Goal: Task Accomplishment & Management: Use online tool/utility

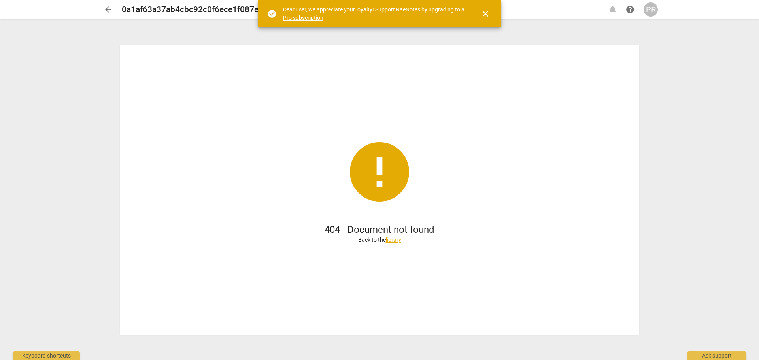
click at [484, 12] on span "close" at bounding box center [485, 13] width 9 height 9
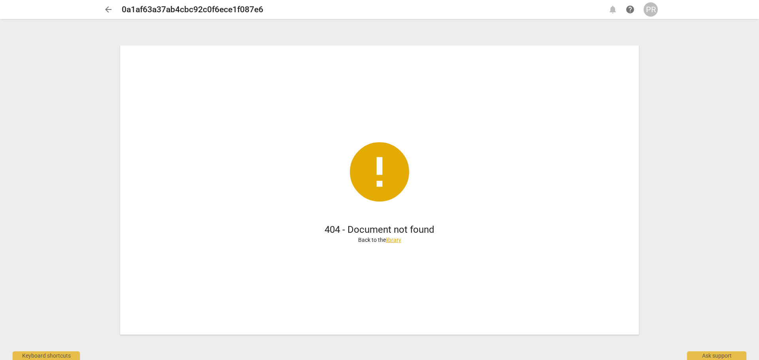
click at [109, 7] on span "arrow_back" at bounding box center [108, 9] width 9 height 9
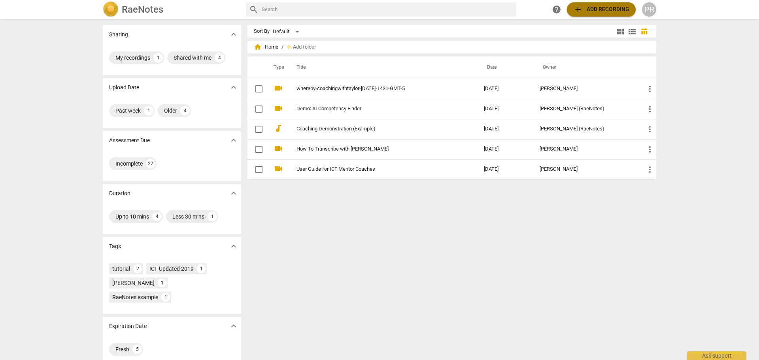
click at [588, 5] on span "add Add recording" at bounding box center [601, 9] width 56 height 9
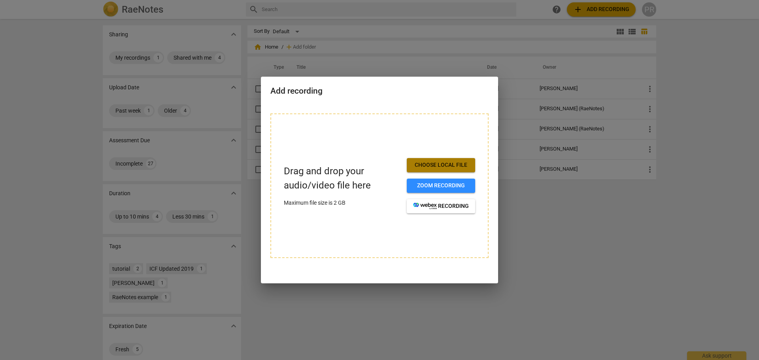
click at [439, 164] on span "Choose local file" at bounding box center [441, 165] width 56 height 8
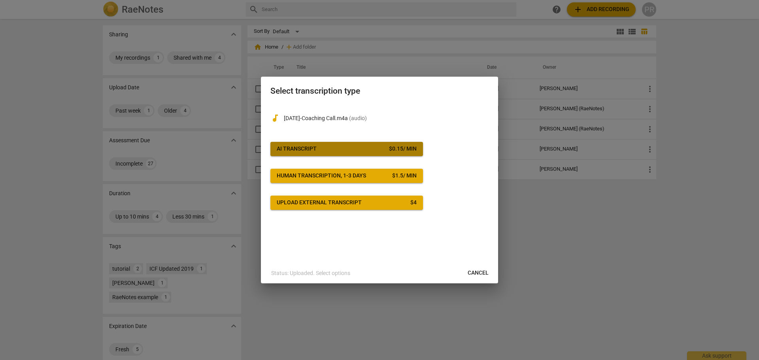
click at [400, 149] on div "$ 0.15 / min" at bounding box center [403, 149] width 28 height 8
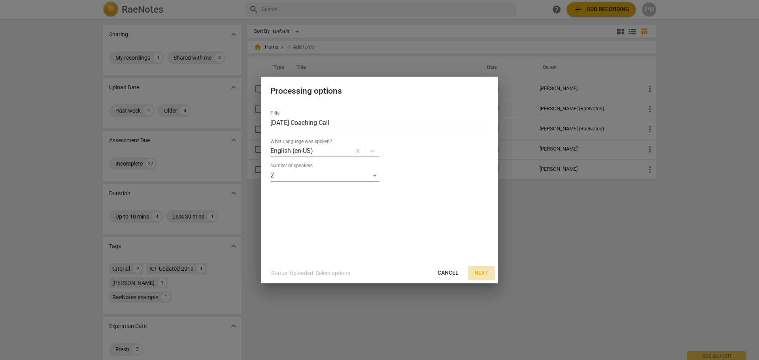
click at [482, 273] on span "Next" at bounding box center [481, 273] width 14 height 8
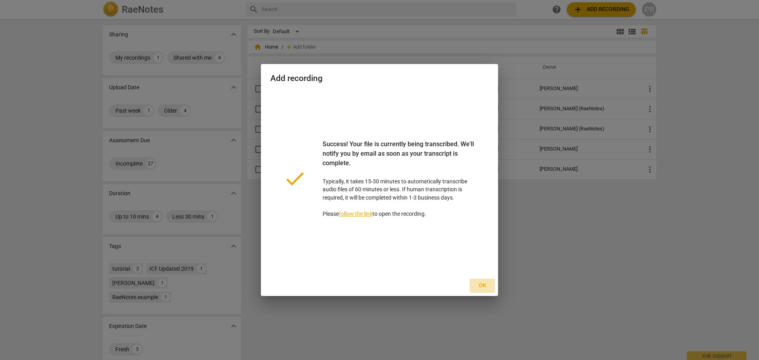
click at [484, 283] on span "Ok" at bounding box center [482, 286] width 13 height 8
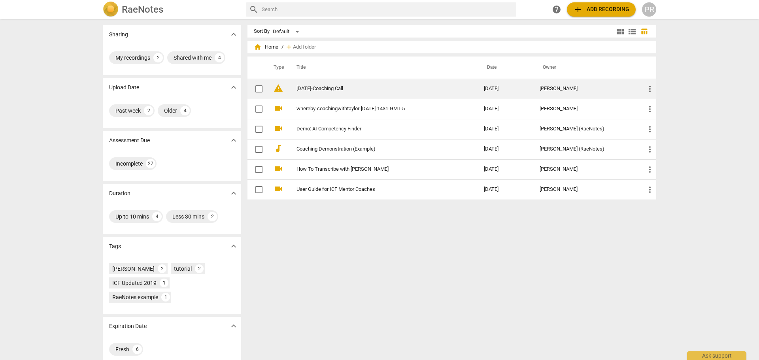
click at [325, 89] on link "[DATE]-Coaching Call" at bounding box center [376, 89] width 159 height 6
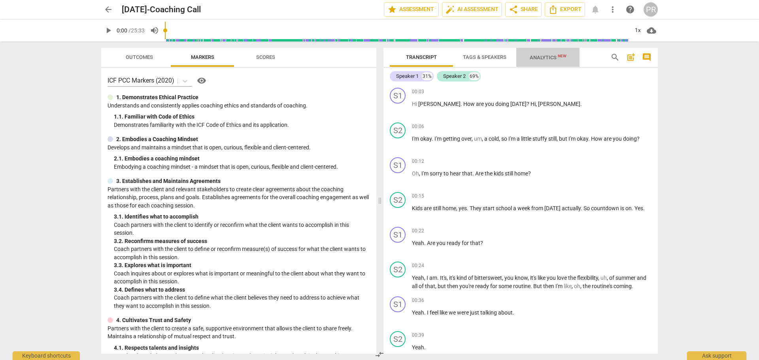
click at [537, 59] on span "Analytics New" at bounding box center [548, 58] width 37 height 6
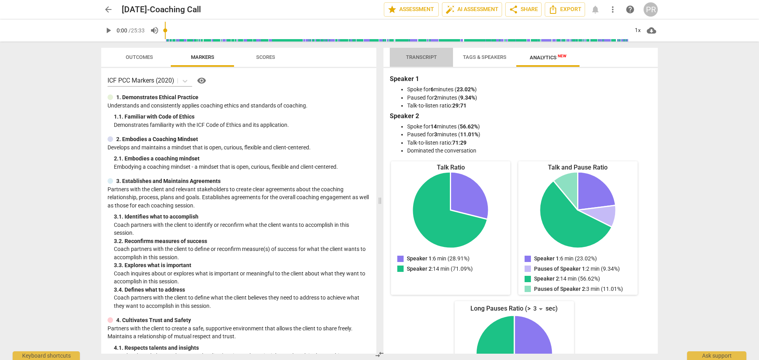
click at [433, 58] on span "Transcript" at bounding box center [421, 57] width 31 height 6
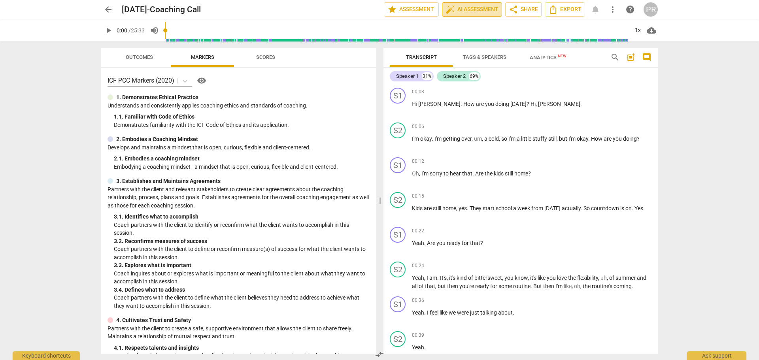
click at [480, 9] on span "auto_fix_high AI Assessment" at bounding box center [472, 9] width 53 height 9
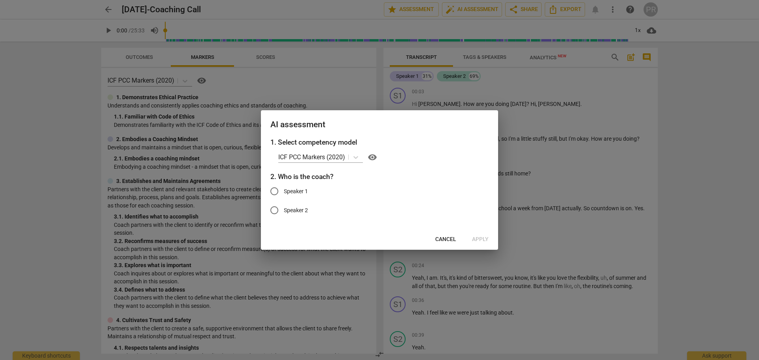
click at [445, 239] on span "Cancel" at bounding box center [445, 240] width 21 height 8
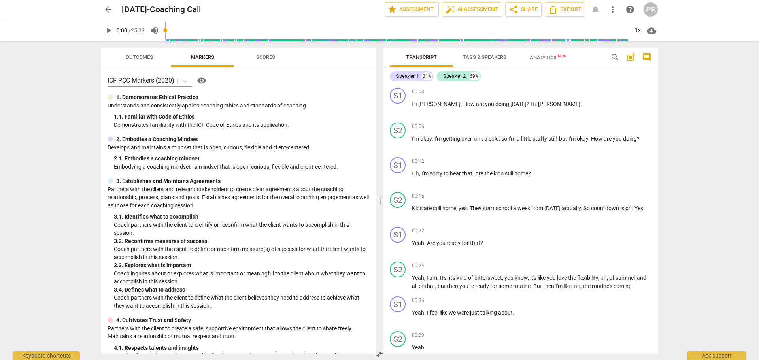
click at [474, 56] on span "Tags & Speakers" at bounding box center [484, 57] width 43 height 6
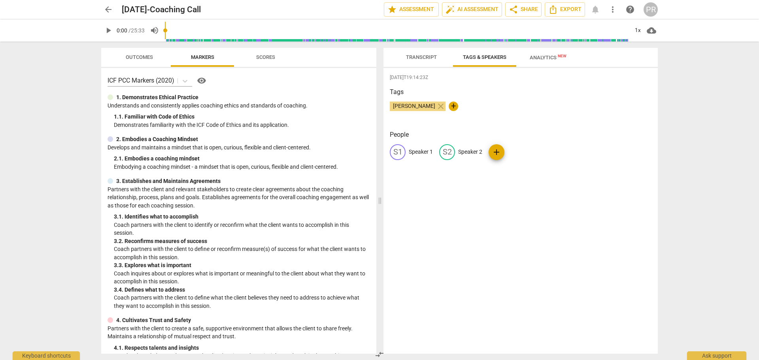
click at [427, 152] on p "Speaker 1" at bounding box center [421, 152] width 24 height 8
type input "Coach [PERSON_NAME]"
click at [522, 155] on p "Speaker 2" at bounding box center [522, 152] width 24 height 8
type input "Client"
click at [508, 199] on div "[DATE]T19:14:23Z Tags [PERSON_NAME] close + People CH Coach [PERSON_NAME] edit …" at bounding box center [521, 211] width 274 height 286
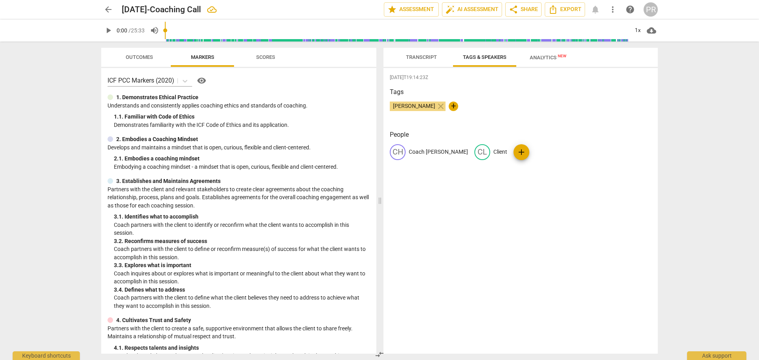
click at [428, 60] on span "Transcript" at bounding box center [421, 57] width 31 height 6
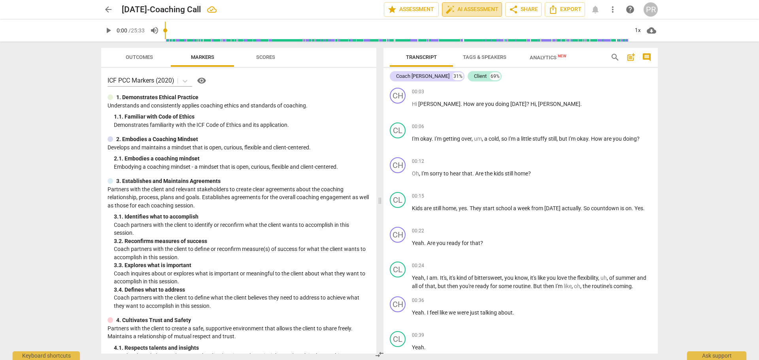
click at [484, 11] on span "auto_fix_high AI Assessment" at bounding box center [472, 9] width 53 height 9
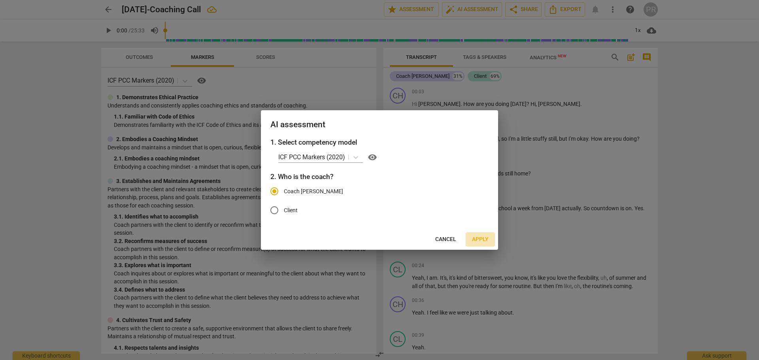
click at [486, 240] on span "Apply" at bounding box center [480, 240] width 17 height 8
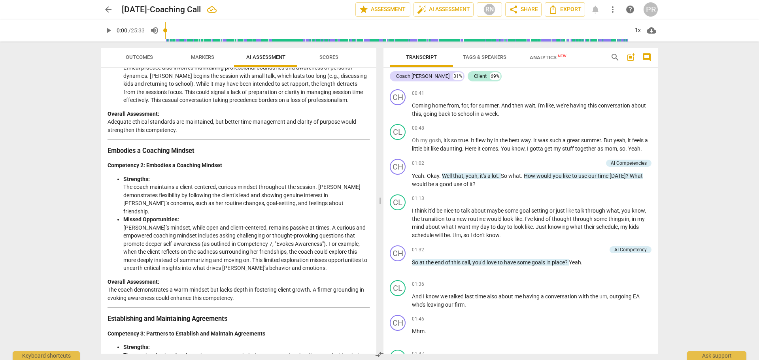
scroll to position [201, 0]
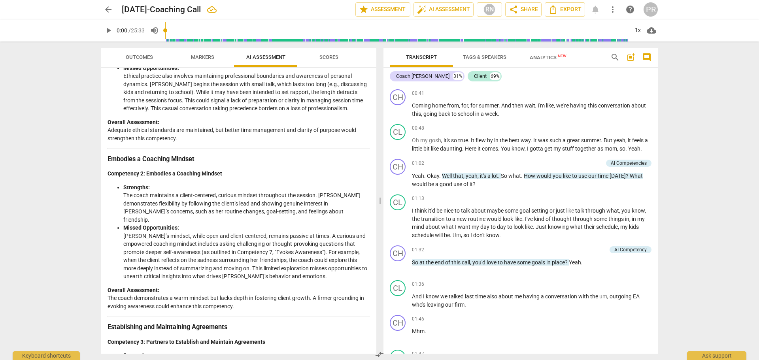
click at [109, 28] on span "play_arrow" at bounding box center [108, 30] width 9 height 9
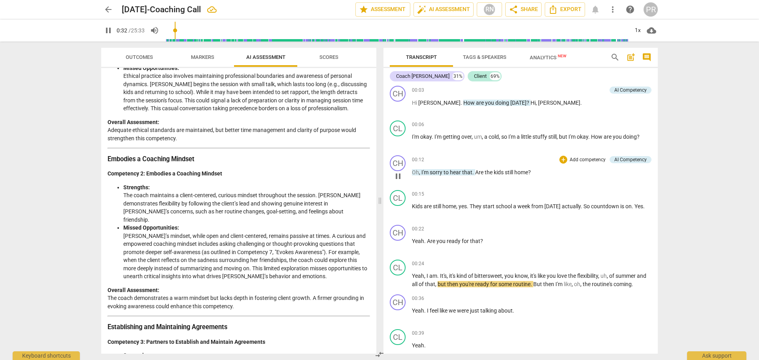
scroll to position [0, 0]
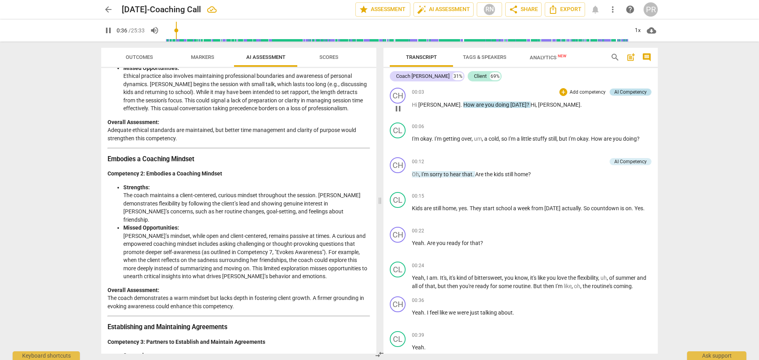
click at [631, 90] on div "AI Competency" at bounding box center [630, 92] width 32 height 7
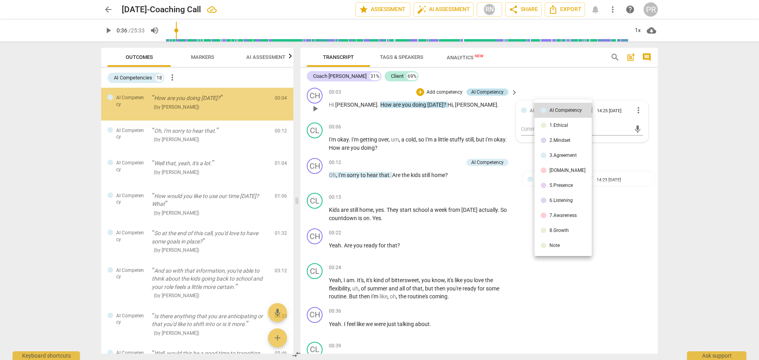
type input "37"
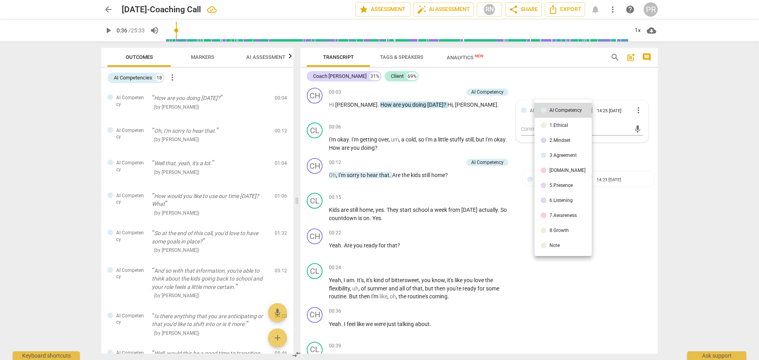
click at [564, 172] on div "[DOMAIN_NAME]" at bounding box center [568, 170] width 36 height 5
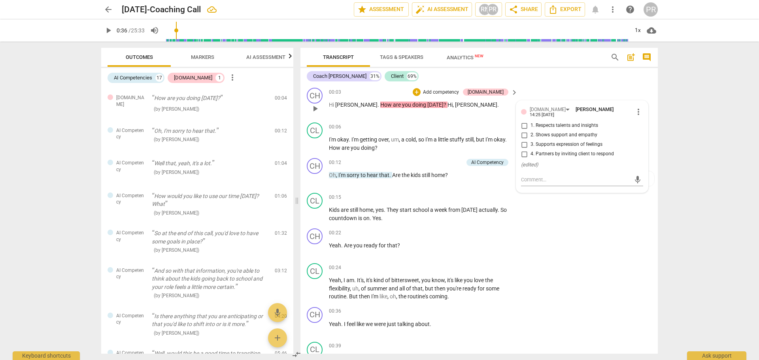
click at [557, 132] on span "2. Shows support and empathy" at bounding box center [564, 135] width 67 height 7
click at [531, 132] on input "2. Shows support and empathy" at bounding box center [524, 134] width 13 height 9
checkbox input "true"
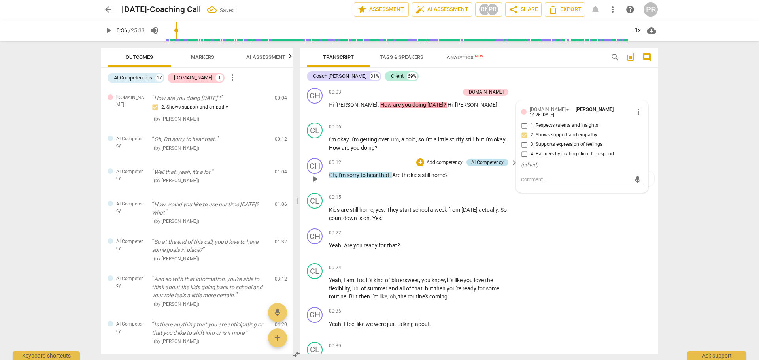
click at [487, 162] on div "AI Competency" at bounding box center [487, 162] width 32 height 7
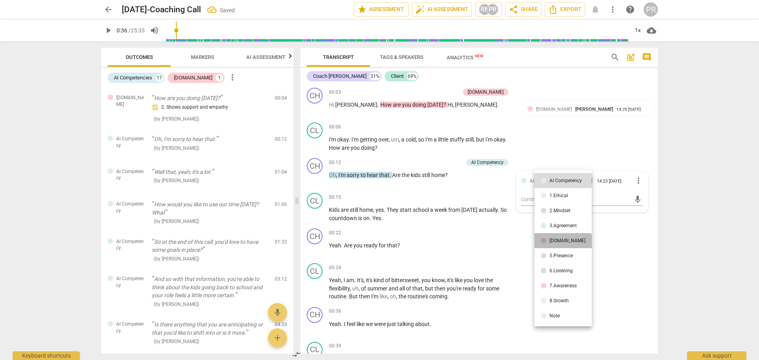
click at [563, 242] on div "[DOMAIN_NAME]" at bounding box center [568, 240] width 36 height 5
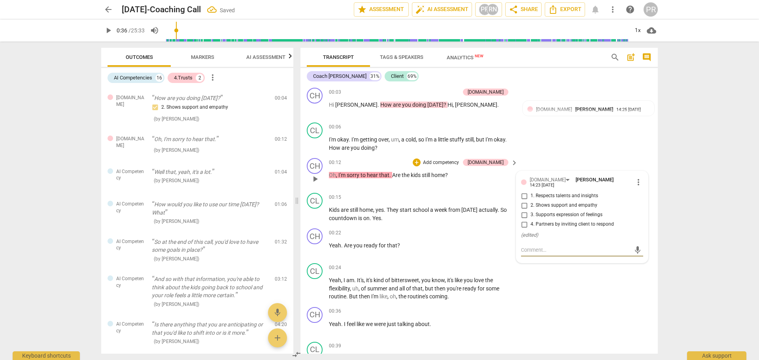
click at [557, 201] on label "2. Shows support and empathy" at bounding box center [579, 205] width 122 height 9
click at [531, 201] on input "2. Shows support and empathy" at bounding box center [524, 205] width 13 height 9
checkbox input "true"
click at [592, 141] on div "CL play_arrow pause 00:06 + Add competency keyboard_arrow_right I'm okay . I'm …" at bounding box center [478, 137] width 357 height 36
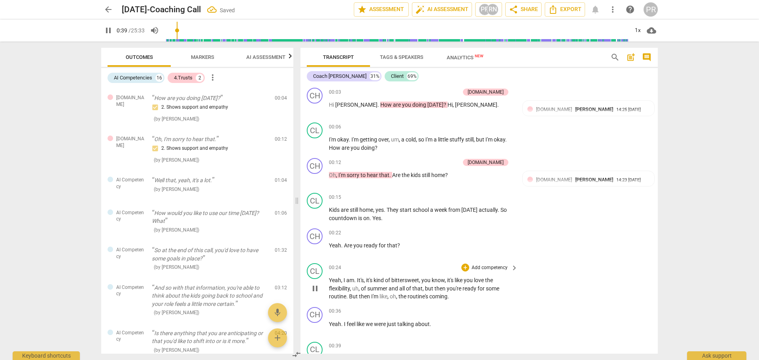
scroll to position [271, 0]
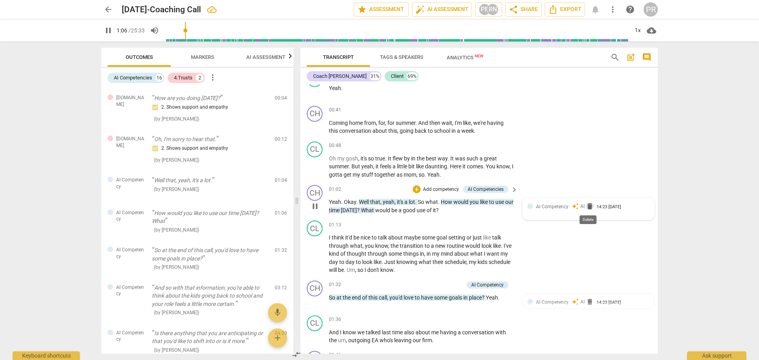
click at [588, 204] on span "delete" at bounding box center [590, 206] width 8 height 8
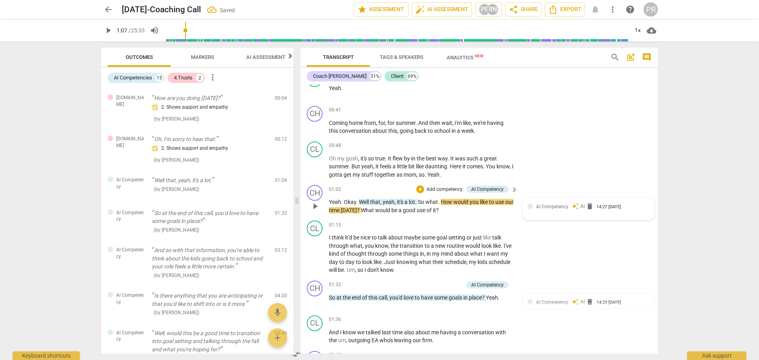
click at [402, 205] on span "it's" at bounding box center [401, 202] width 8 height 6
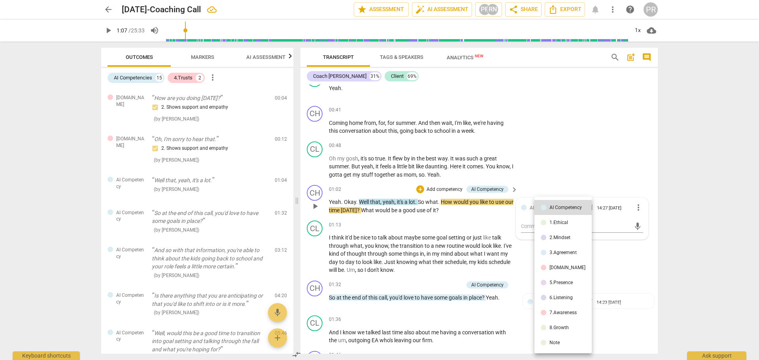
click at [581, 166] on div at bounding box center [379, 180] width 759 height 360
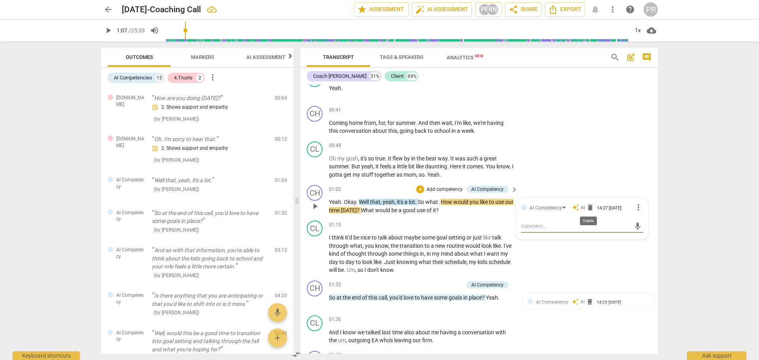
click at [590, 208] on span "delete" at bounding box center [590, 208] width 8 height 8
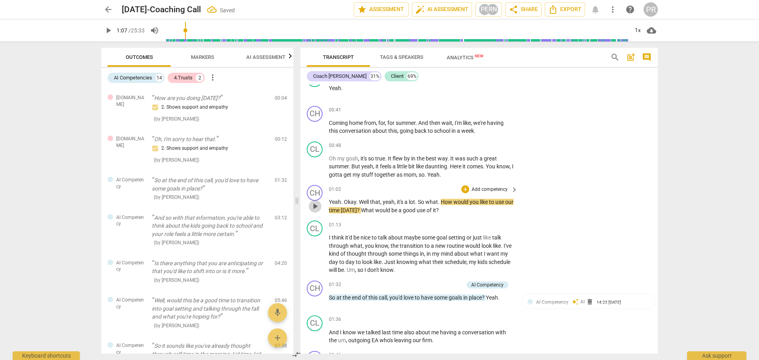
click at [317, 207] on span "play_arrow" at bounding box center [314, 206] width 9 height 9
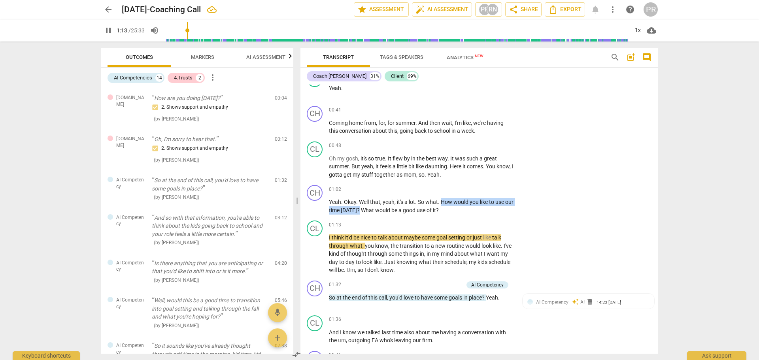
drag, startPoint x: 442, startPoint y: 203, endPoint x: 366, endPoint y: 210, distance: 76.6
click at [366, 210] on p "Yeah . Okay . Well that , yeah , it's a lot . So what . How would you like to u…" at bounding box center [421, 206] width 185 height 16
click at [374, 201] on div "+" at bounding box center [376, 200] width 8 height 8
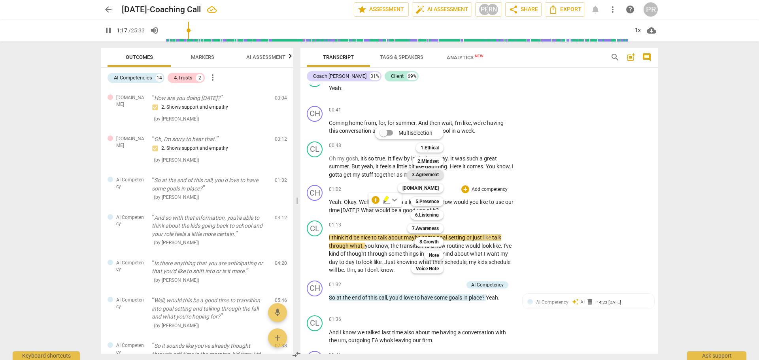
click at [432, 174] on b "3.Agreement" at bounding box center [425, 174] width 27 height 9
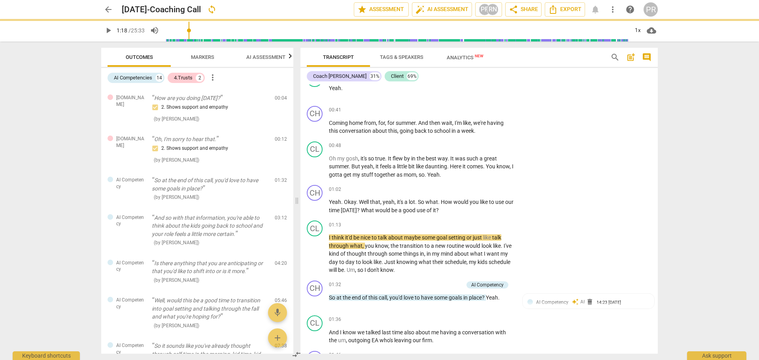
type input "78"
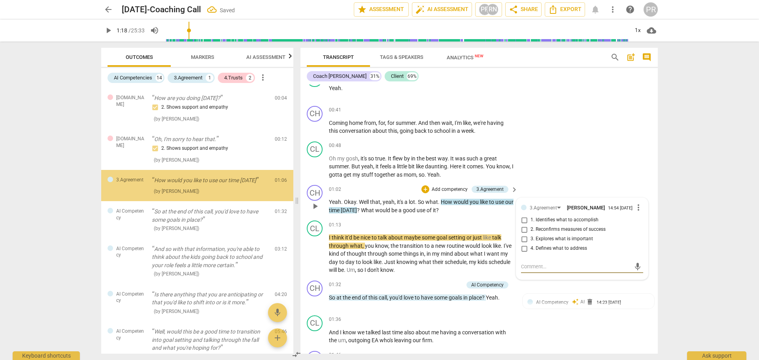
click at [553, 221] on span "1. Identifies what to accomplish" at bounding box center [565, 220] width 68 height 7
click at [531, 221] on input "1. Identifies what to accomplish" at bounding box center [524, 219] width 13 height 9
checkbox input "true"
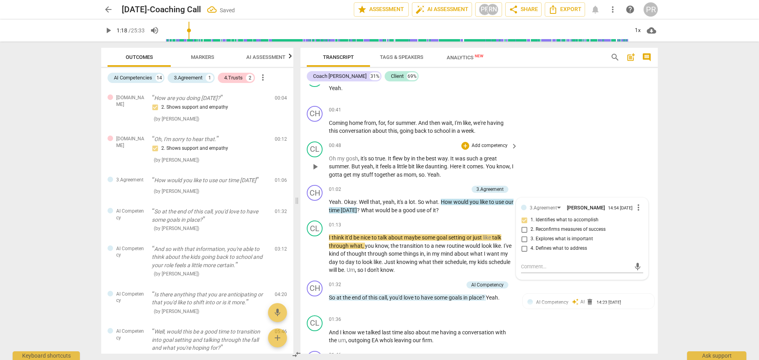
click at [548, 177] on div "CL play_arrow pause 00:48 + Add competency keyboard_arrow_right Oh my gosh , it…" at bounding box center [478, 160] width 357 height 44
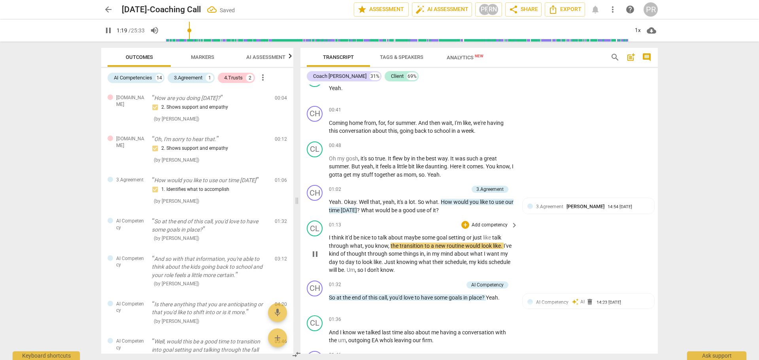
scroll to position [310, 0]
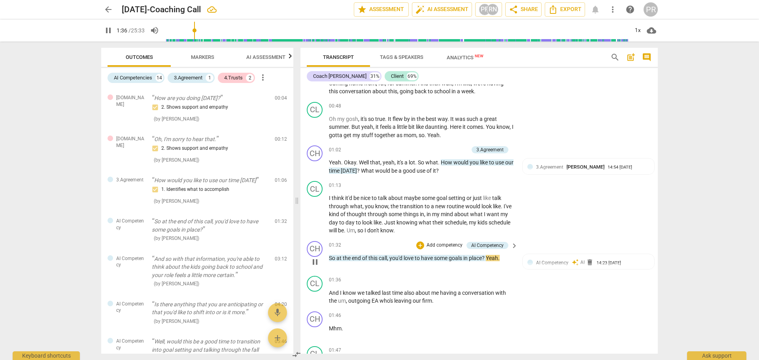
click at [319, 264] on span "pause" at bounding box center [314, 261] width 9 height 9
type input "97"
click at [589, 264] on span "delete" at bounding box center [590, 263] width 8 height 8
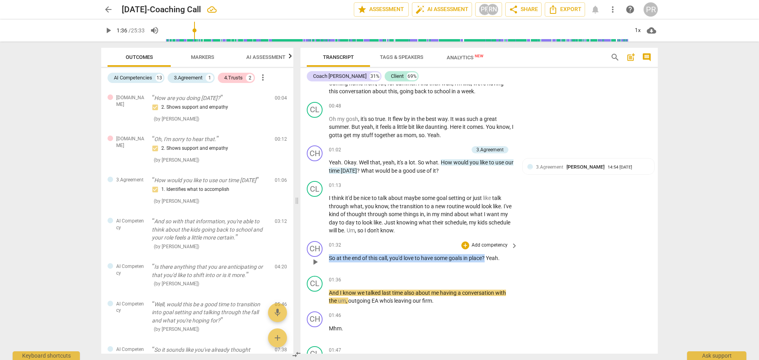
drag, startPoint x: 329, startPoint y: 257, endPoint x: 487, endPoint y: 259, distance: 157.8
click at [487, 259] on p "So at the end of this call , you'd love to have some goals in place ? Yeah ." at bounding box center [421, 258] width 185 height 8
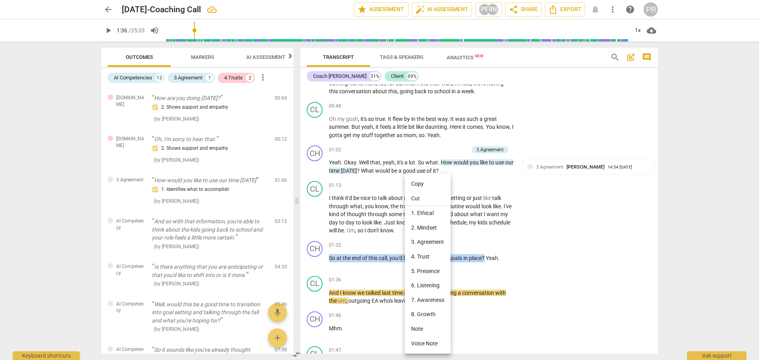
click at [430, 243] on li "3. Agreement" at bounding box center [428, 242] width 46 height 15
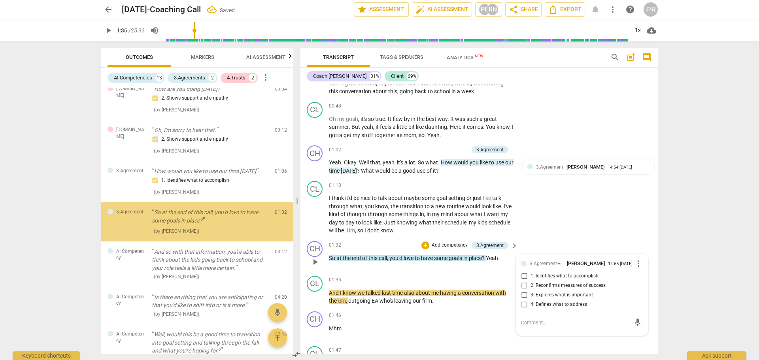
scroll to position [10, 0]
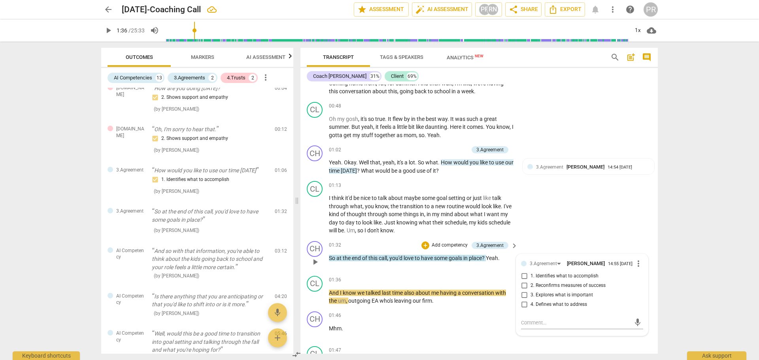
click at [567, 276] on span "1. Identifies what to accomplish" at bounding box center [565, 276] width 68 height 7
click at [531, 276] on input "1. Identifies what to accomplish" at bounding box center [524, 276] width 13 height 9
checkbox input "true"
click at [577, 228] on div "CL play_arrow pause 01:13 + Add competency keyboard_arrow_right I think it'd be…" at bounding box center [478, 208] width 357 height 60
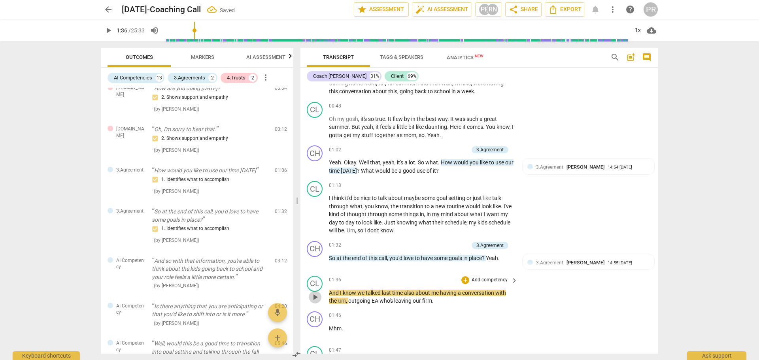
click at [316, 297] on span "play_arrow" at bounding box center [314, 297] width 9 height 9
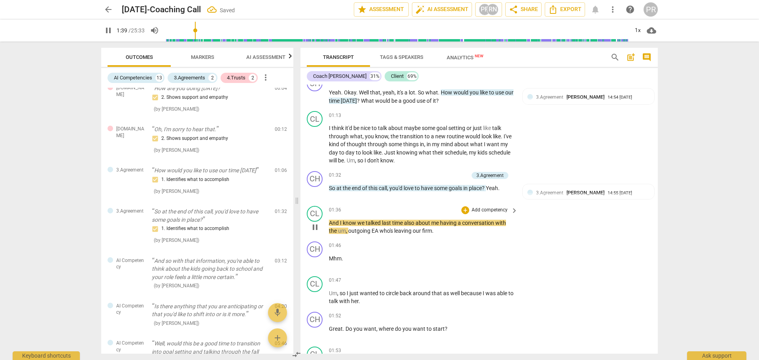
scroll to position [389, 0]
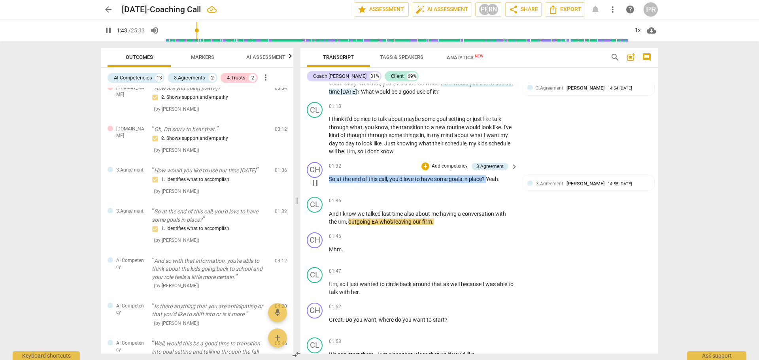
drag, startPoint x: 489, startPoint y: 179, endPoint x: 327, endPoint y: 180, distance: 161.7
click at [327, 178] on div "CH play_arrow pause 01:32 + Add competency 3.Agreement keyboard_arrow_right So …" at bounding box center [478, 176] width 357 height 35
copy p "So at the end of this call , you'd love to have some goals in place ?"
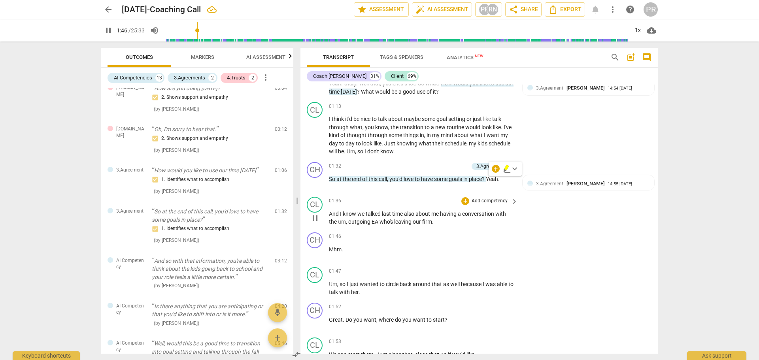
click at [598, 229] on div "CH play_arrow pause 01:46 + Add competency keyboard_arrow_right Mhm ." at bounding box center [478, 246] width 357 height 35
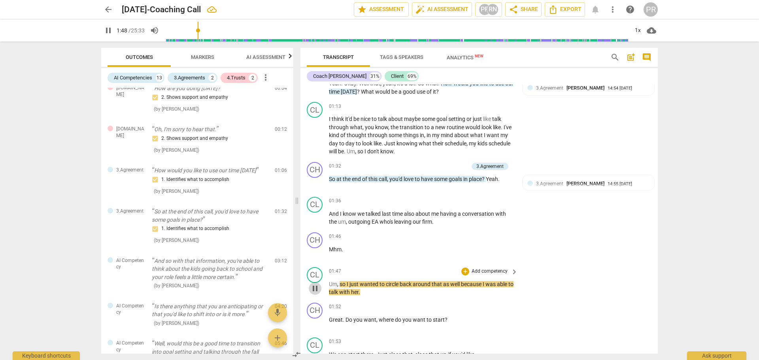
click at [316, 287] on span "pause" at bounding box center [314, 288] width 9 height 9
drag, startPoint x: 489, startPoint y: 178, endPoint x: 334, endPoint y: 175, distance: 154.6
click at [324, 172] on div "CH play_arrow pause 01:32 + Add competency 3.Agreement keyboard_arrow_right So …" at bounding box center [478, 176] width 357 height 35
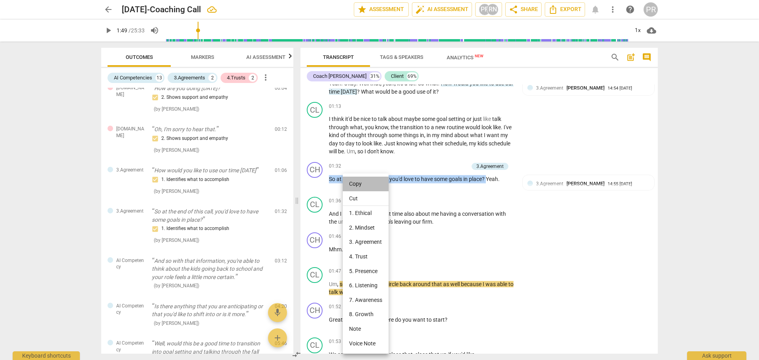
click at [359, 182] on li "Copy" at bounding box center [366, 184] width 46 height 15
copy p "So at the end of this call , you'd love to have some goals in place ?"
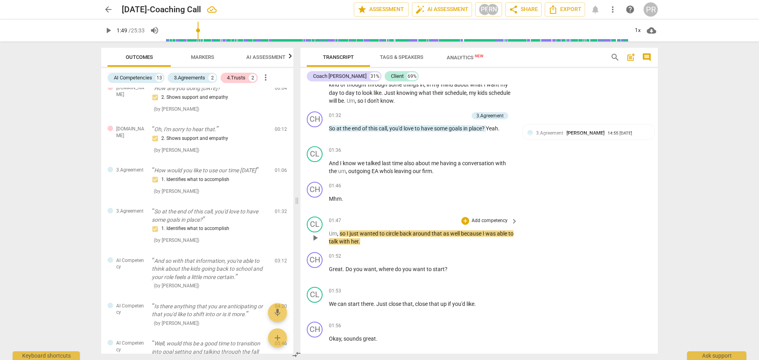
scroll to position [429, 0]
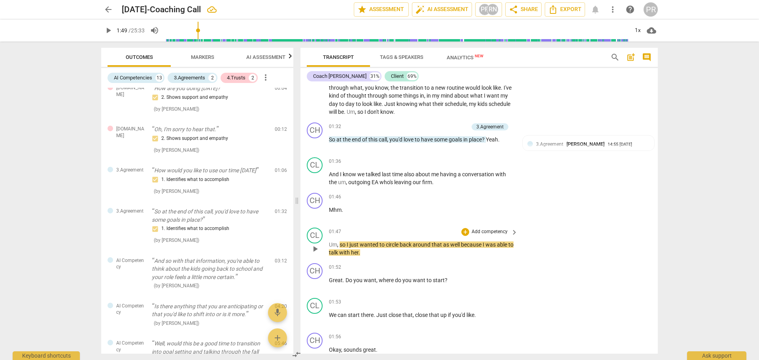
click at [315, 249] on span "play_arrow" at bounding box center [314, 248] width 9 height 9
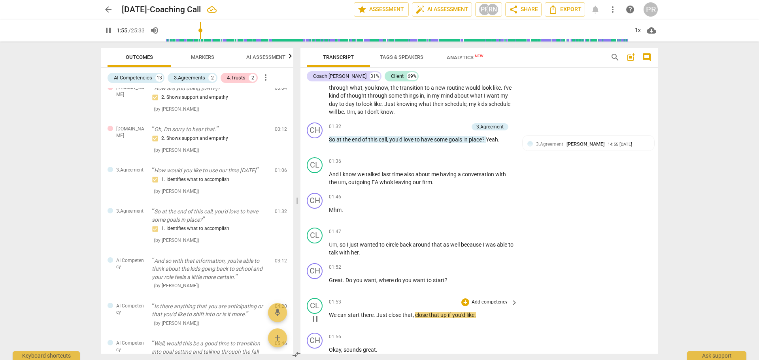
click at [314, 319] on span "pause" at bounding box center [314, 318] width 9 height 9
type input "116"
drag, startPoint x: 378, startPoint y: 279, endPoint x: 449, endPoint y: 282, distance: 70.4
click at [449, 282] on p "Great . Do you want , where do you want to start ?" at bounding box center [421, 280] width 185 height 8
click at [454, 272] on div "+" at bounding box center [453, 270] width 8 height 8
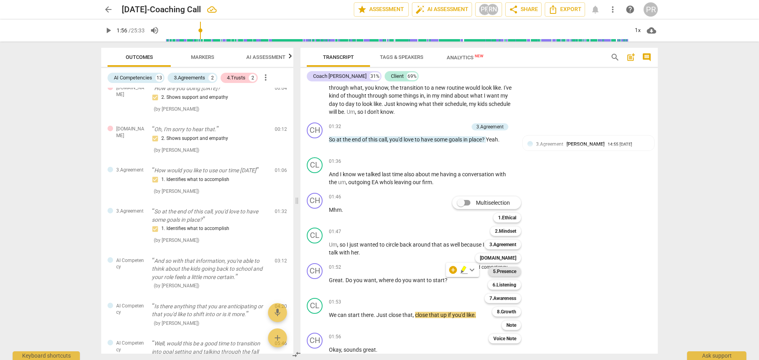
click at [514, 273] on b "5.Presence" at bounding box center [504, 271] width 23 height 9
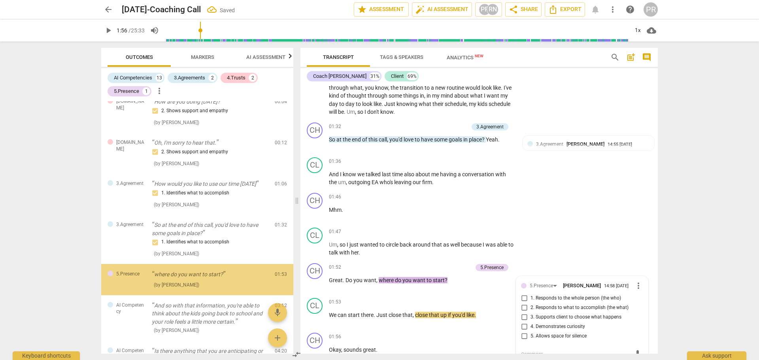
scroll to position [62, 0]
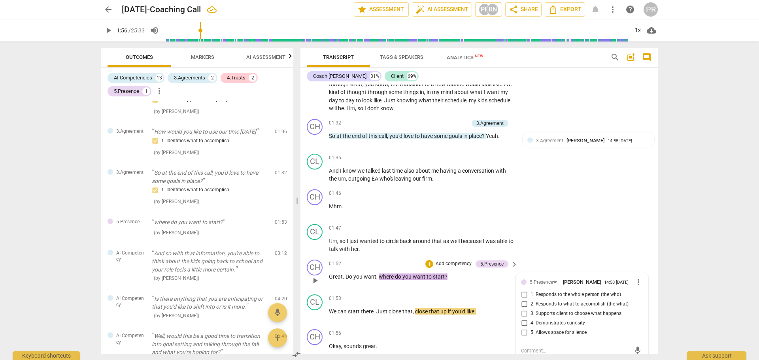
click at [543, 314] on span "3. Supports client to choose what happens" at bounding box center [576, 313] width 91 height 7
click at [531, 314] on input "3. Supports client to choose what happens" at bounding box center [524, 313] width 13 height 9
checkbox input "true"
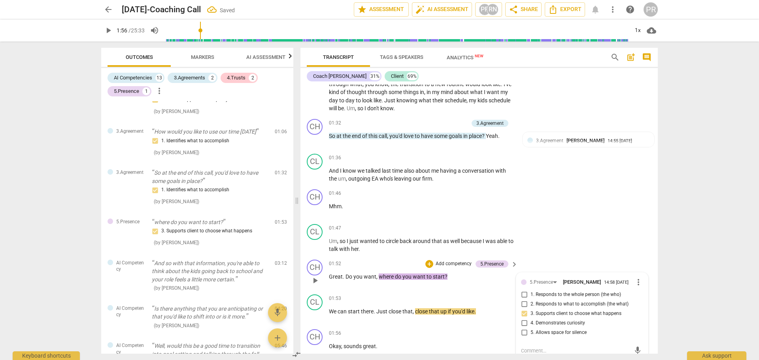
drag, startPoint x: 529, startPoint y: 257, endPoint x: 511, endPoint y: 259, distance: 17.5
click at [529, 257] on div "CH play_arrow pause 01:52 + Add competency 5.Presence keyboard_arrow_right Grea…" at bounding box center [478, 274] width 357 height 35
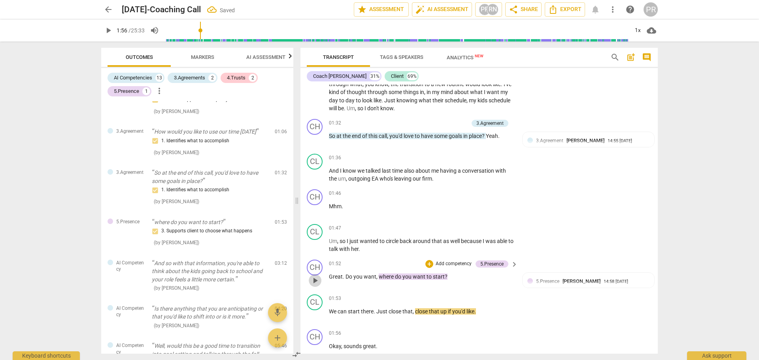
click at [315, 282] on span "play_arrow" at bounding box center [314, 280] width 9 height 9
click at [319, 279] on span "pause" at bounding box center [314, 280] width 9 height 9
type input "114"
click at [427, 263] on div "+" at bounding box center [429, 264] width 8 height 8
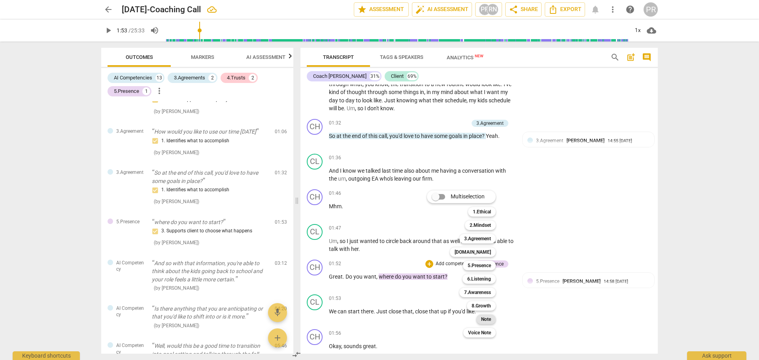
click at [490, 321] on b "Note" at bounding box center [486, 319] width 10 height 9
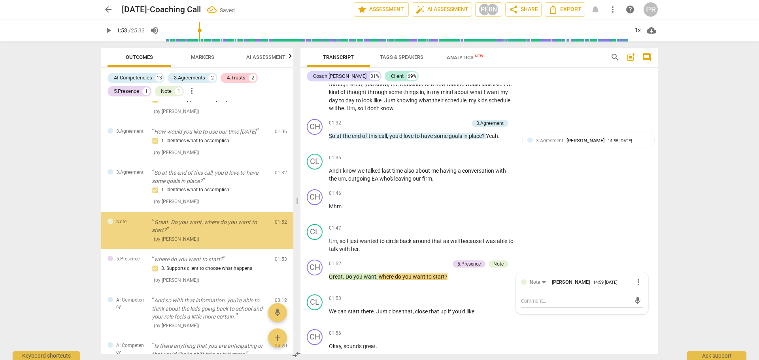
scroll to position [65, 0]
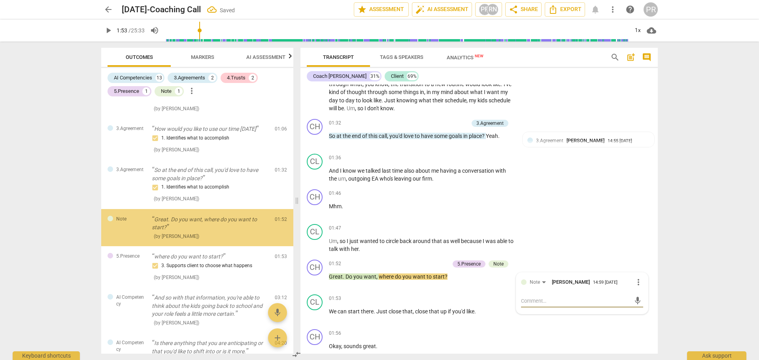
type textarea "W"
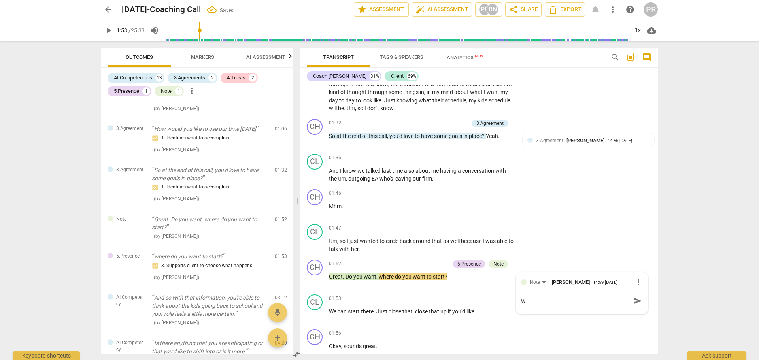
type textarea "Wh"
type textarea "Wha"
type textarea "What"
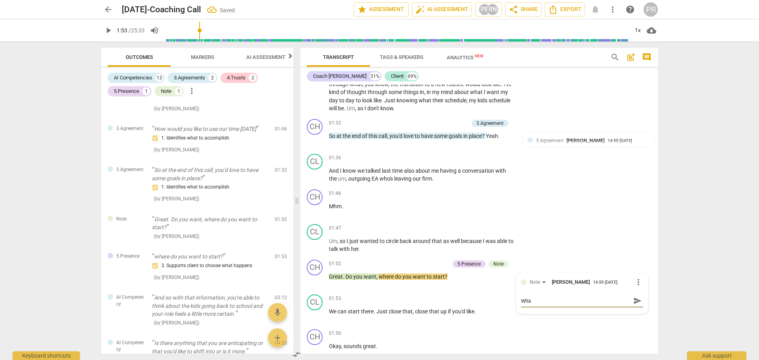
type textarea "What"
type textarea "What c"
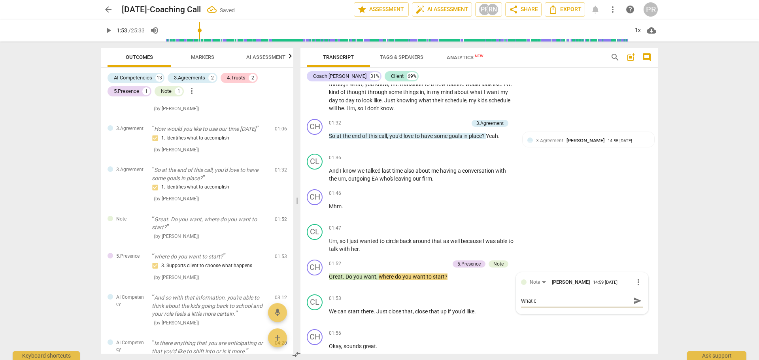
type textarea "What co"
type textarea "What cou"
type textarea "What coul"
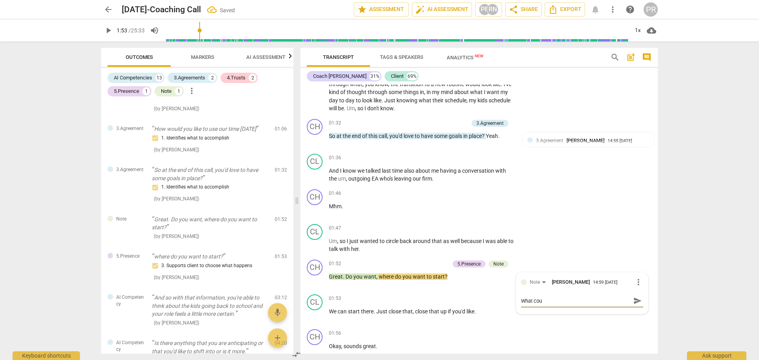
type textarea "What coul"
type textarea "What could"
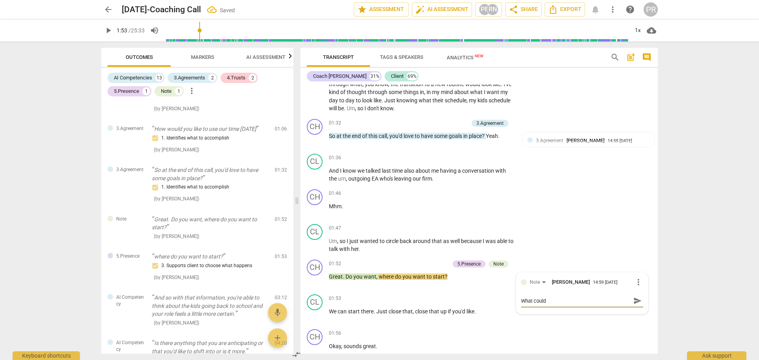
type textarea "What could y"
type textarea "What could yo"
type textarea "What could you"
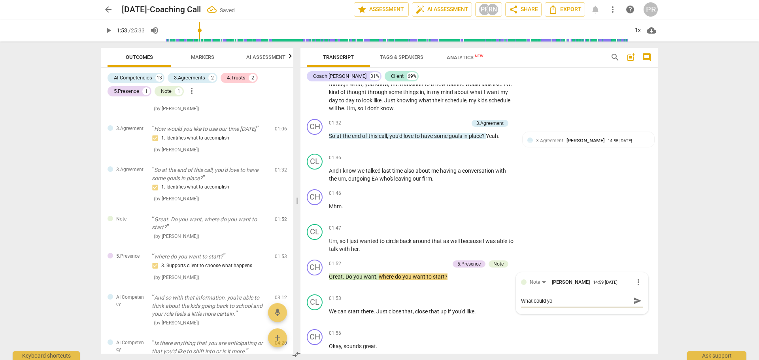
type textarea "What could you"
type textarea "What could you h"
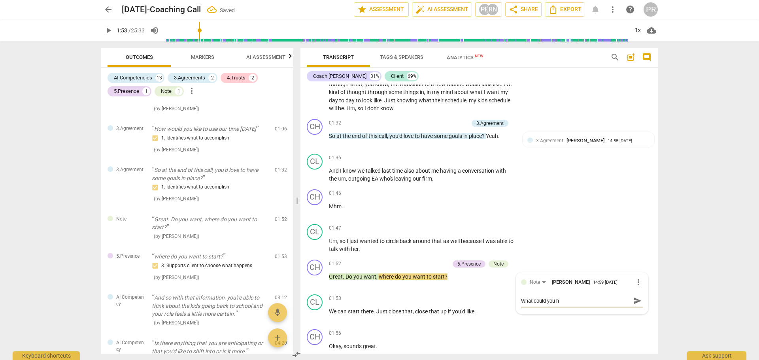
type textarea "What could you ha"
type textarea "What could you hae"
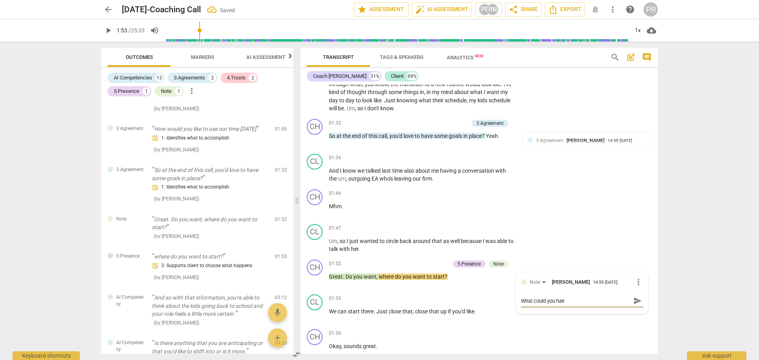
type textarea "What could you hae d"
type textarea "What could you hae"
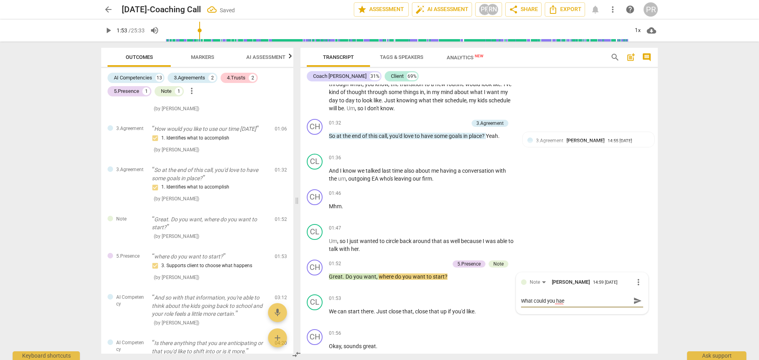
type textarea "What could you ha"
type textarea "What could you hav"
type textarea "What could you have"
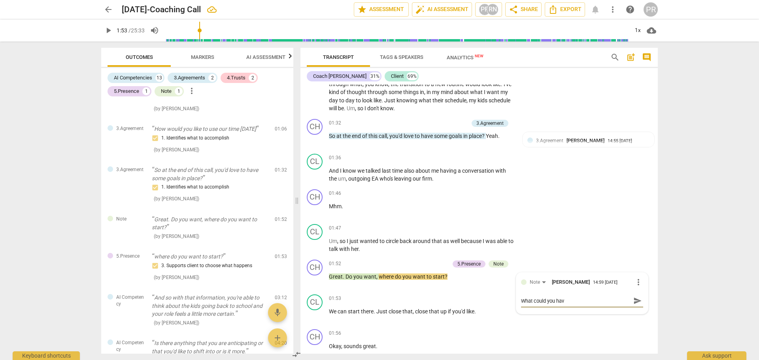
type textarea "What could you have"
type textarea "What could you have d"
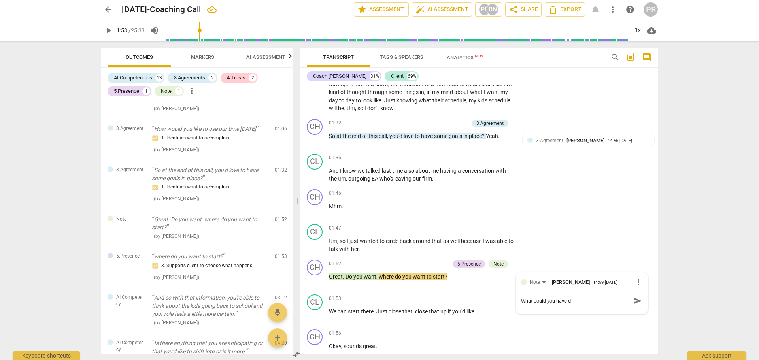
type textarea "What could you have do"
type textarea "What could you have don"
type textarea "What could you have done"
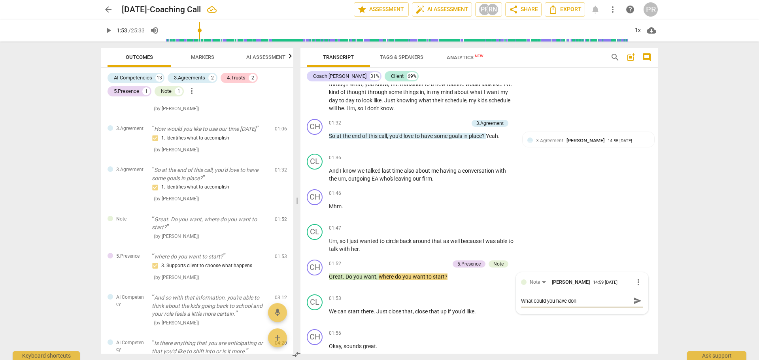
type textarea "What could you have done"
type textarea "What could you have done d"
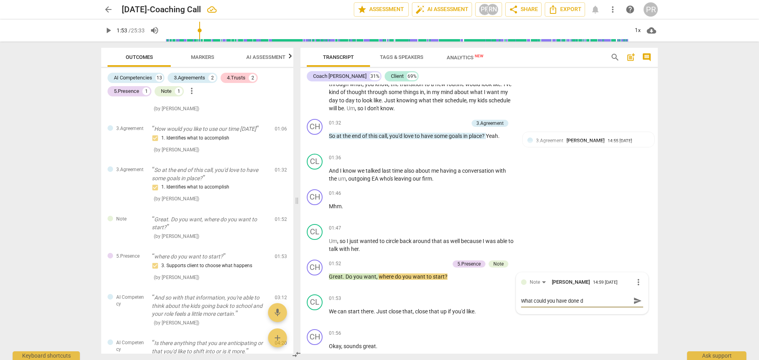
type textarea "What could you have done di"
type textarea "What could you have done dif"
type textarea "What could you have done diff"
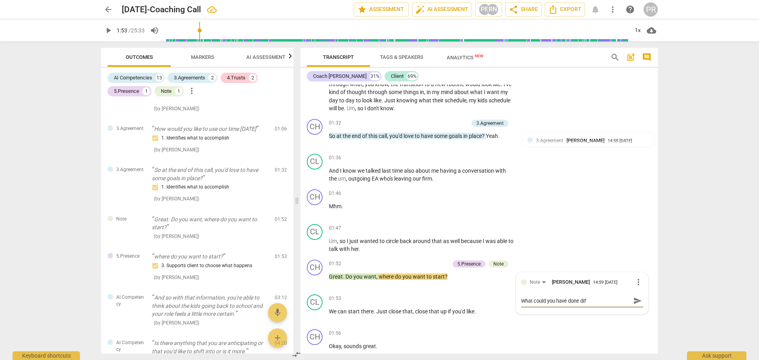
type textarea "What could you have done diff"
type textarea "What could you have done diffe"
type textarea "What could you have done differ"
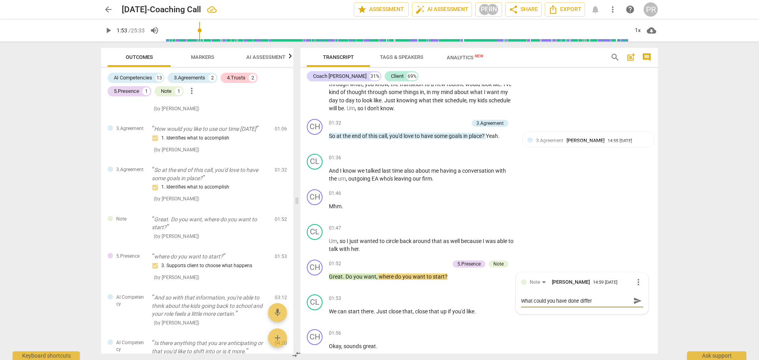
type textarea "What could you have done differe"
type textarea "What could you have done differen"
type textarea "What could you have done different"
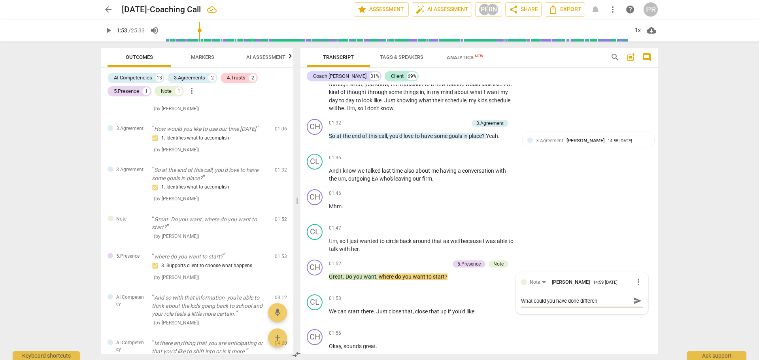
type textarea "What could you have done different"
type textarea "What could you have done differentl"
type textarea "What could you have done differently"
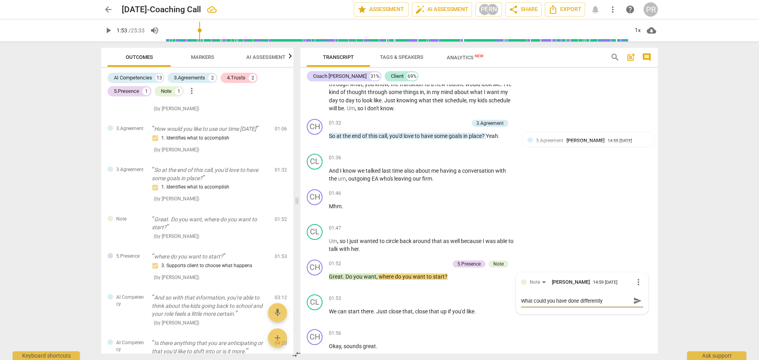
type textarea "What could you have done differently"
type textarea "What could you have done differently h"
type textarea "What could you have done differently he"
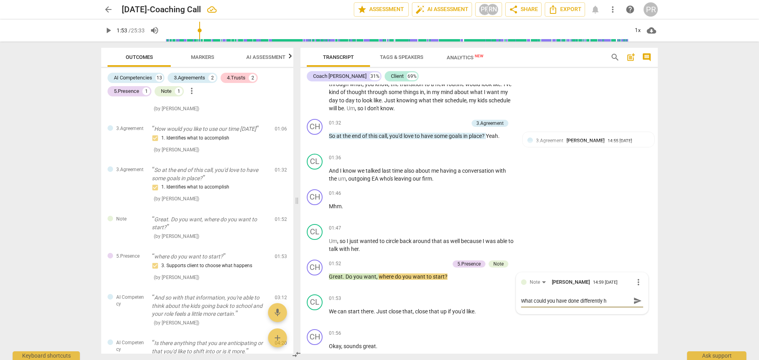
type textarea "What could you have done differently he"
type textarea "What could you have done differently her"
type textarea "What could you have done differently here"
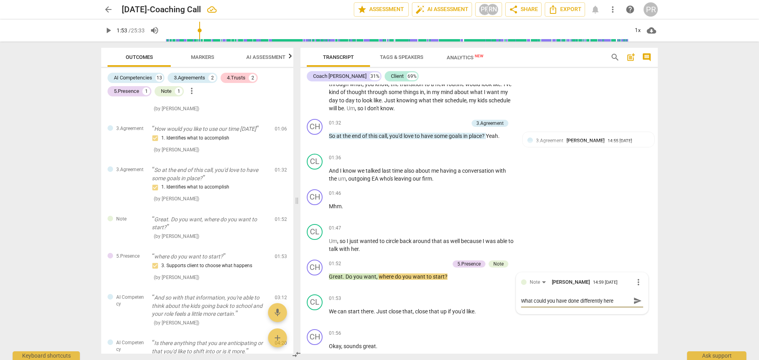
type textarea "What could you have done differently her"
type textarea "What could you have done differently he"
type textarea "What could you have done differently h"
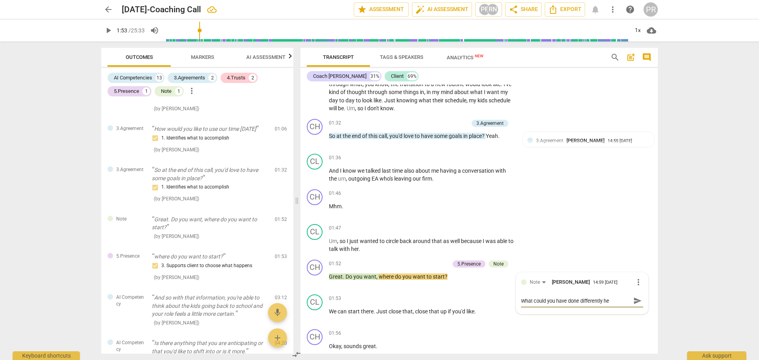
type textarea "What could you have done differently h"
type textarea "What could you have done differently"
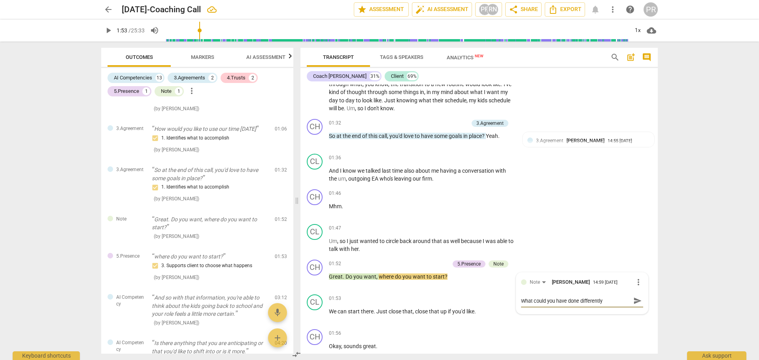
type textarea "What could you have done differentl"
type textarea "What could you have done different"
type textarea "What could you have done differen"
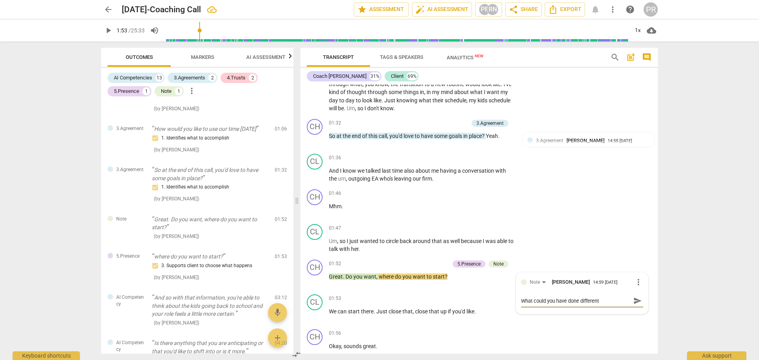
type textarea "What could you have done differen"
type textarea "What could you have done differe"
type textarea "What could you have done differ"
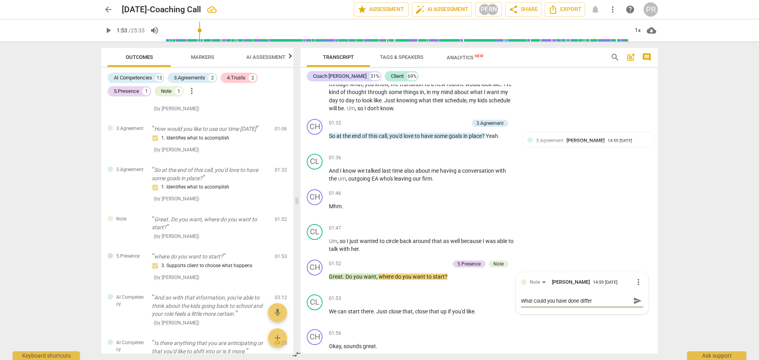
type textarea "What could you have done diffe"
type textarea "What could you have done diff"
type textarea "What could you have done dif"
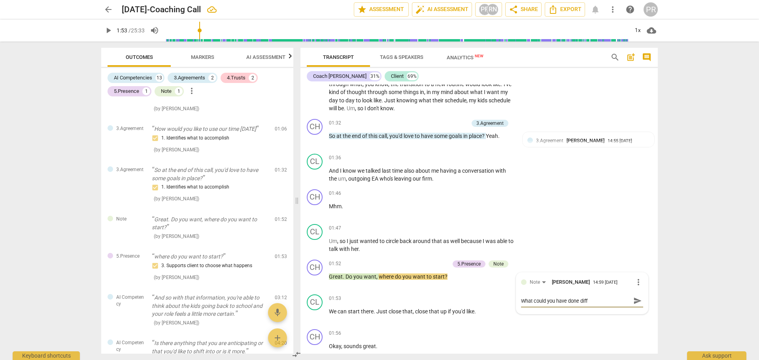
type textarea "What could you have done dif"
type textarea "What could you have done di"
type textarea "What could you have done d"
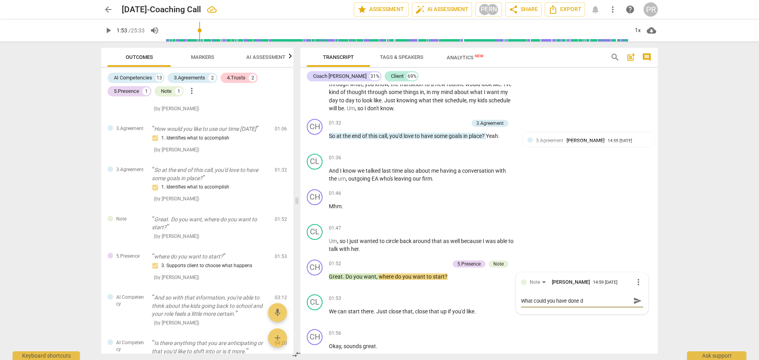
type textarea "What could you have done"
type textarea "What could you have don"
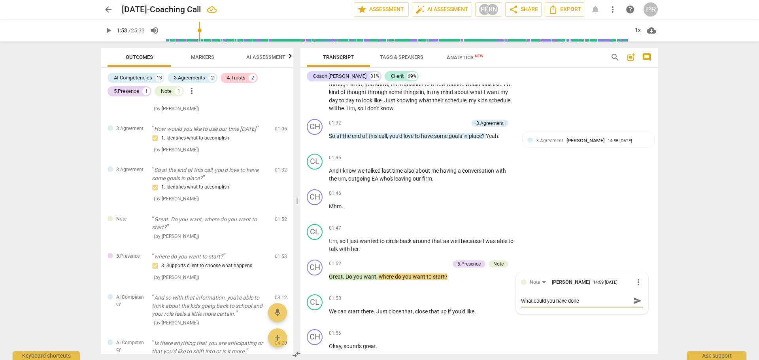
type textarea "What could you have don"
type textarea "What could you have do"
type textarea "What could you have d"
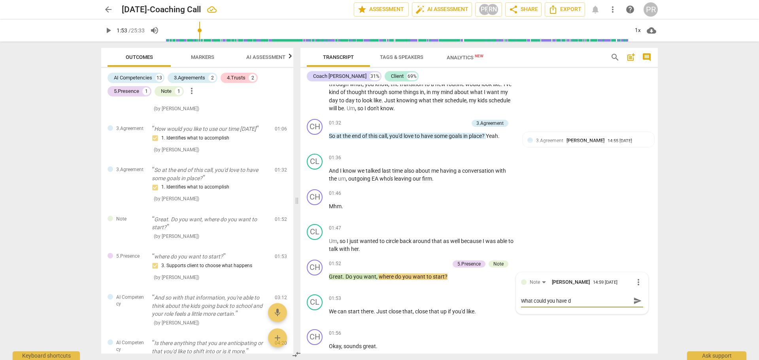
type textarea "What could you have"
type textarea "What could you hav"
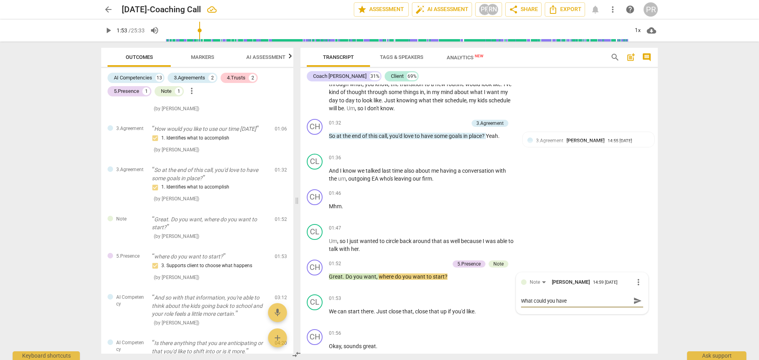
type textarea "What could you hav"
type textarea "What could you ha"
type textarea "What could you h"
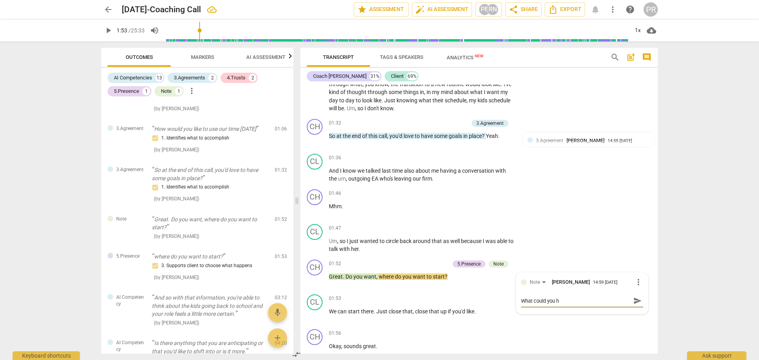
type textarea "What could you"
type textarea "What could yo"
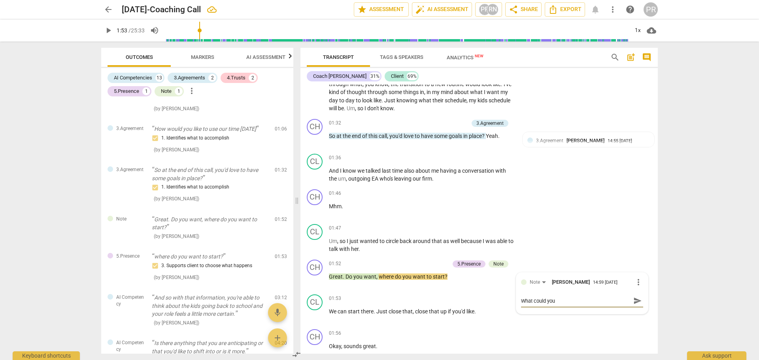
type textarea "What could yo"
type textarea "What could y"
type textarea "What could"
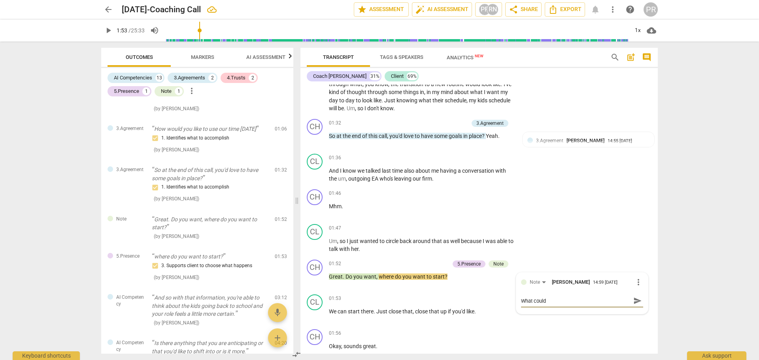
type textarea "What could"
type textarea "What coul"
type textarea "What cou"
type textarea "What co"
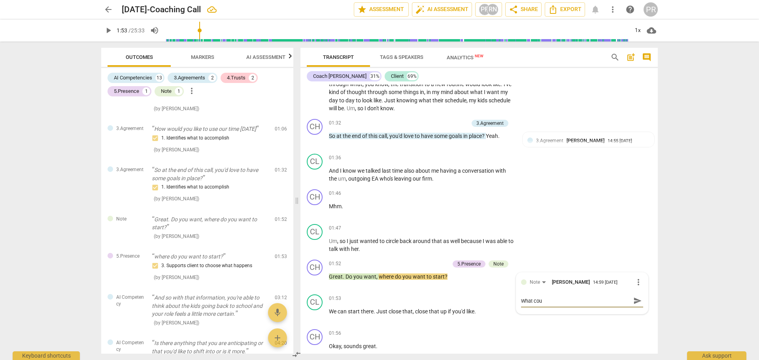
type textarea "What co"
type textarea "What c"
type textarea "What"
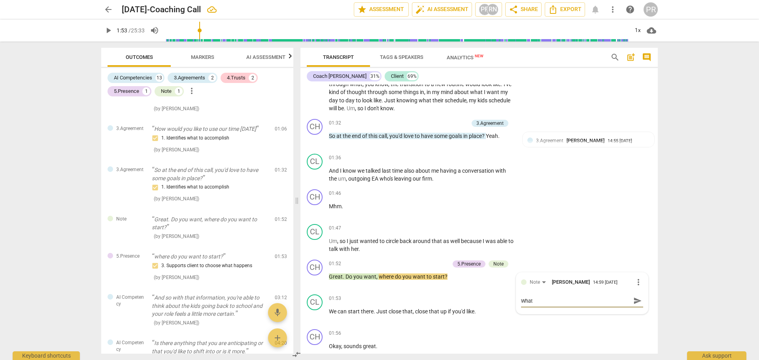
type textarea "What d"
type textarea "What do"
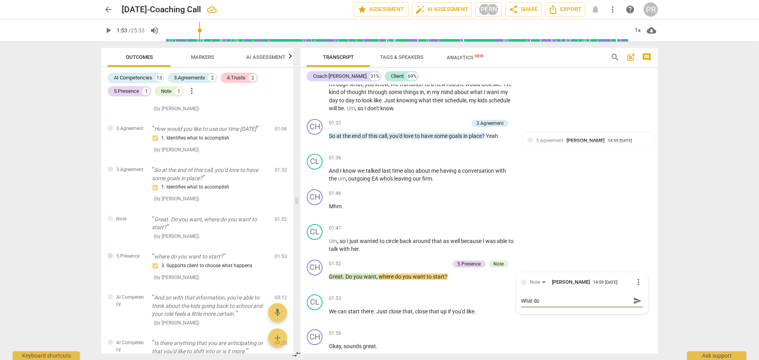
type textarea "What do"
type textarea "What do y"
type textarea "What do yo"
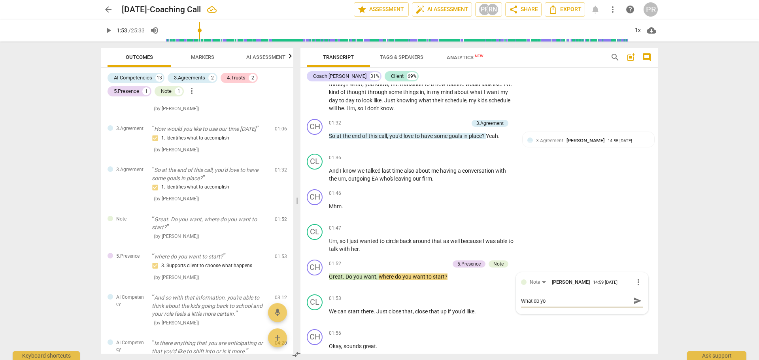
type textarea "What do you"
type textarea "What do you n"
type textarea "What do you no"
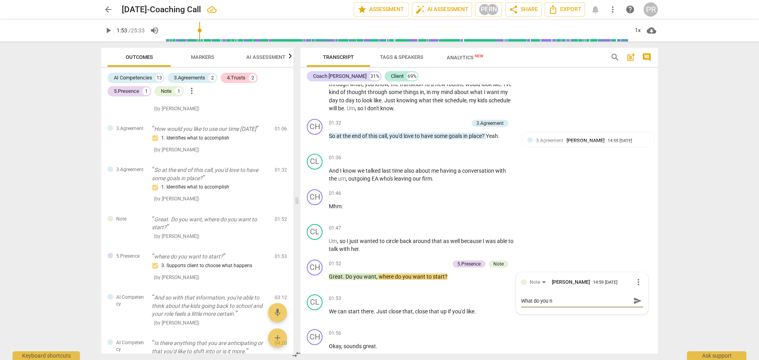
type textarea "What do you no"
type textarea "What do you not"
type textarea "What do you noti"
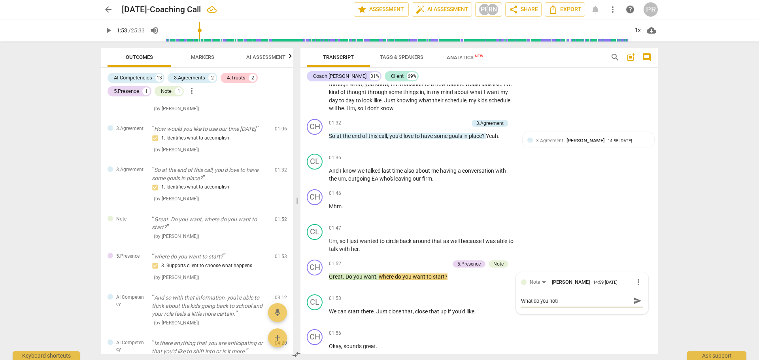
type textarea "What do you notic"
type textarea "What do you notice"
type textarea "What do you notice?"
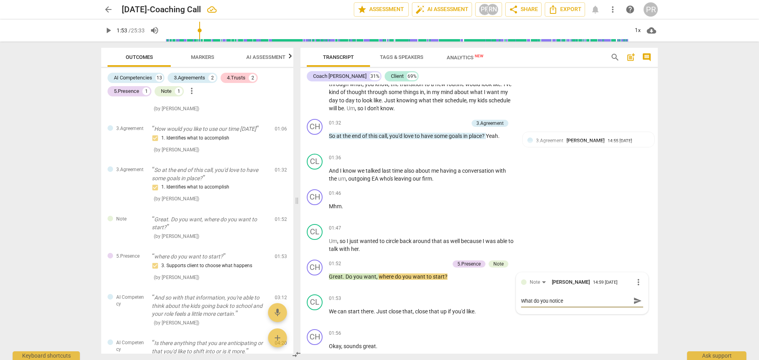
type textarea "What do you notice?"
click at [632, 304] on span "send" at bounding box center [637, 304] width 11 height 9
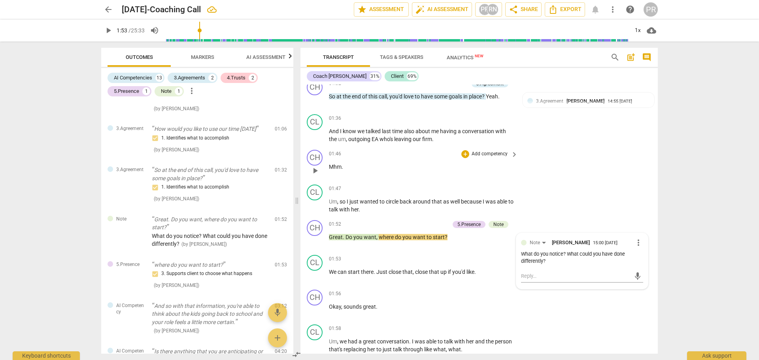
scroll to position [433, 0]
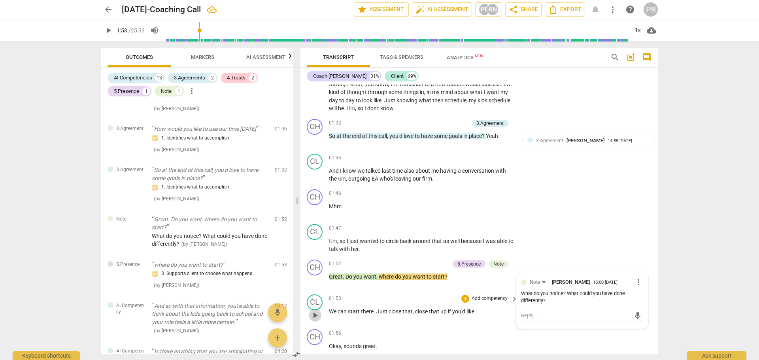
click at [317, 316] on span "play_arrow" at bounding box center [314, 315] width 9 height 9
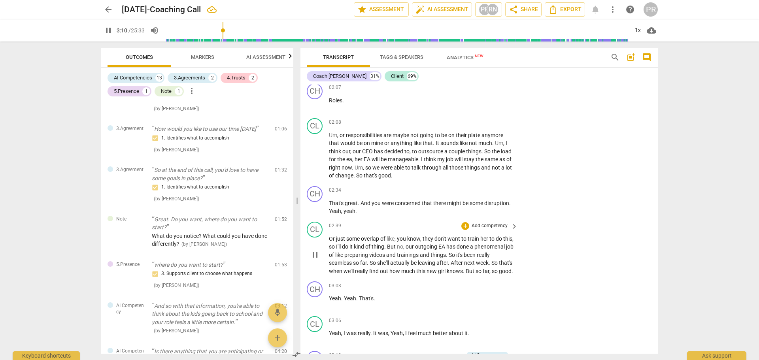
scroll to position [1037, 0]
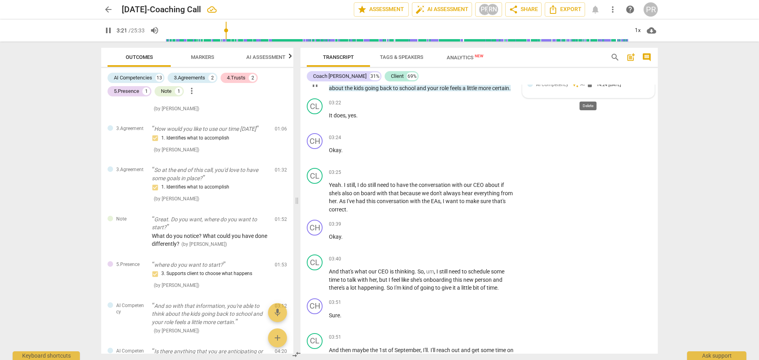
click at [589, 88] on span "delete" at bounding box center [590, 84] width 8 height 8
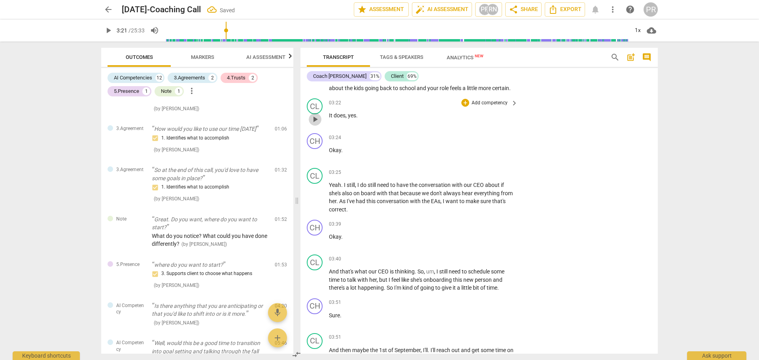
click at [309, 124] on span "play_arrow" at bounding box center [315, 119] width 13 height 9
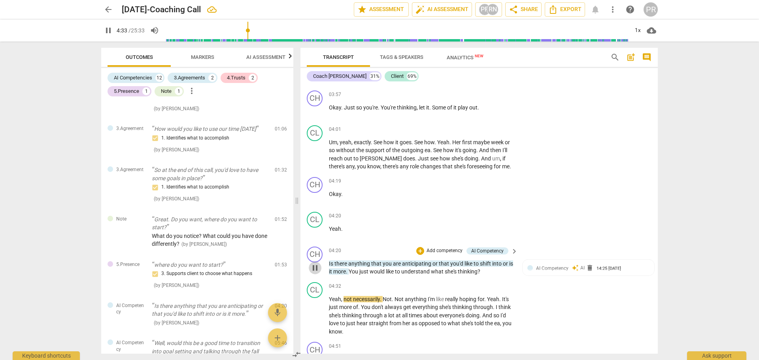
click at [317, 273] on span "pause" at bounding box center [314, 267] width 9 height 9
click at [590, 272] on span "delete" at bounding box center [590, 268] width 8 height 8
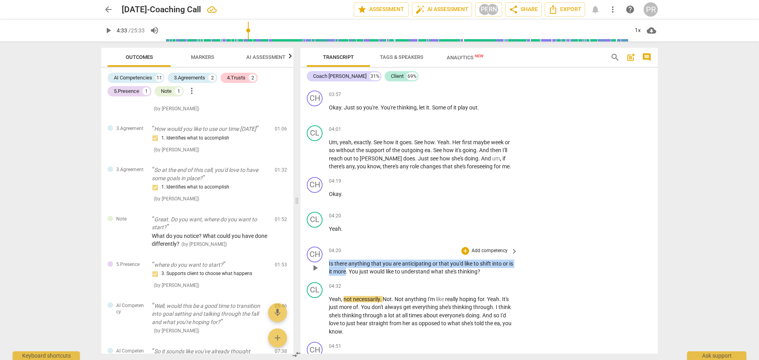
drag, startPoint x: 329, startPoint y: 279, endPoint x: 351, endPoint y: 285, distance: 23.4
click at [351, 276] on p "Is there anything that you are anticipating or that you'd like to shift into or…" at bounding box center [421, 268] width 185 height 16
click at [357, 277] on div "+" at bounding box center [359, 278] width 8 height 8
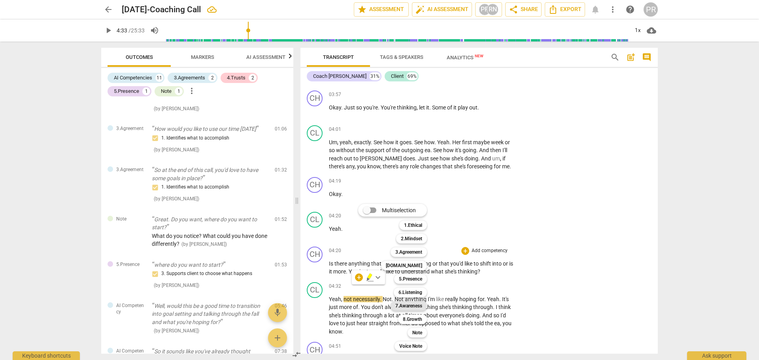
click at [409, 308] on b "7.Awareness" at bounding box center [408, 305] width 27 height 9
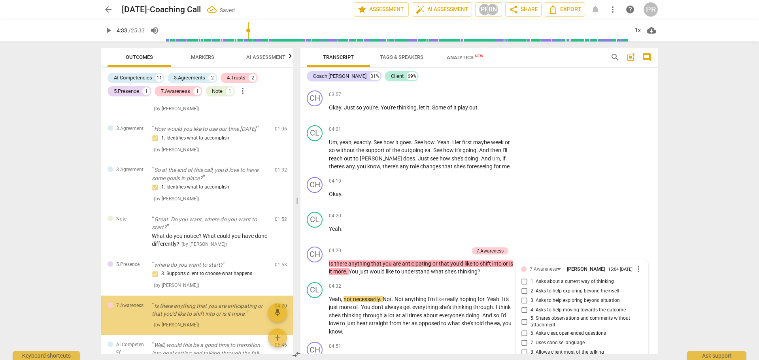
scroll to position [153, 0]
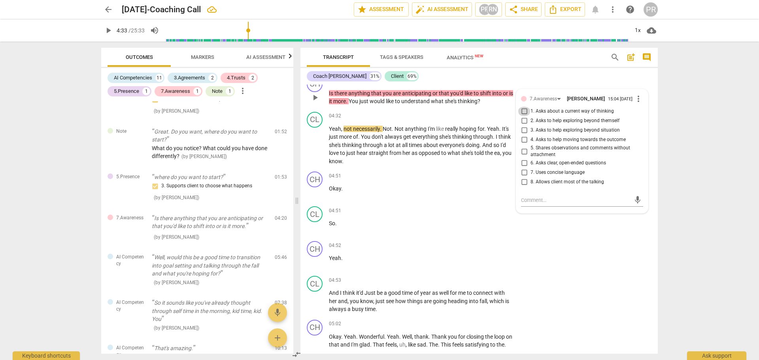
click at [524, 116] on input "1. Asks about a current way of thinking" at bounding box center [524, 111] width 13 height 9
click at [527, 204] on textarea at bounding box center [576, 201] width 110 height 8
click at [498, 215] on p "Add competency" at bounding box center [490, 211] width 38 height 7
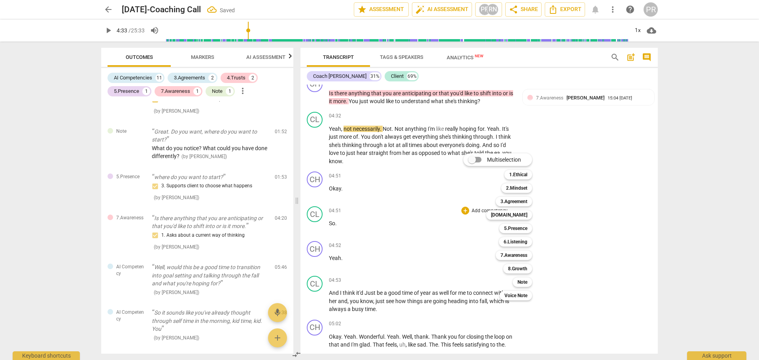
click at [452, 110] on div at bounding box center [379, 180] width 759 height 360
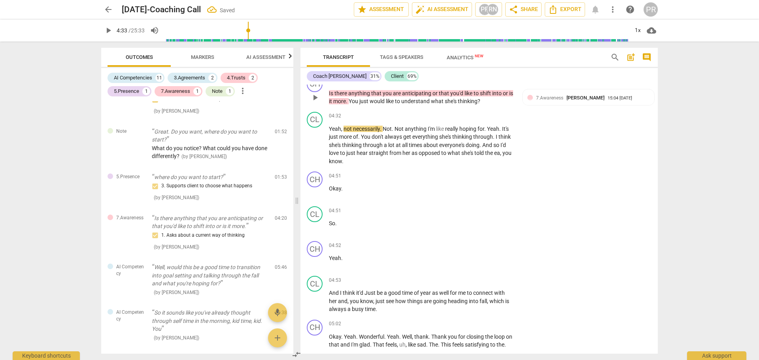
click at [425, 85] on div "+" at bounding box center [425, 81] width 8 height 8
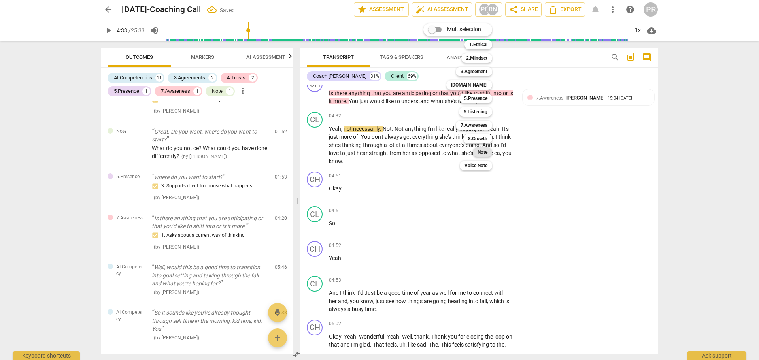
click at [482, 153] on b "Note" at bounding box center [483, 151] width 10 height 9
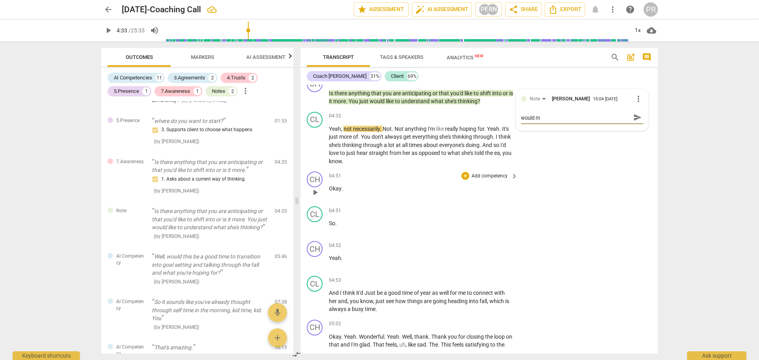
scroll to position [0, 0]
click at [636, 126] on span "send" at bounding box center [637, 121] width 9 height 9
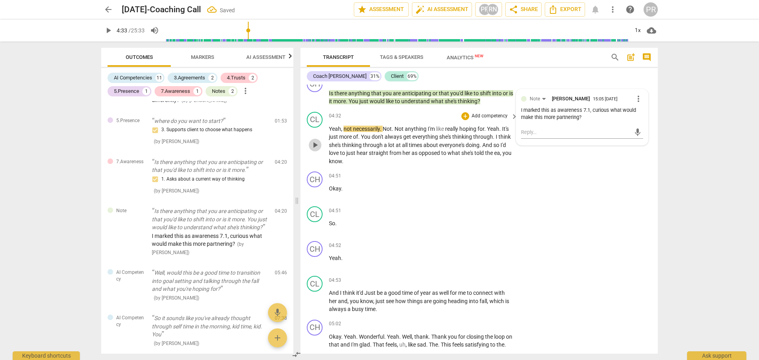
click at [314, 150] on span "play_arrow" at bounding box center [314, 144] width 9 height 9
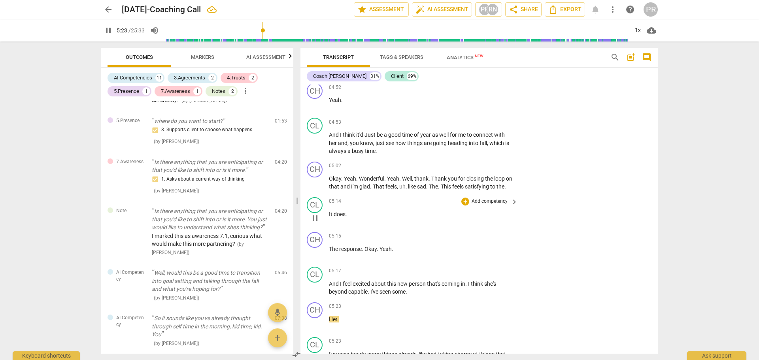
scroll to position [1934, 0]
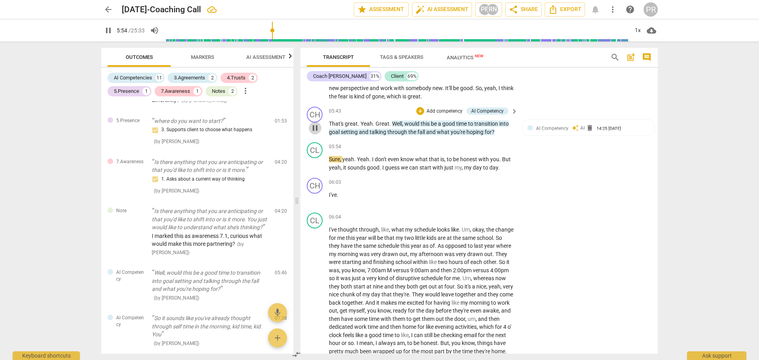
click at [316, 133] on span "pause" at bounding box center [314, 127] width 9 height 9
click at [557, 131] on span "AI Competency" at bounding box center [552, 129] width 32 height 6
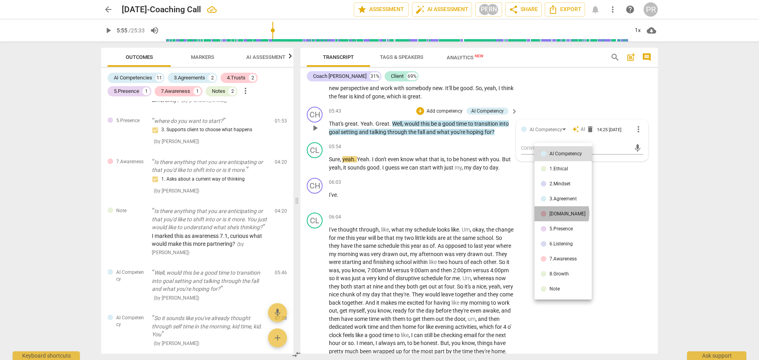
click at [560, 214] on div "[DOMAIN_NAME]" at bounding box center [568, 214] width 36 height 5
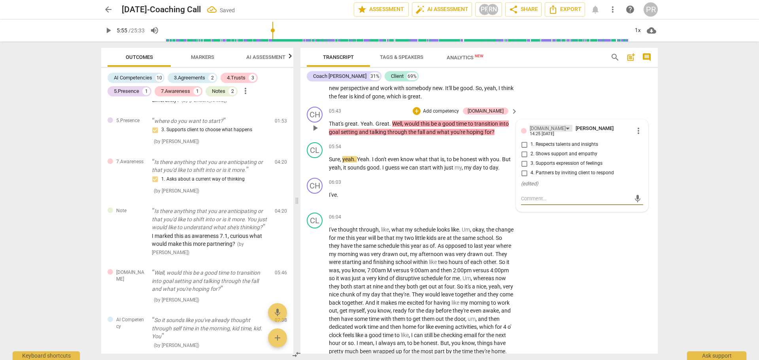
click at [546, 132] on div "[DOMAIN_NAME]" at bounding box center [551, 128] width 43 height 7
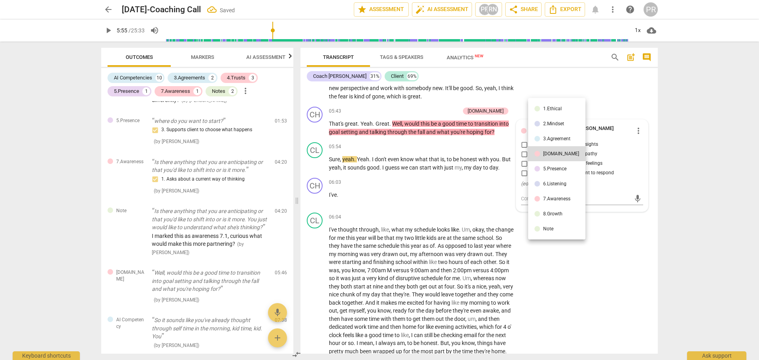
click at [554, 167] on div "5.Presence" at bounding box center [554, 168] width 23 height 5
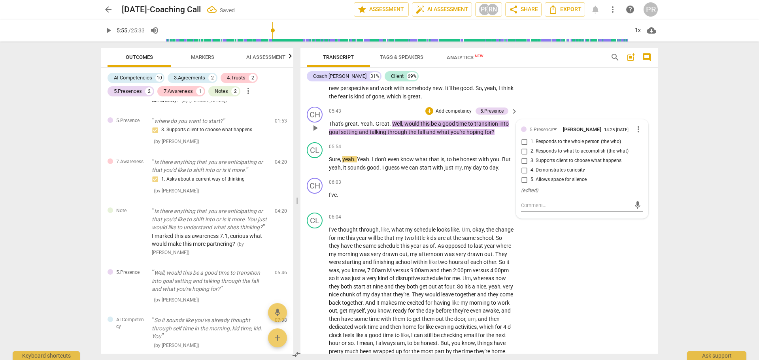
click at [561, 164] on span "3. Supports client to choose what happens" at bounding box center [576, 160] width 91 height 7
click at [531, 166] on input "3. Supports client to choose what happens" at bounding box center [524, 160] width 13 height 9
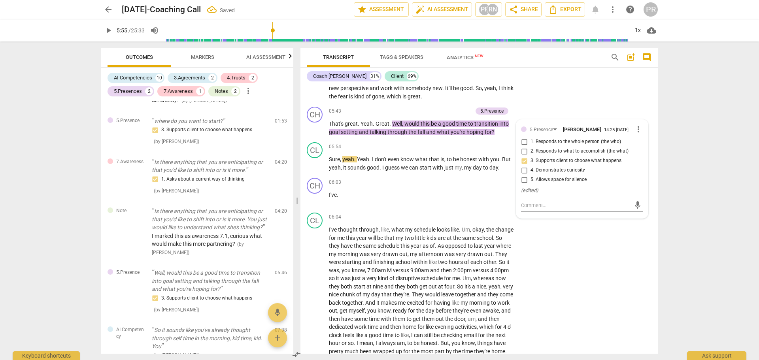
drag, startPoint x: 575, startPoint y: 124, endPoint x: 571, endPoint y: 122, distance: 4.8
click at [575, 104] on div "CL play_arrow pause 05:23 + Add competency keyboard_arrow_right I've seen her d…" at bounding box center [478, 74] width 357 height 60
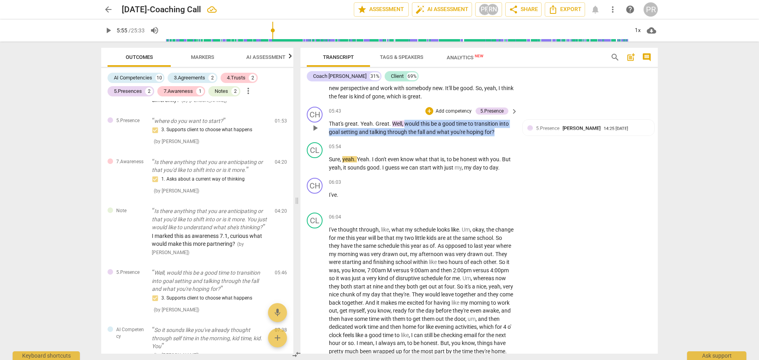
drag, startPoint x: 491, startPoint y: 155, endPoint x: 406, endPoint y: 145, distance: 86.0
click at [406, 136] on p "That's great . Yeah . Great . Well , would this be a good time to transition in…" at bounding box center [421, 128] width 185 height 16
copy p "would this be a good time to transition into goal setting and talking through t…"
click at [316, 204] on span "play_arrow" at bounding box center [314, 198] width 9 height 9
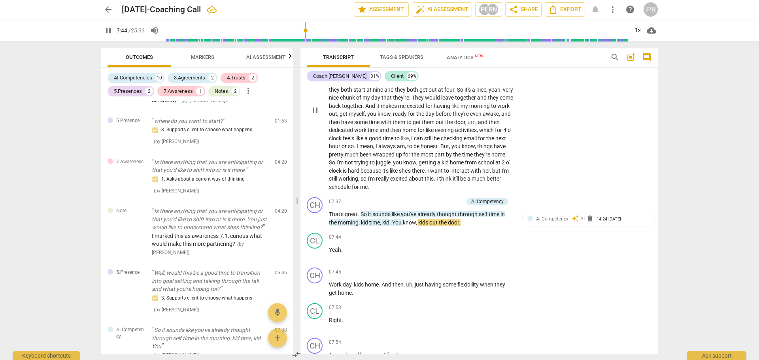
scroll to position [2132, 0]
click at [562, 221] on span "AI Competency" at bounding box center [552, 218] width 32 height 6
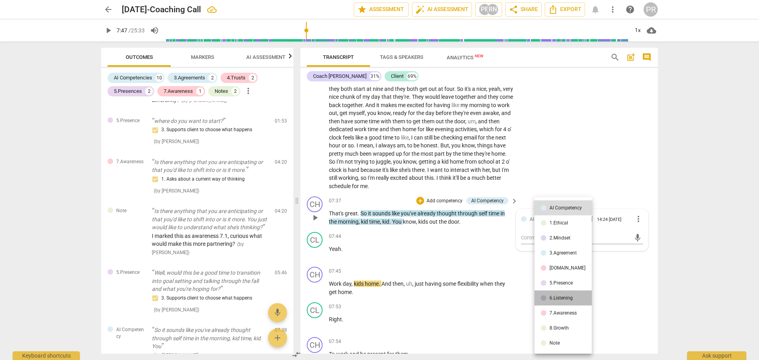
click at [566, 295] on li "6.Listening" at bounding box center [563, 298] width 57 height 15
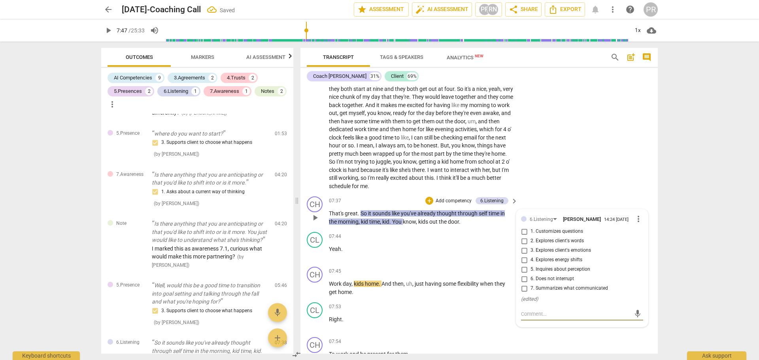
click at [547, 292] on span "7. Summarizes what communicated" at bounding box center [569, 288] width 77 height 7
click at [531, 293] on input "7. Summarizes what communicated" at bounding box center [524, 288] width 13 height 9
click at [561, 193] on div "CL play_arrow pause 06:04 + Add competency keyboard_arrow_right I've thought th…" at bounding box center [478, 102] width 357 height 181
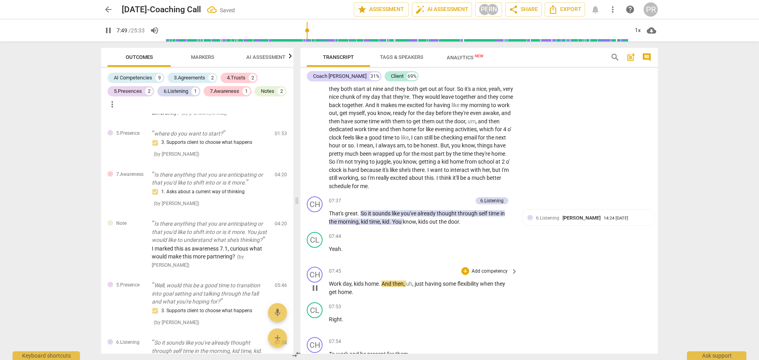
scroll to position [2171, 0]
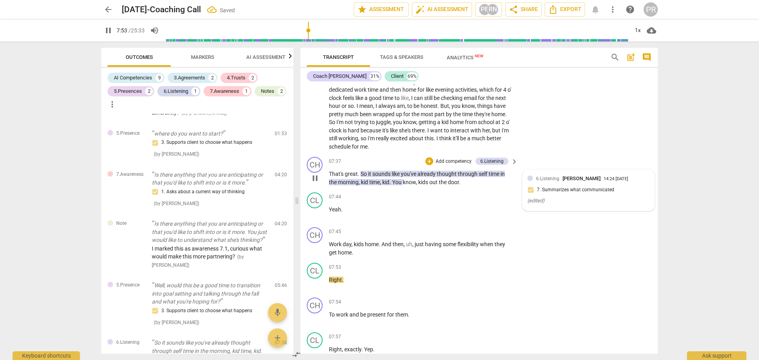
click at [602, 206] on div "6.Listening [PERSON_NAME] 14:24 [DATE] 7. Summarizes what communicated ( edited…" at bounding box center [588, 190] width 122 height 31
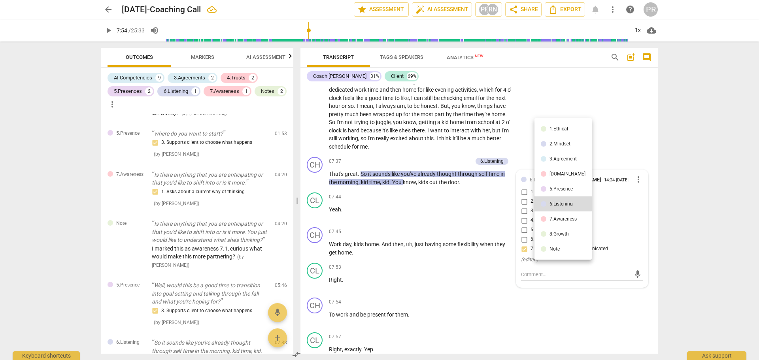
click at [638, 206] on div at bounding box center [379, 180] width 759 height 360
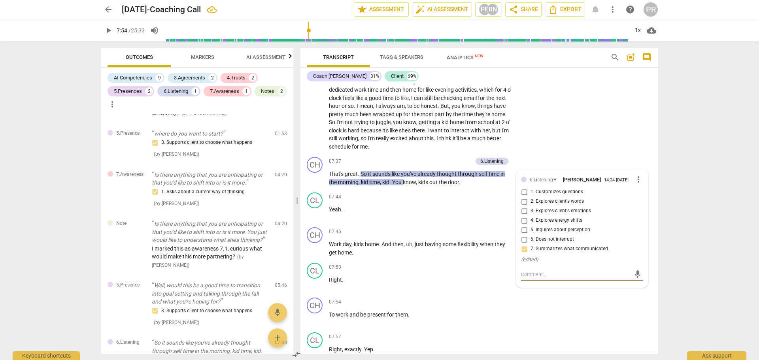
click at [637, 184] on span "more_vert" at bounding box center [638, 179] width 9 height 9
click at [639, 204] on li "Edit" at bounding box center [644, 204] width 27 height 15
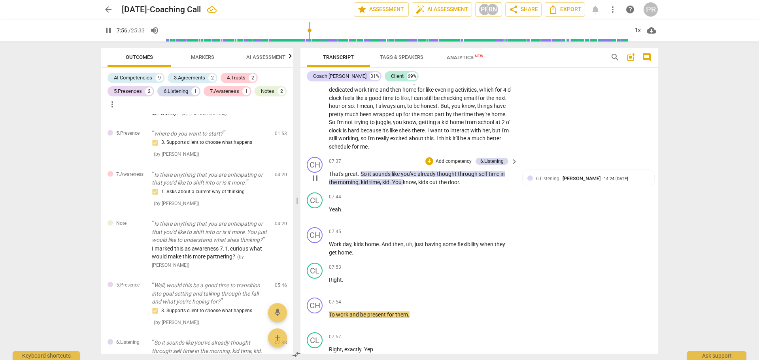
click at [396, 185] on span "You" at bounding box center [397, 182] width 11 height 6
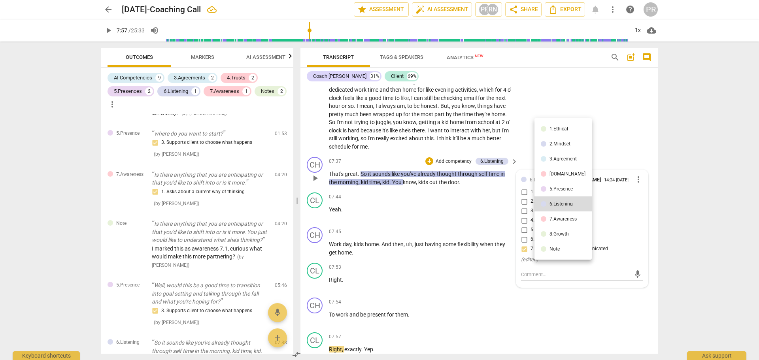
scroll to position [2251, 0]
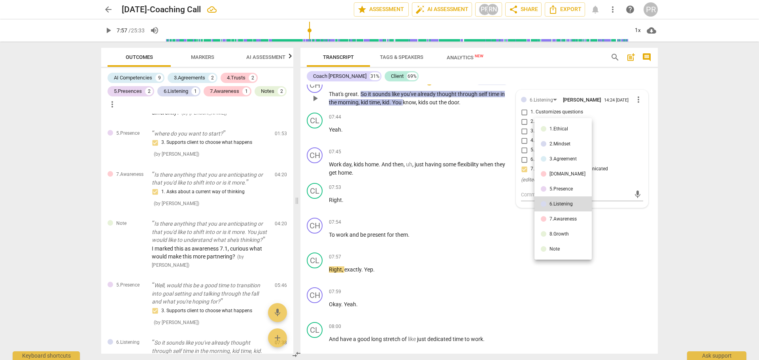
click at [636, 125] on div at bounding box center [379, 180] width 759 height 360
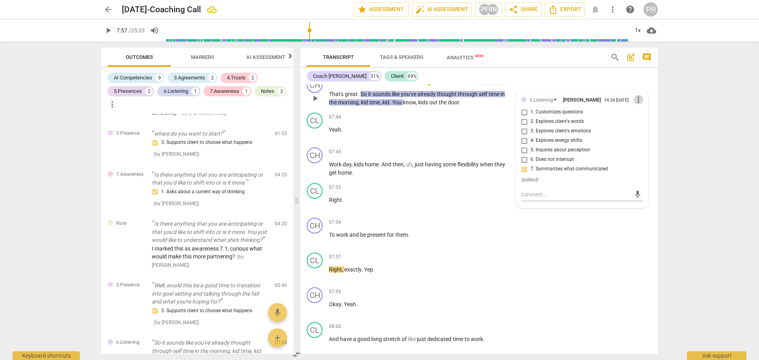
click at [636, 104] on span "more_vert" at bounding box center [638, 99] width 9 height 9
drag, startPoint x: 642, startPoint y: 138, endPoint x: 416, endPoint y: 35, distance: 249.1
click at [642, 139] on li "Delete" at bounding box center [644, 138] width 27 height 15
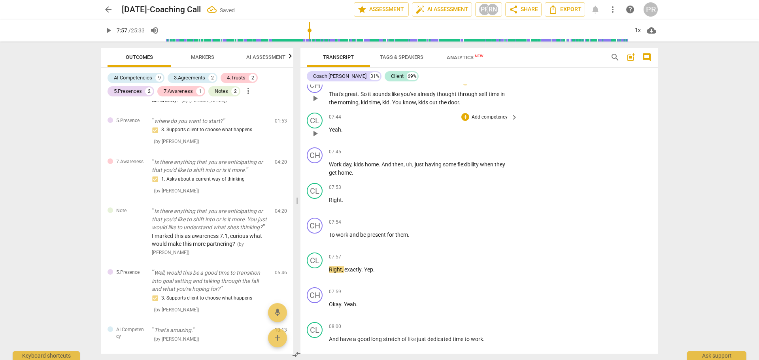
click at [409, 121] on div "07:44 + Add competency keyboard_arrow_right" at bounding box center [424, 117] width 190 height 9
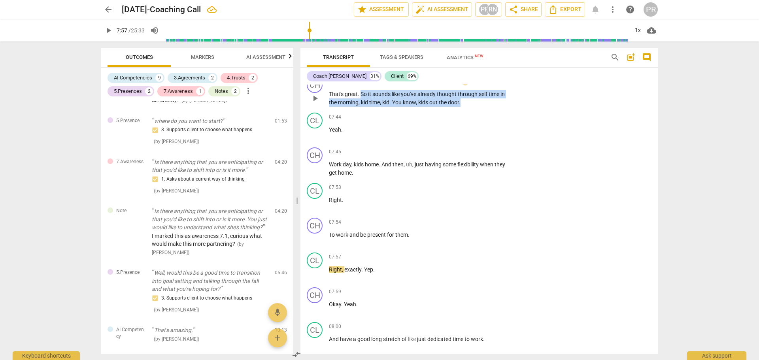
drag, startPoint x: 361, startPoint y: 119, endPoint x: 463, endPoint y: 130, distance: 102.6
click at [463, 106] on p "That's great . So it sounds like you've already thought through self time in th…" at bounding box center [421, 98] width 185 height 16
click at [467, 116] on div "+" at bounding box center [469, 116] width 8 height 8
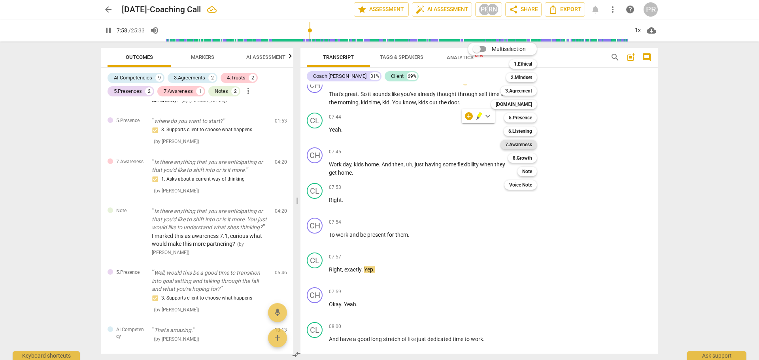
drag, startPoint x: 524, startPoint y: 133, endPoint x: 529, endPoint y: 144, distance: 12.6
click at [525, 133] on b "6.Listening" at bounding box center [520, 131] width 24 height 9
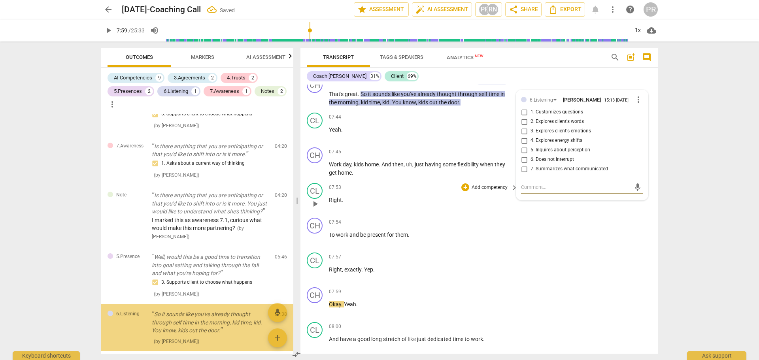
scroll to position [339, 0]
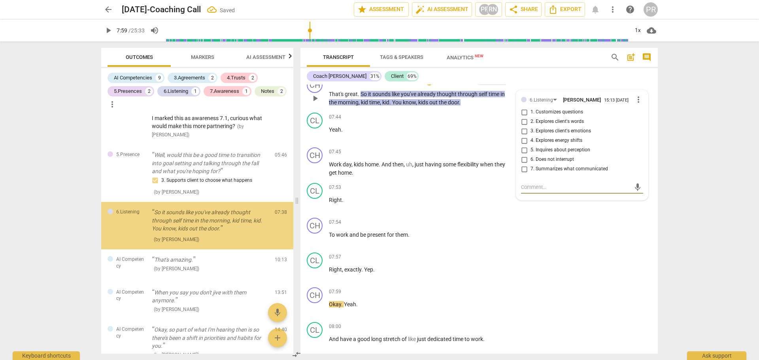
click at [546, 173] on span "7. Summarizes what communicated" at bounding box center [569, 169] width 77 height 7
click at [531, 174] on input "7. Summarizes what communicated" at bounding box center [524, 168] width 13 height 9
click at [523, 174] on input "7. Summarizes what communicated" at bounding box center [524, 168] width 13 height 9
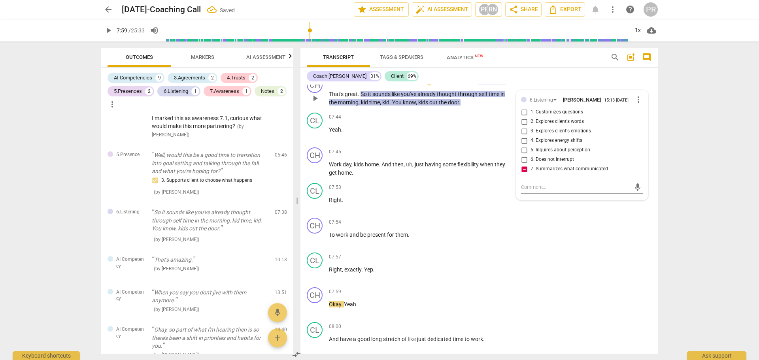
click at [524, 174] on input "7. Summarizes what communicated" at bounding box center [524, 168] width 13 height 9
click at [551, 102] on div "CH play_arrow pause 07:37 + Add competency 6.Listening keyboard_arrow_right Tha…" at bounding box center [478, 92] width 357 height 36
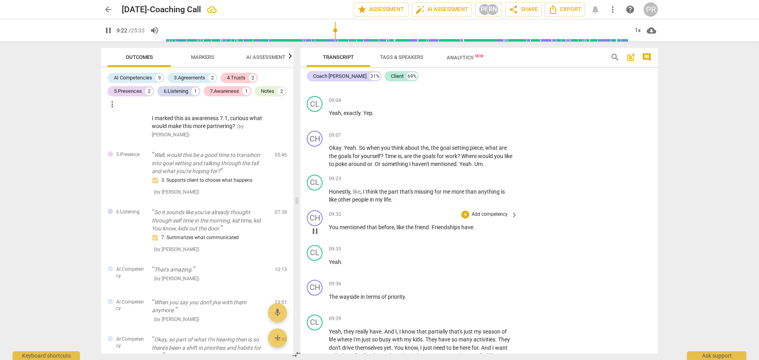
scroll to position [3002, 0]
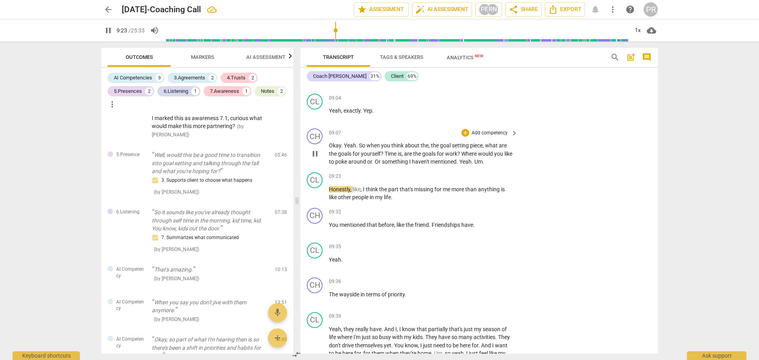
click at [317, 159] on span "pause" at bounding box center [314, 153] width 9 height 9
drag, startPoint x: 367, startPoint y: 168, endPoint x: 383, endPoint y: 176, distance: 17.3
click at [383, 166] on p "Okay . Yeah . So when you think about the , the goal setting piece , what are t…" at bounding box center [421, 154] width 185 height 25
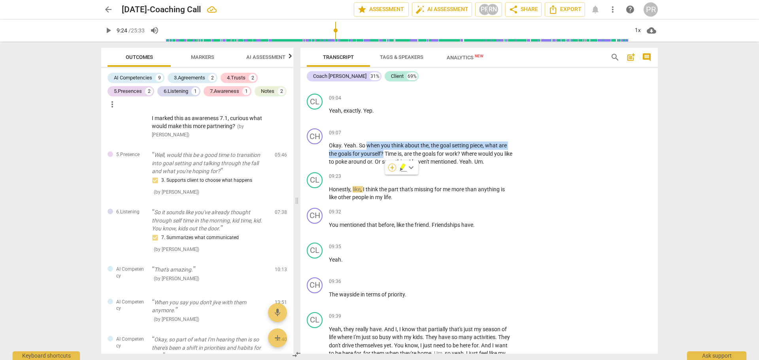
click at [393, 166] on div "+" at bounding box center [392, 168] width 8 height 8
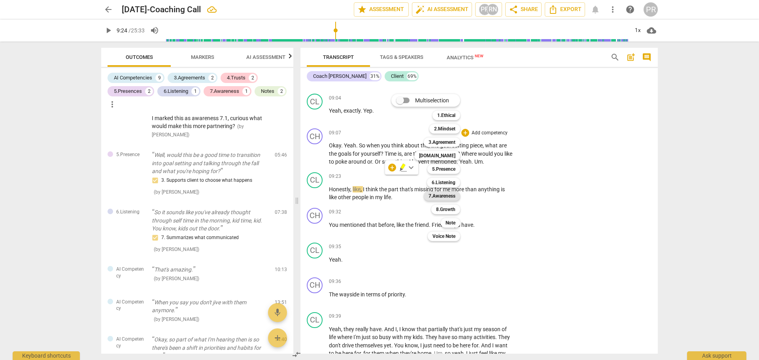
click at [455, 195] on b "7.Awareness" at bounding box center [442, 195] width 27 height 9
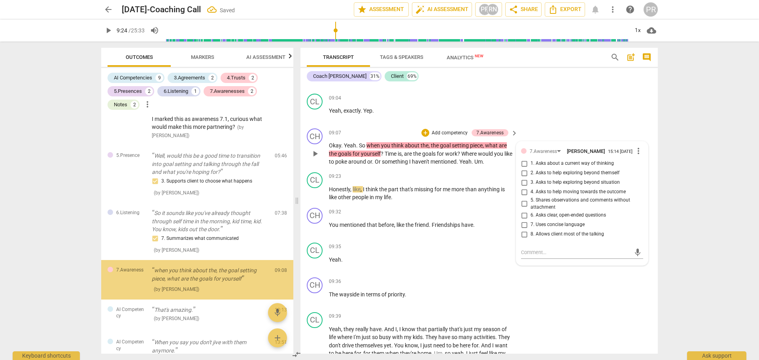
scroll to position [393, 0]
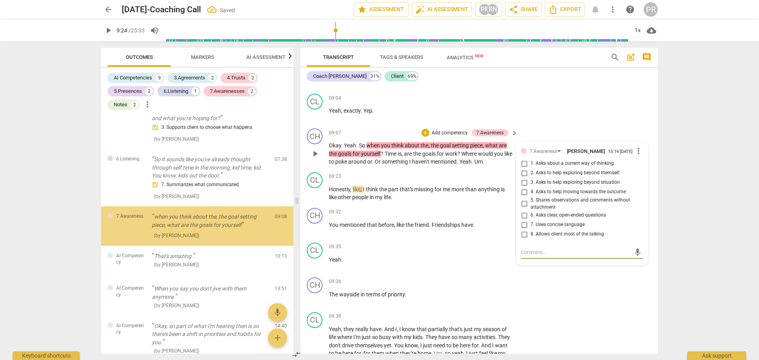
click at [526, 168] on input "1. Asks about a current way of thinking" at bounding box center [524, 163] width 13 height 9
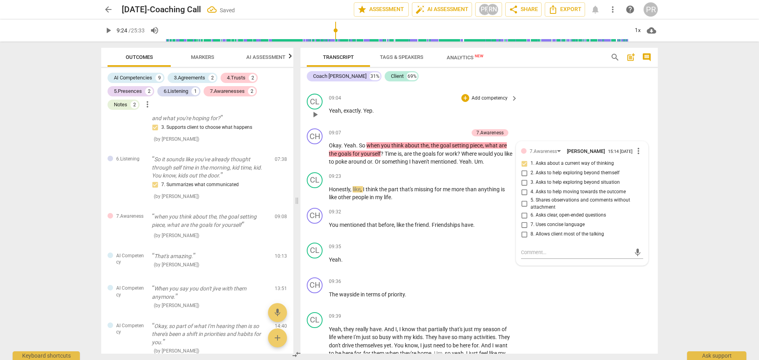
click at [549, 125] on div "CL play_arrow pause 09:04 + Add competency keyboard_arrow_right Yeah , exactly …" at bounding box center [478, 108] width 357 height 35
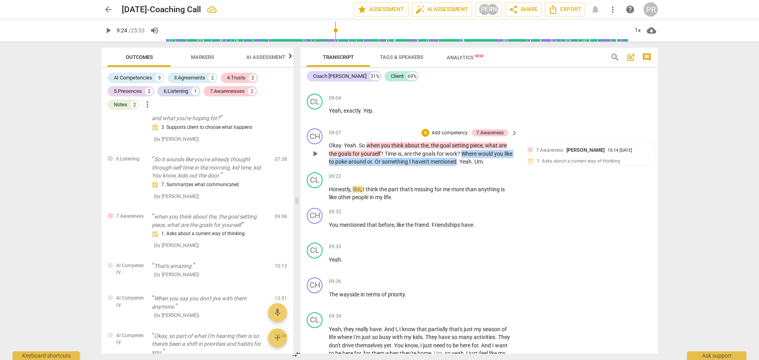
drag, startPoint x: 463, startPoint y: 178, endPoint x: 467, endPoint y: 185, distance: 7.5
click at [467, 166] on p "Okay . Yeah . So when you think about the , the goal setting piece , what are t…" at bounding box center [421, 154] width 185 height 25
click at [497, 166] on p "Okay . Yeah . So when you think about the , the goal setting piece , what are t…" at bounding box center [421, 154] width 185 height 25
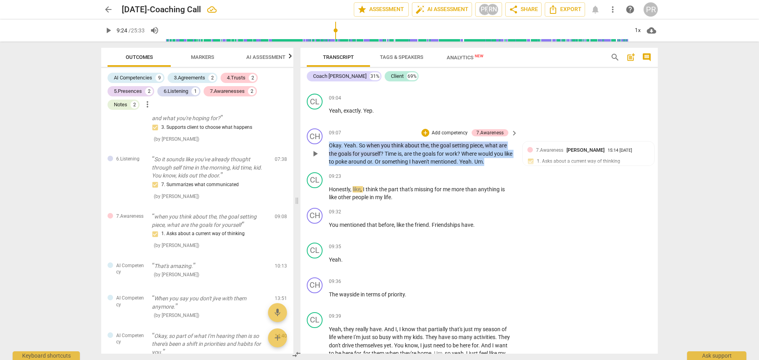
drag, startPoint x: 467, startPoint y: 186, endPoint x: 331, endPoint y: 170, distance: 137.7
click at [331, 166] on p "Okay . Yeah . So when you think about the , the goal setting piece , what are t…" at bounding box center [421, 154] width 185 height 25
copy p "Okay . Yeah . So when you think about the , the goal setting piece , what are t…"
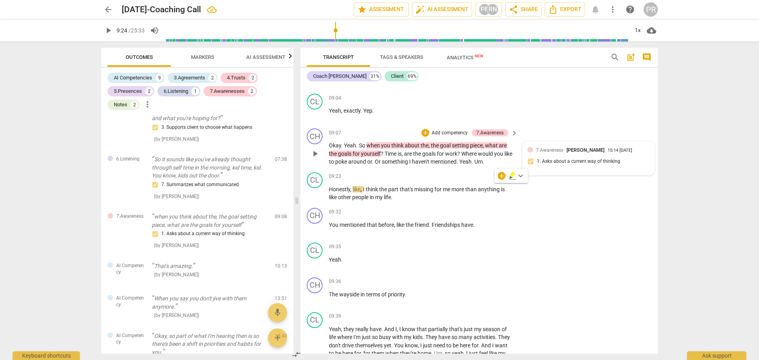
drag, startPoint x: 601, startPoint y: 175, endPoint x: 629, endPoint y: 176, distance: 28.9
click at [608, 153] on div "15:14 [DATE]" at bounding box center [620, 150] width 25 height 5
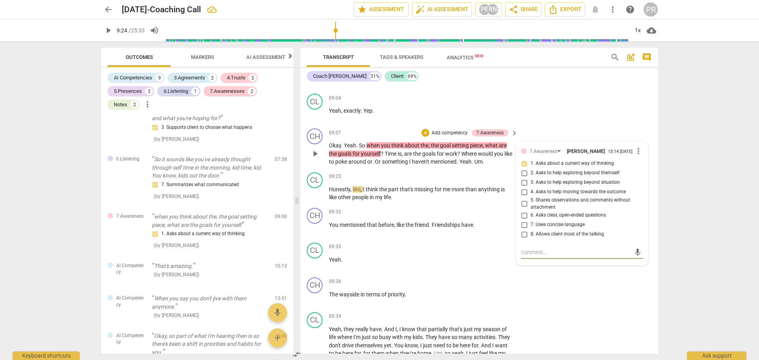
click at [637, 156] on span "more_vert" at bounding box center [638, 150] width 9 height 9
click at [647, 191] on li "Delete" at bounding box center [644, 191] width 27 height 15
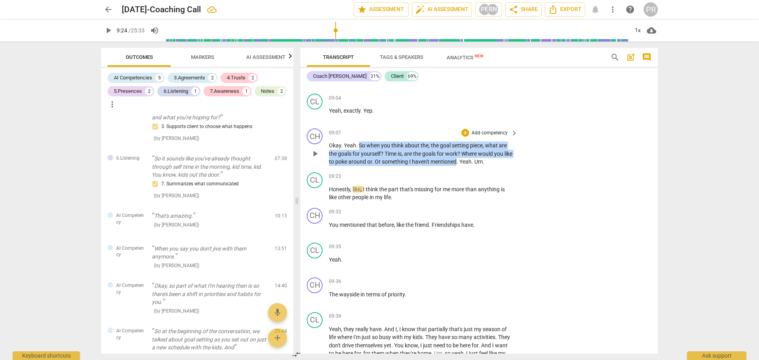
drag, startPoint x: 359, startPoint y: 168, endPoint x: 467, endPoint y: 187, distance: 109.6
click at [467, 166] on p "Okay . Yeah . So when you think about the , the goal setting piece , what are t…" at bounding box center [421, 154] width 185 height 25
click at [473, 176] on div "+" at bounding box center [474, 176] width 8 height 8
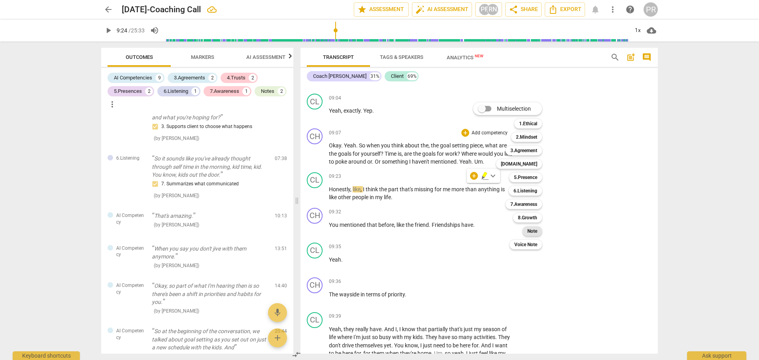
click at [536, 232] on b "Note" at bounding box center [532, 231] width 10 height 9
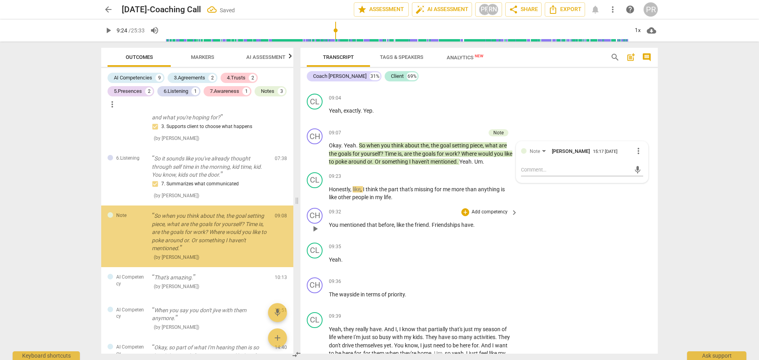
scroll to position [404, 0]
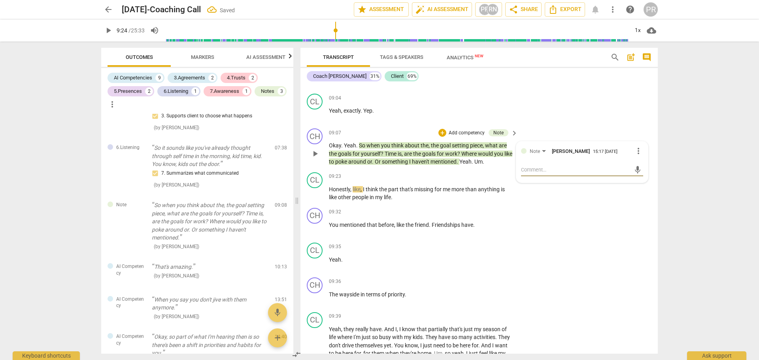
paste textarea "This moment shows promising movement across several competencies. You’re inviti…"
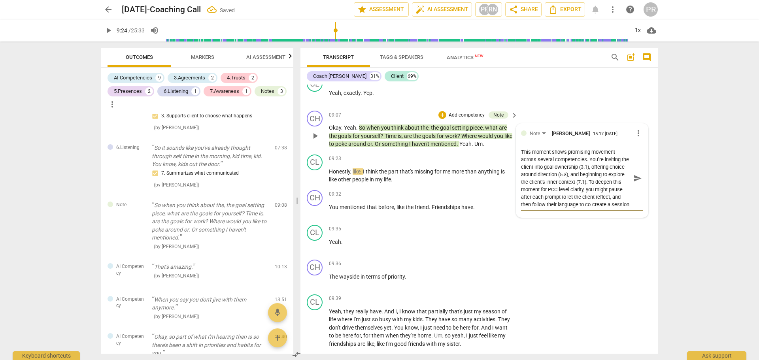
scroll to position [3002, 0]
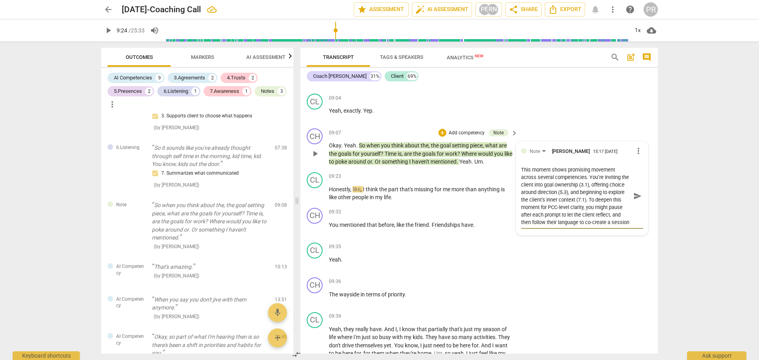
drag, startPoint x: 568, startPoint y: 233, endPoint x: 594, endPoint y: 233, distance: 26.1
click at [596, 226] on textarea "This moment shows promising movement across several competencies. You’re inviti…" at bounding box center [576, 196] width 110 height 60
click at [593, 226] on textarea "This moment shows promising movement across several competencies. You’re inviti…" at bounding box center [576, 196] width 110 height 60
click at [597, 226] on textarea "This moment shows promising movement across several competencies. You’re inviti…" at bounding box center [576, 196] width 110 height 60
drag, startPoint x: 597, startPoint y: 231, endPoint x: 578, endPoint y: 231, distance: 19.4
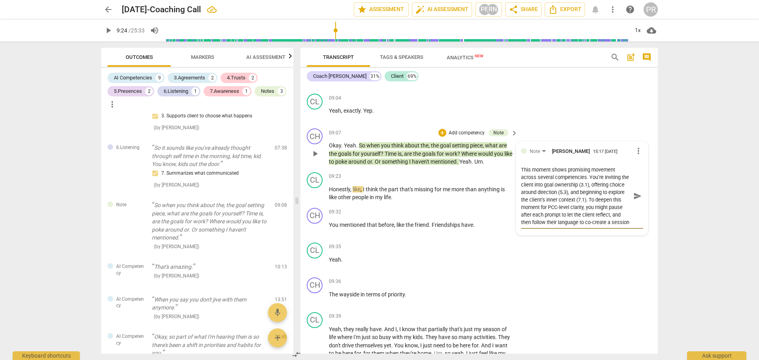
click at [578, 226] on textarea "This moment shows promising movement across several competencies. You’re inviti…" at bounding box center [576, 196] width 110 height 60
click at [525, 225] on textarea "This moment shows promising movement across several competencies. You’re inviti…" at bounding box center [576, 196] width 110 height 60
drag, startPoint x: 568, startPoint y: 225, endPoint x: 522, endPoint y: 227, distance: 46.3
click at [522, 226] on textarea "This moment shows promising movement across several competencies. You’re inviti…" at bounding box center [576, 196] width 110 height 60
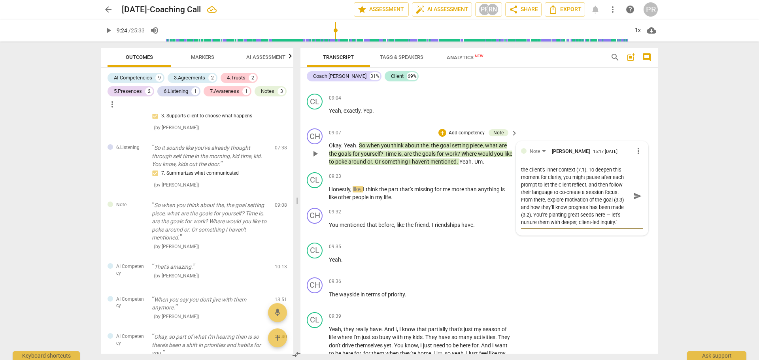
scroll to position [3042, 0]
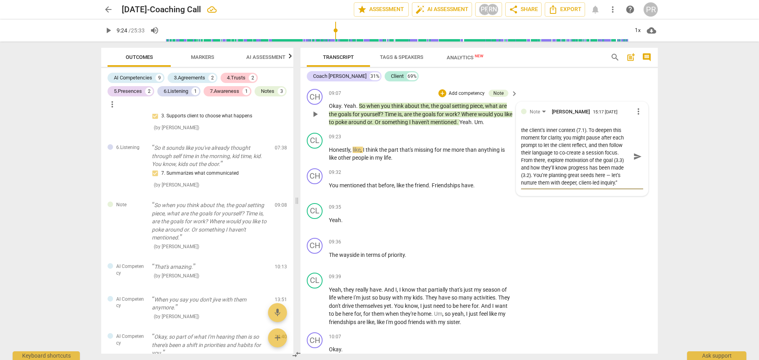
drag, startPoint x: 583, startPoint y: 200, endPoint x: 610, endPoint y: 201, distance: 26.9
click at [610, 187] on textarea "This moment shows promising movement across several competencies. You’re inviti…" at bounding box center [576, 157] width 110 height 60
click at [605, 187] on textarea "This moment shows promising movement across several competencies. You’re inviti…" at bounding box center [576, 157] width 110 height 60
click at [636, 161] on span "send" at bounding box center [637, 156] width 9 height 9
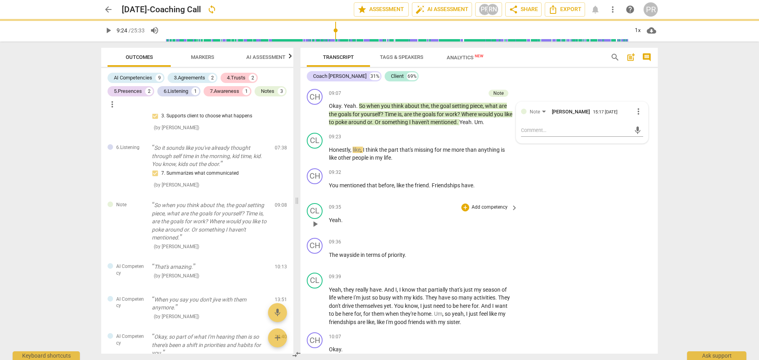
scroll to position [0, 0]
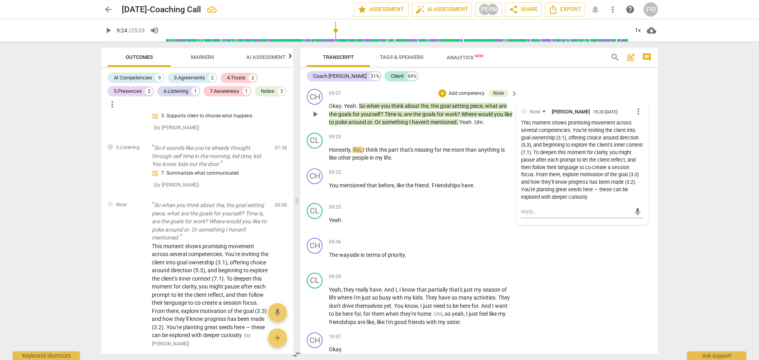
click at [558, 121] on div "CH play_arrow pause 09:07 + Add competency Note keyboard_arrow_right Okay . Yea…" at bounding box center [478, 108] width 357 height 44
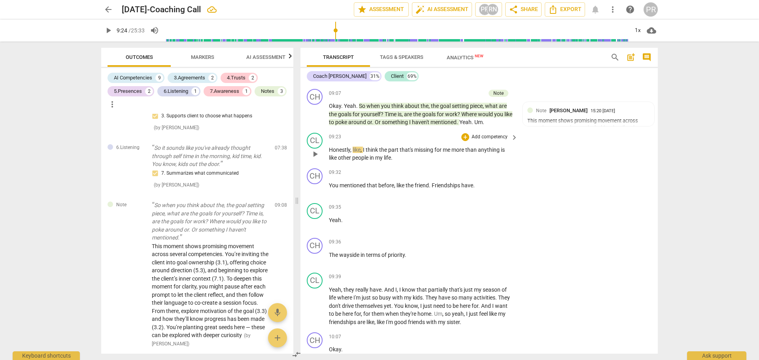
click at [317, 159] on span "play_arrow" at bounding box center [314, 153] width 9 height 9
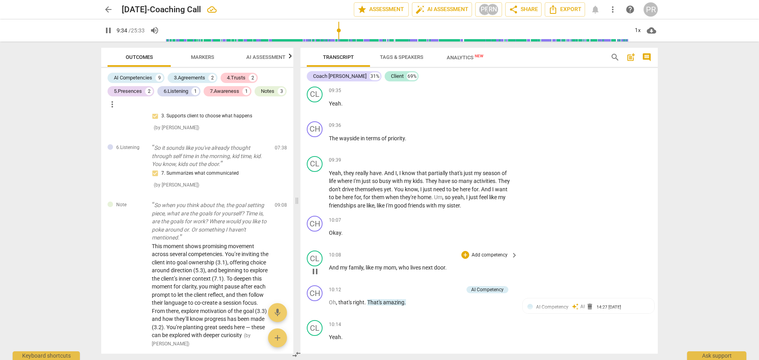
scroll to position [3161, 0]
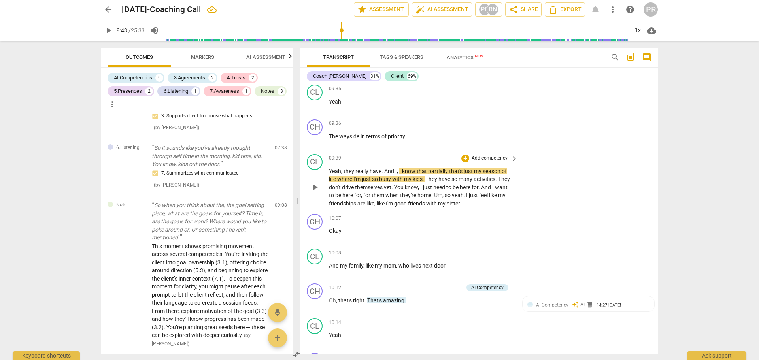
click at [432, 182] on span "They" at bounding box center [431, 179] width 13 height 6
click at [315, 192] on span "play_arrow" at bounding box center [314, 187] width 9 height 9
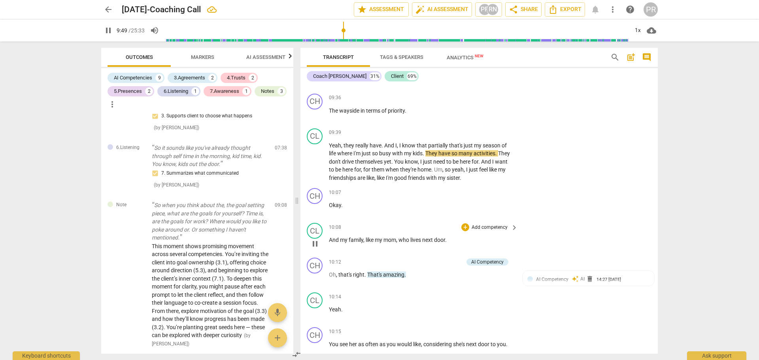
scroll to position [3200, 0]
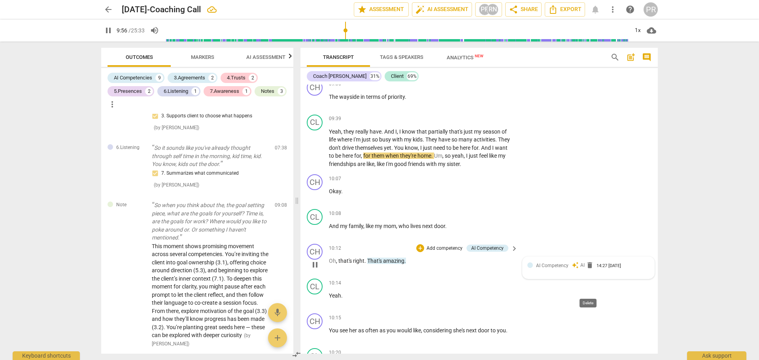
click at [590, 269] on span "delete" at bounding box center [590, 265] width 8 height 8
click at [316, 153] on span "play_arrow" at bounding box center [314, 147] width 9 height 9
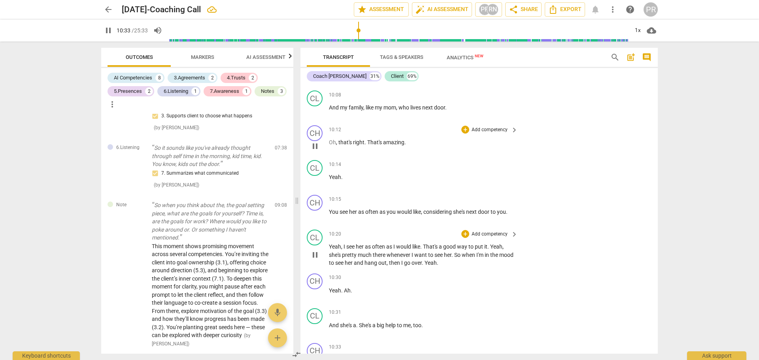
scroll to position [3615, 0]
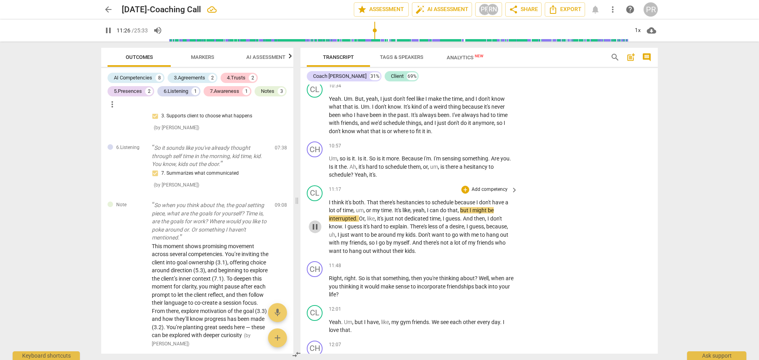
click at [317, 232] on span "pause" at bounding box center [314, 226] width 9 height 9
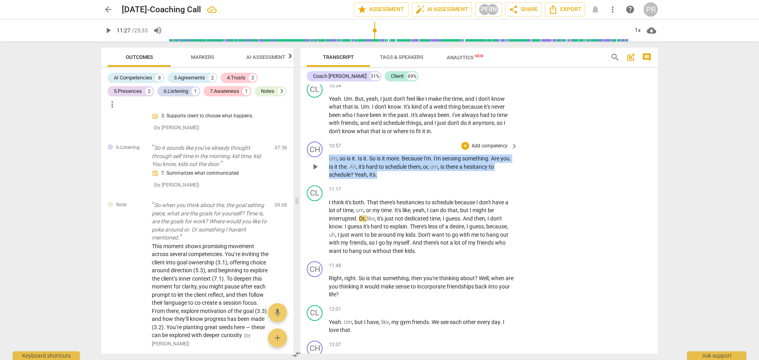
drag, startPoint x: 382, startPoint y: 199, endPoint x: 328, endPoint y: 183, distance: 56.8
click at [328, 182] on div "CH play_arrow pause 10:57 + Add competency keyboard_arrow_right Um , so is it .…" at bounding box center [478, 160] width 357 height 44
copy p "Um , so is it . Is it . So is it more . Because I'm . I'm sensing something . A…"
click at [317, 232] on span "play_arrow" at bounding box center [314, 226] width 9 height 9
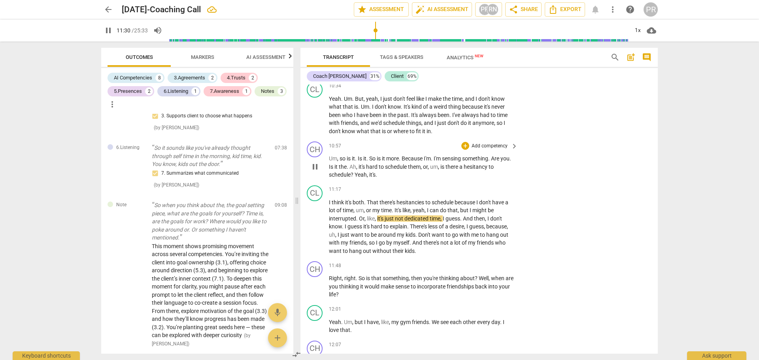
click at [539, 182] on div "CH play_arrow pause 10:57 + Add competency keyboard_arrow_right Um , so is it .…" at bounding box center [478, 160] width 357 height 44
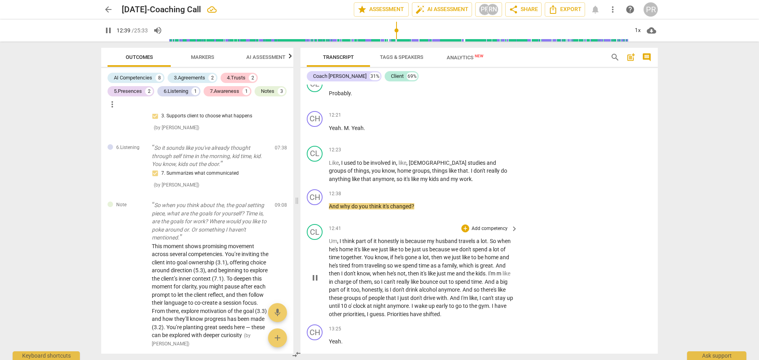
scroll to position [3988, 0]
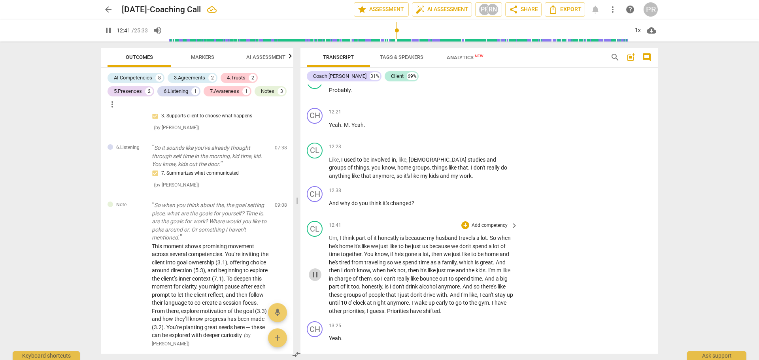
click at [316, 280] on span "pause" at bounding box center [314, 274] width 9 height 9
drag, startPoint x: 415, startPoint y: 225, endPoint x: 342, endPoint y: 230, distance: 73.3
click at [342, 208] on p "And why do you think it's changed ?" at bounding box center [421, 203] width 185 height 8
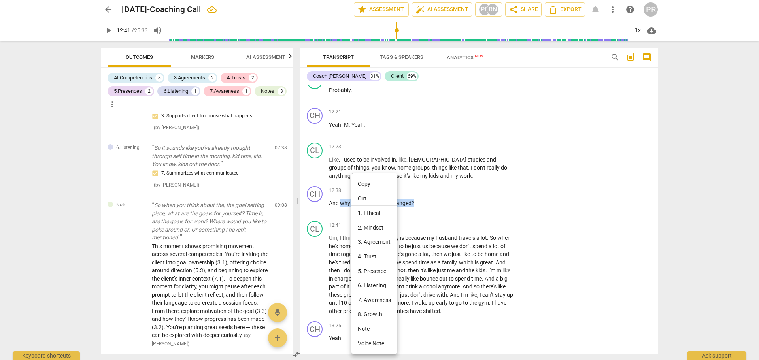
click at [365, 181] on li "Copy" at bounding box center [374, 184] width 46 height 15
copy p "why do you think it's changed ?"
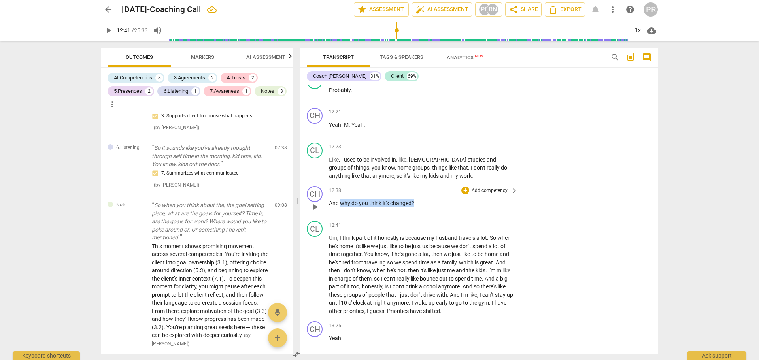
drag, startPoint x: 416, startPoint y: 227, endPoint x: 341, endPoint y: 228, distance: 75.5
click at [341, 208] on p "And why do you think it's changed ?" at bounding box center [421, 203] width 185 height 8
click at [422, 215] on div "+" at bounding box center [422, 218] width 8 height 8
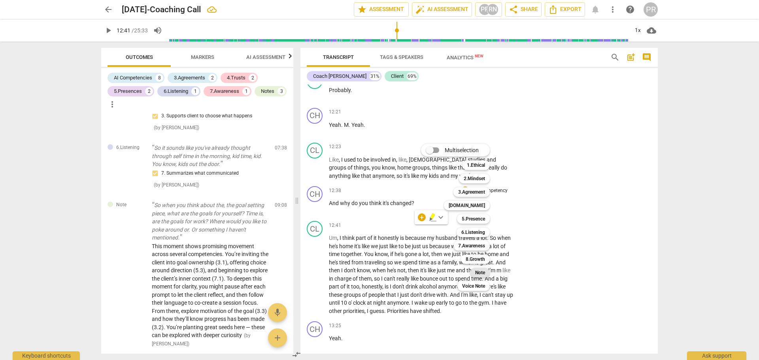
click at [482, 271] on b "Note" at bounding box center [480, 272] width 10 height 9
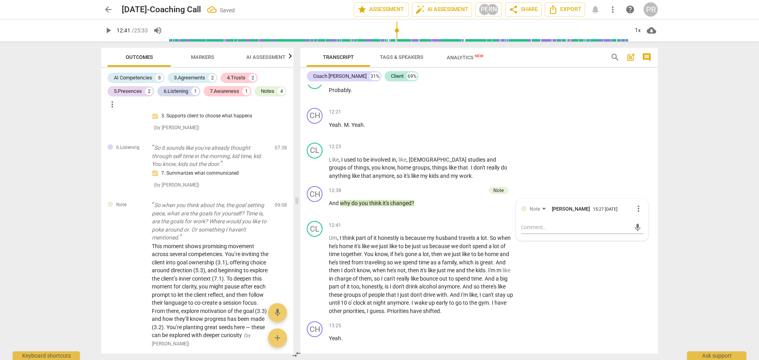
scroll to position [546, 0]
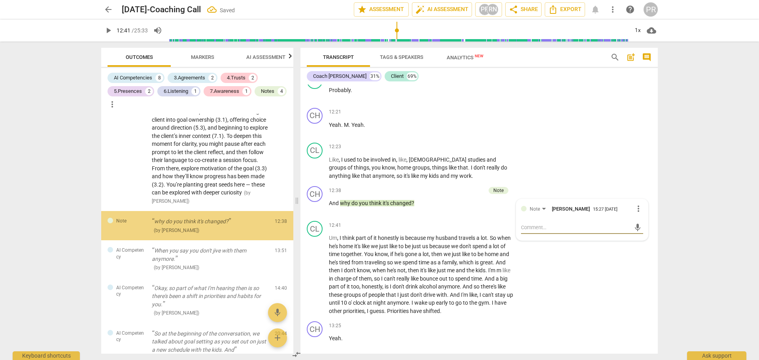
paste textarea "A more awareness-evoking version might sound like: ‘What feels different about …"
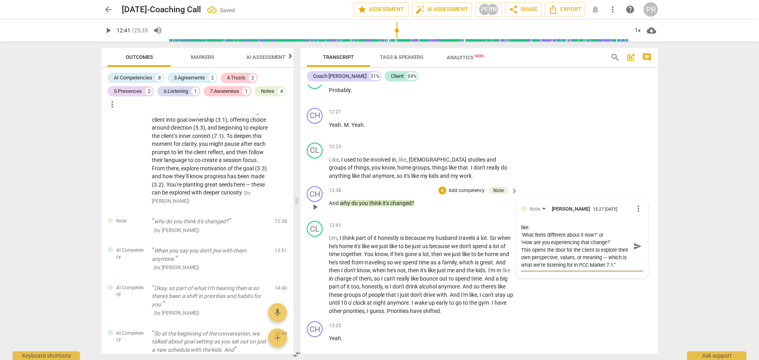
scroll to position [0, 0]
click at [521, 252] on textarea "A more awareness-evoking version might sound like: ‘What feels different about …" at bounding box center [576, 246] width 110 height 45
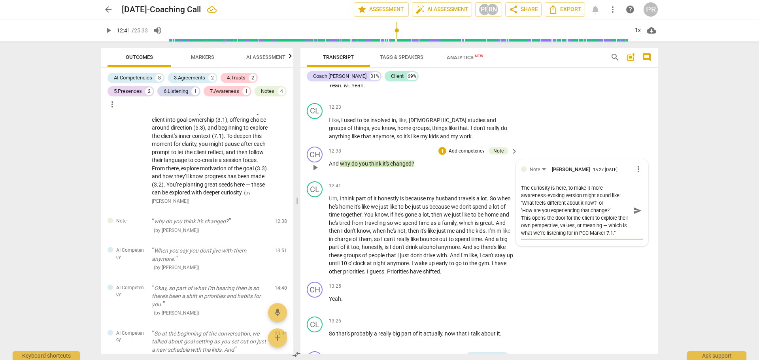
scroll to position [8, 0]
drag, startPoint x: 592, startPoint y: 251, endPoint x: 616, endPoint y: 256, distance: 24.2
click at [616, 237] on textarea "The curiosity is here, to make it more awareness-evoking version might sound li…" at bounding box center [576, 210] width 110 height 53
click at [635, 215] on span "send" at bounding box center [637, 210] width 9 height 9
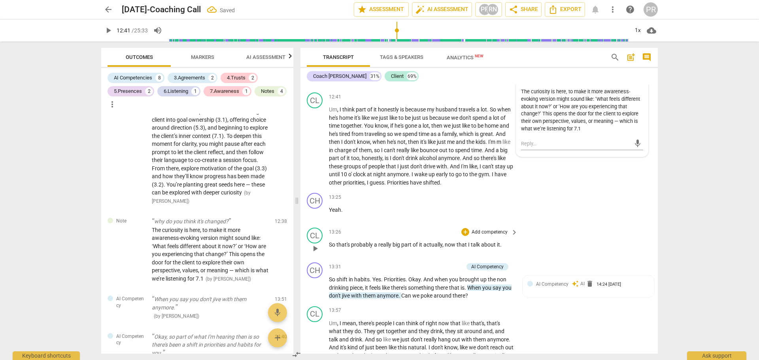
scroll to position [4146, 0]
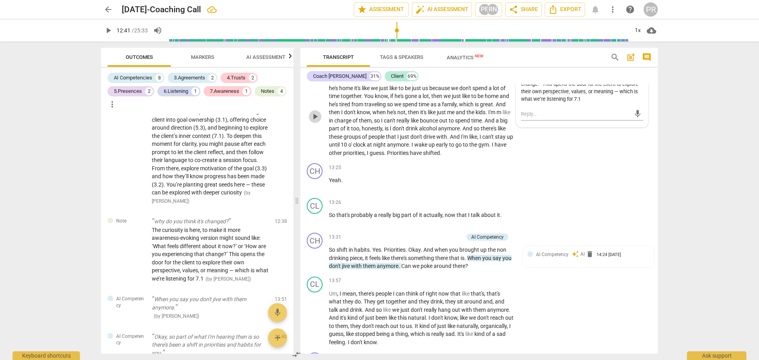
click at [316, 121] on span "play_arrow" at bounding box center [314, 116] width 9 height 9
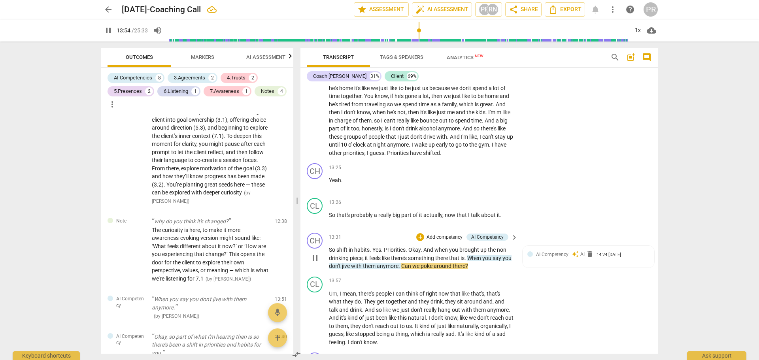
click at [314, 263] on span "pause" at bounding box center [314, 257] width 9 height 9
click at [588, 258] on span "delete" at bounding box center [590, 254] width 8 height 8
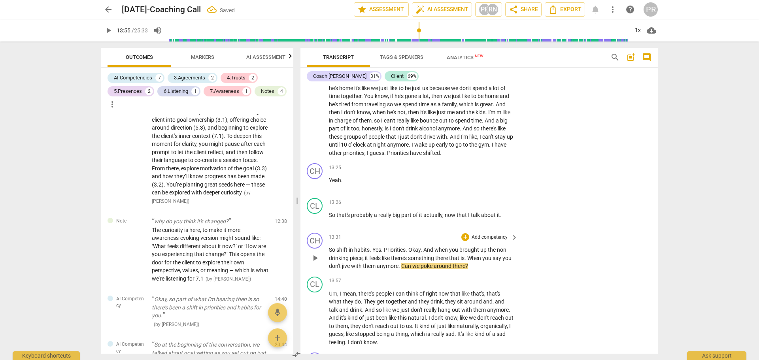
click at [490, 270] on p "So shift in habits . Yes . Priorities . Okay . And when you brought up the non …" at bounding box center [421, 258] width 185 height 25
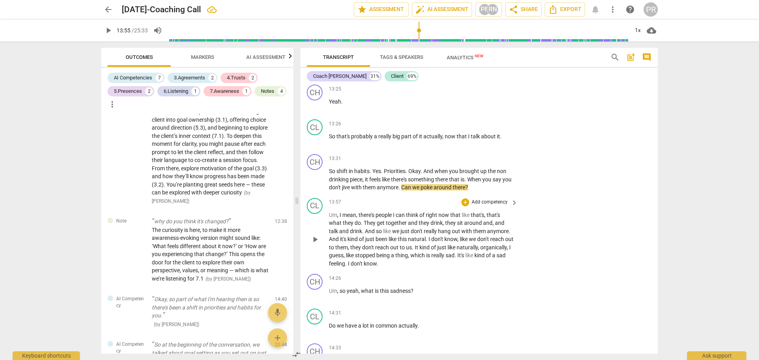
scroll to position [4225, 0]
click at [483, 191] on p "So shift in habits . Yes . Priorities . Okay . And when you brought up the non …" at bounding box center [421, 179] width 185 height 25
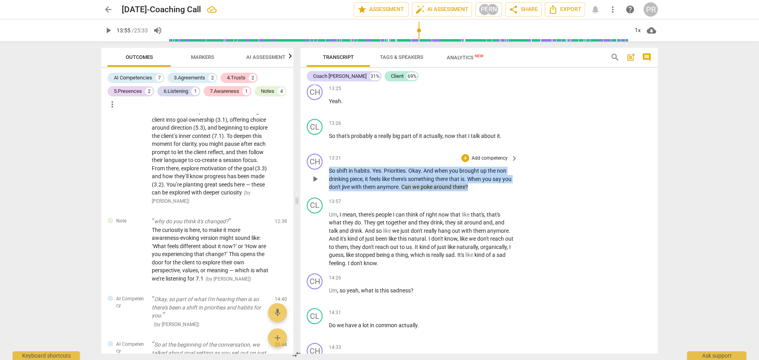
drag, startPoint x: 482, startPoint y: 212, endPoint x: 329, endPoint y: 195, distance: 154.0
click at [329, 191] on p "So shift in habits . Yes . Priorities . Okay . And when you brought up the non …" at bounding box center [421, 179] width 185 height 25
click at [486, 202] on div "+" at bounding box center [486, 201] width 8 height 8
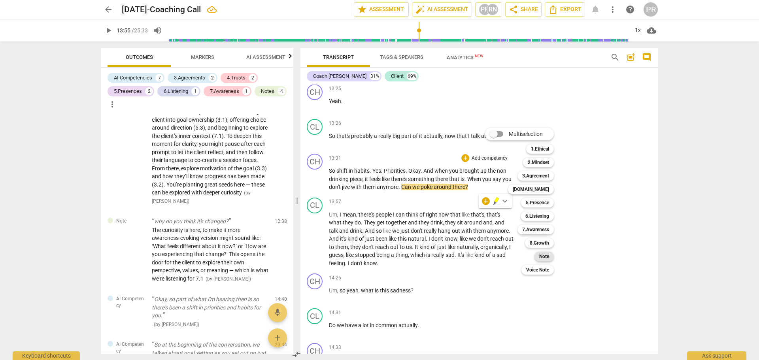
click at [549, 256] on b "Note" at bounding box center [544, 256] width 10 height 9
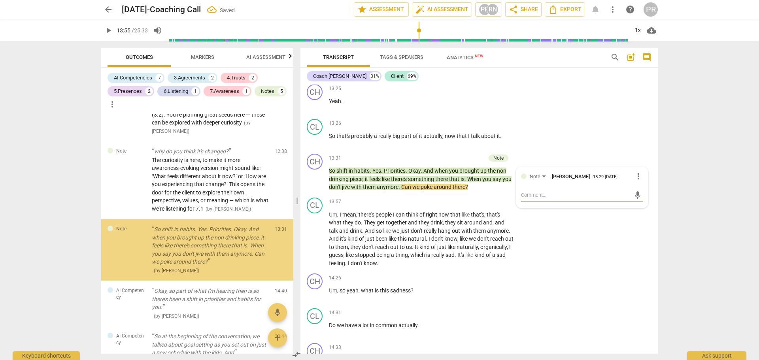
scroll to position [641, 0]
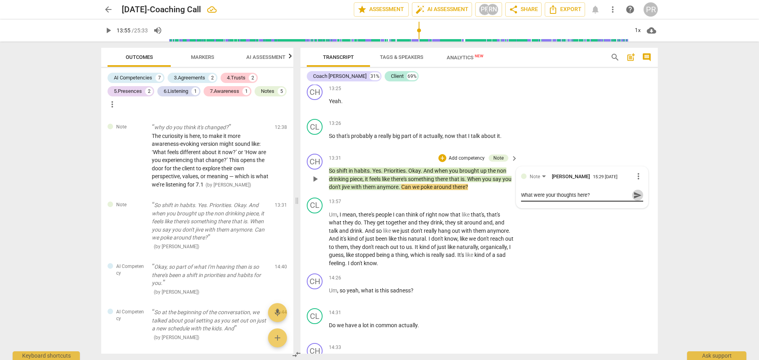
click at [633, 200] on span "send" at bounding box center [637, 195] width 9 height 9
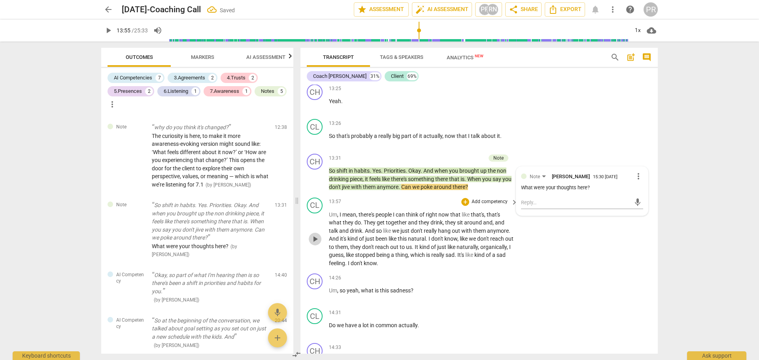
click at [318, 244] on span "play_arrow" at bounding box center [314, 238] width 9 height 9
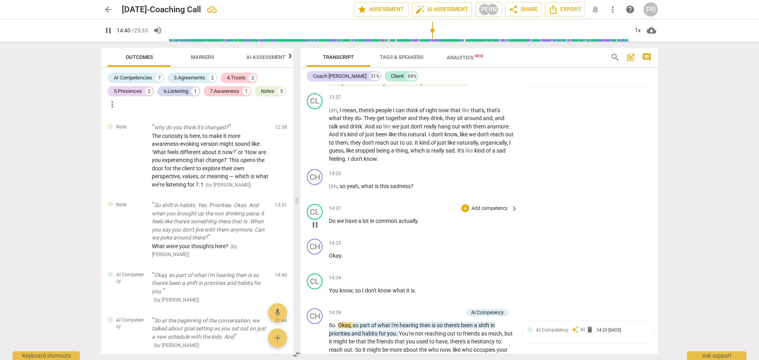
scroll to position [4383, 0]
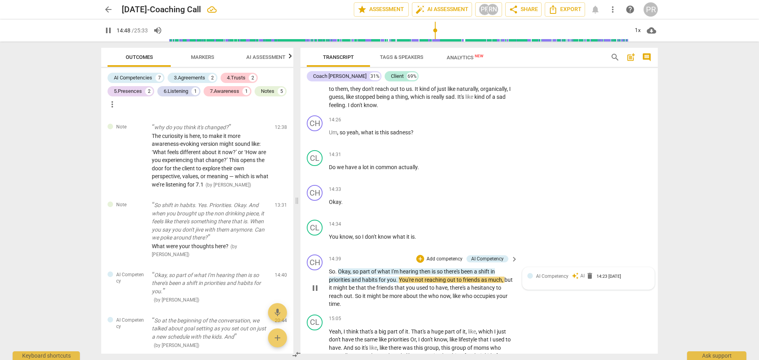
click at [563, 279] on span "AI Competency" at bounding box center [552, 277] width 32 height 6
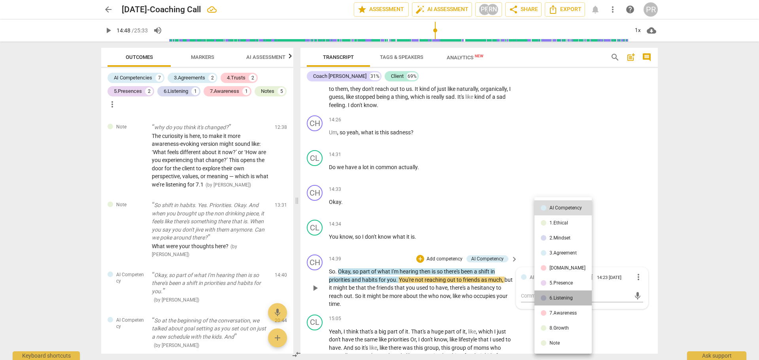
click at [564, 299] on div "6.Listening" at bounding box center [561, 298] width 23 height 5
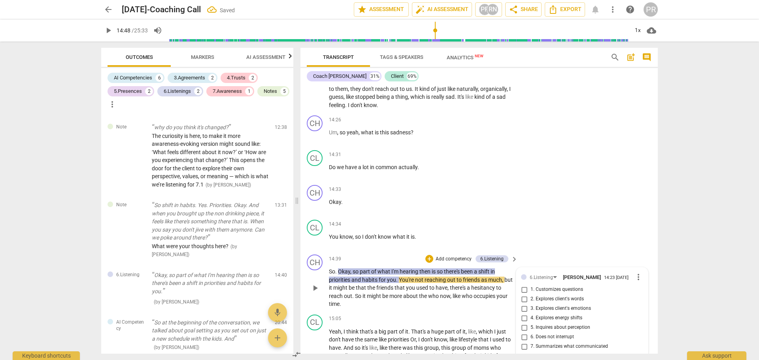
scroll to position [4462, 0]
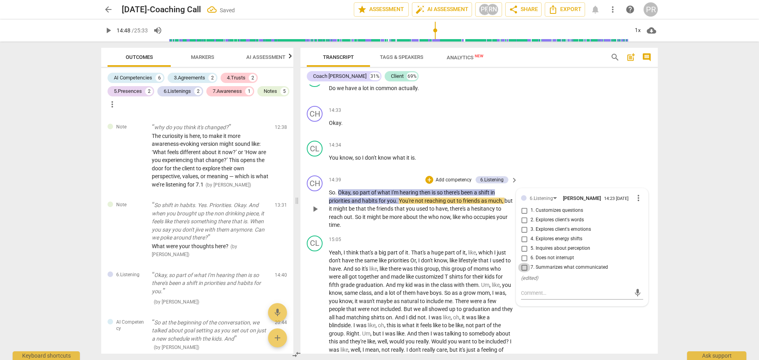
click at [524, 272] on input "7. Summarizes what communicated" at bounding box center [524, 267] width 13 height 9
click at [538, 198] on div "CH play_arrow pause 14:39 + Add competency 6.Listening keyboard_arrow_right So …" at bounding box center [478, 202] width 357 height 60
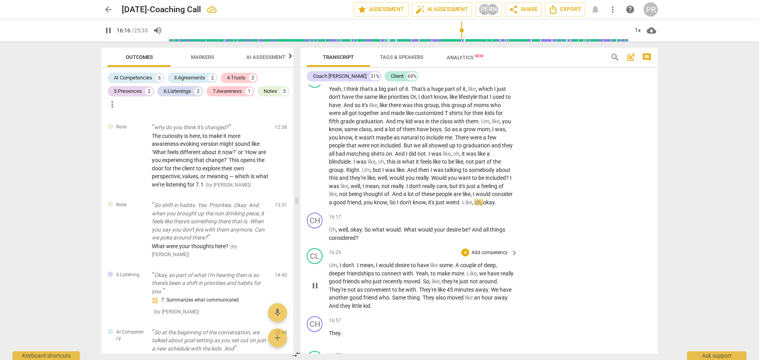
scroll to position [4660, 0]
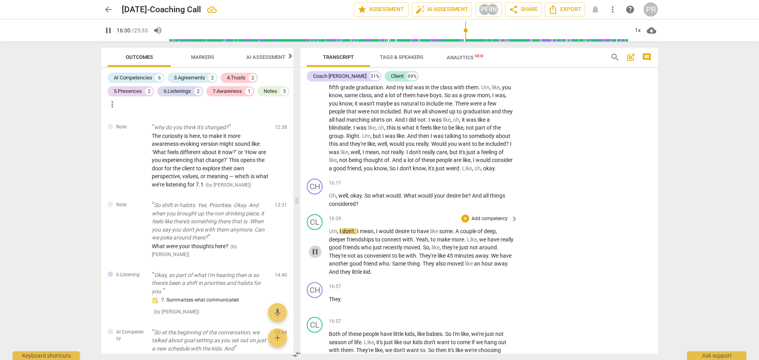
click at [315, 257] on span "pause" at bounding box center [314, 251] width 9 height 9
click at [315, 257] on span "play_arrow" at bounding box center [314, 251] width 9 height 9
click at [317, 257] on span "pause" at bounding box center [314, 251] width 9 height 9
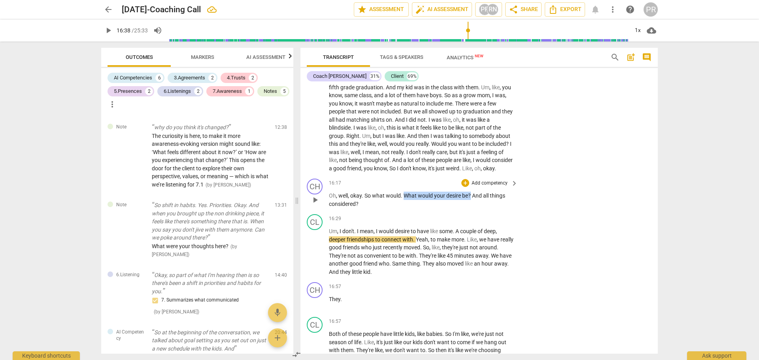
drag, startPoint x: 414, startPoint y: 229, endPoint x: 472, endPoint y: 229, distance: 58.1
click at [472, 208] on p "Oh , well , okay . So what would . What would your desire be ? And all things c…" at bounding box center [421, 200] width 185 height 16
click at [432, 211] on div "CH play_arrow pause 16:17 + Add competency keyboard_arrow_right Oh , well , oka…" at bounding box center [478, 194] width 357 height 36
click at [316, 257] on span "play_arrow" at bounding box center [314, 251] width 9 height 9
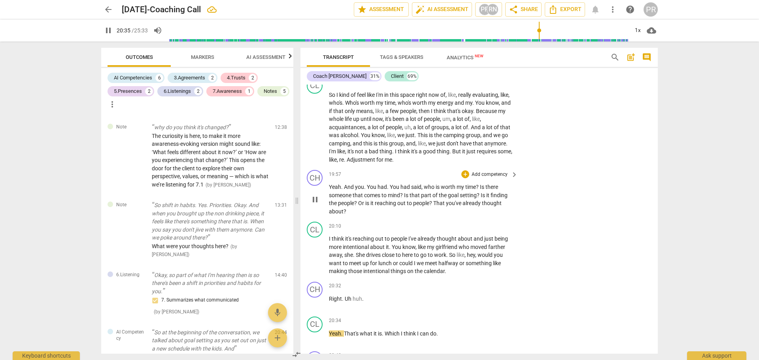
scroll to position [5816, 0]
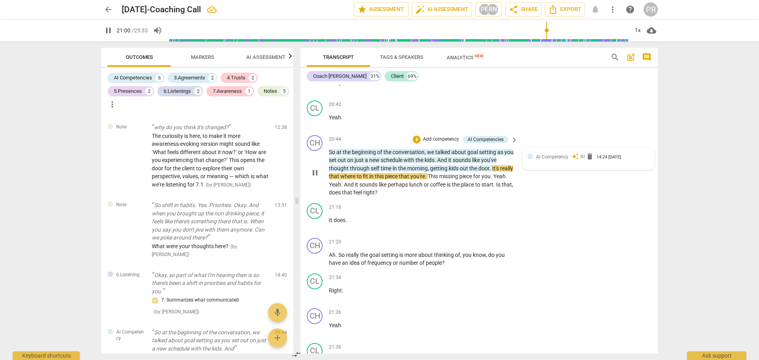
click at [565, 160] on span "AI Competency" at bounding box center [552, 157] width 32 height 6
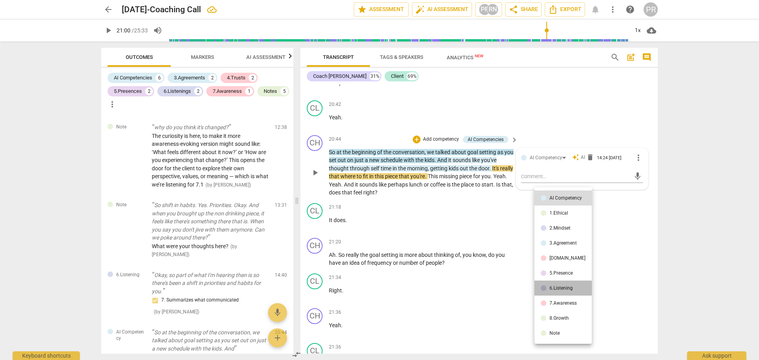
click at [569, 287] on div "6.Listening" at bounding box center [561, 288] width 23 height 5
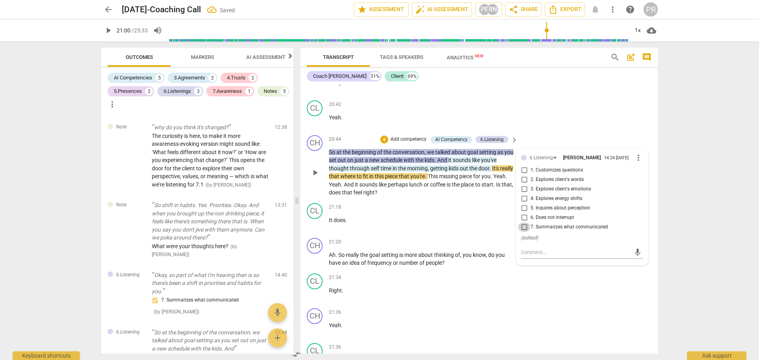
click at [524, 232] on input "7. Summarizes what communicated" at bounding box center [524, 227] width 13 height 9
click at [556, 132] on div "CL play_arrow pause 20:42 + Add competency keyboard_arrow_right Yeah ." at bounding box center [478, 114] width 357 height 35
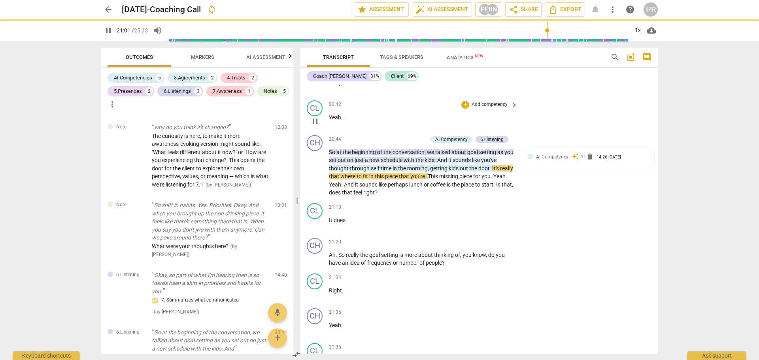
click at [452, 129] on div "20:42 + Add competency keyboard_arrow_right Yeah ." at bounding box center [424, 114] width 190 height 28
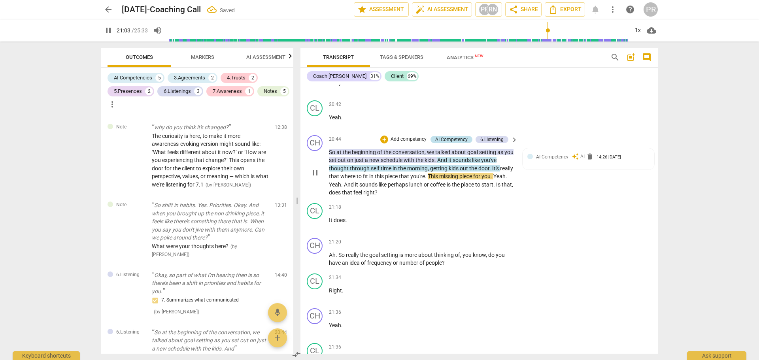
click at [455, 143] on div "AI Competency" at bounding box center [451, 139] width 32 height 7
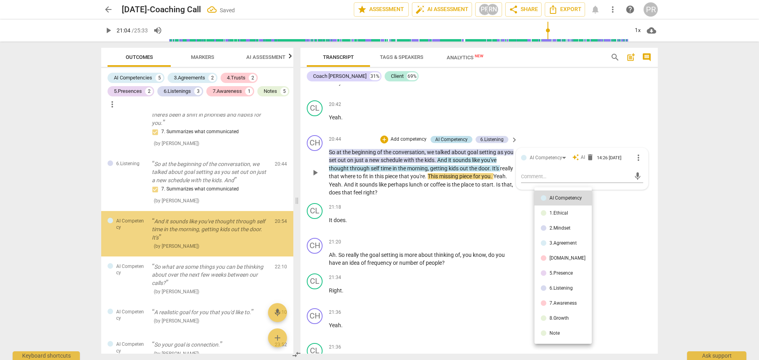
scroll to position [809, 0]
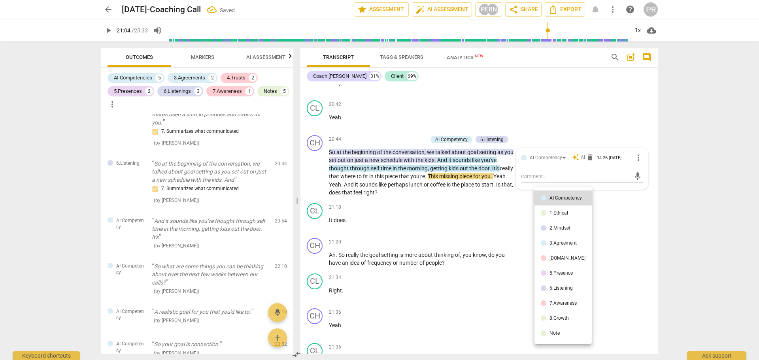
click at [589, 198] on div at bounding box center [379, 180] width 759 height 360
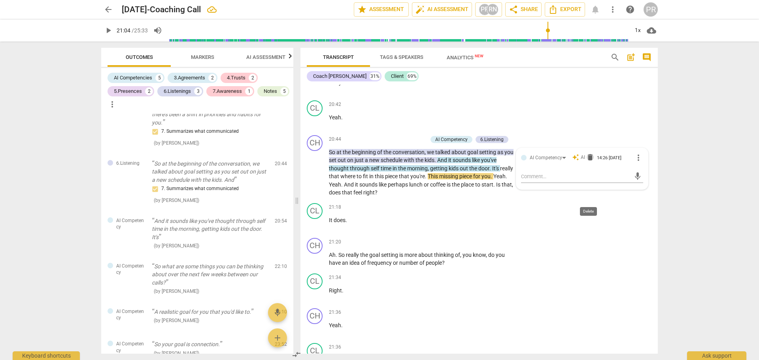
click at [589, 161] on span "delete" at bounding box center [590, 157] width 8 height 8
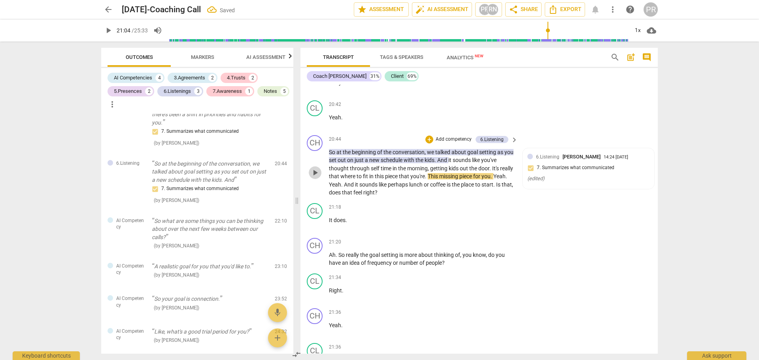
click at [319, 178] on span "play_arrow" at bounding box center [314, 172] width 9 height 9
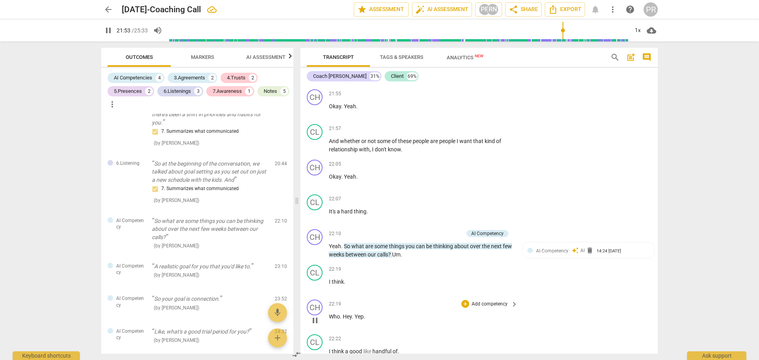
scroll to position [6136, 0]
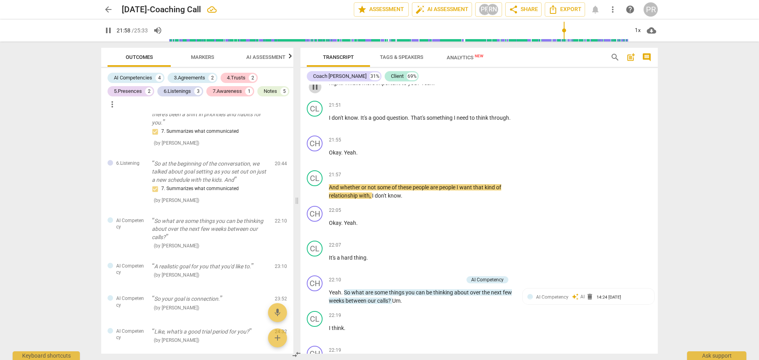
click at [317, 92] on span "pause" at bounding box center [314, 86] width 9 height 9
drag, startPoint x: 345, startPoint y: 122, endPoint x: 419, endPoint y: 125, distance: 74.4
click at [419, 87] on p "Right . What's more important to you ? Yeah ." at bounding box center [421, 83] width 185 height 8
click at [425, 114] on div "+" at bounding box center [428, 114] width 8 height 8
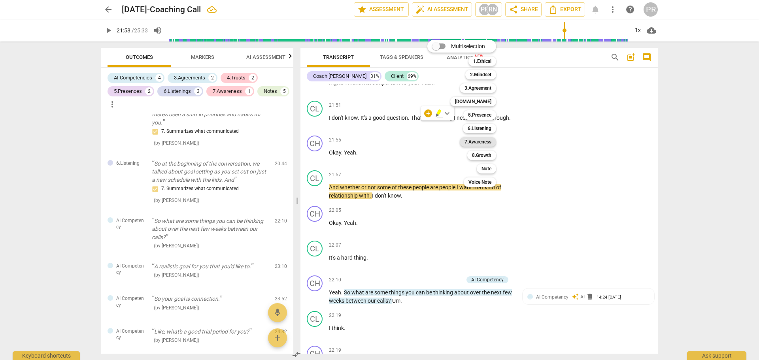
click at [471, 142] on b "7.Awareness" at bounding box center [478, 141] width 27 height 9
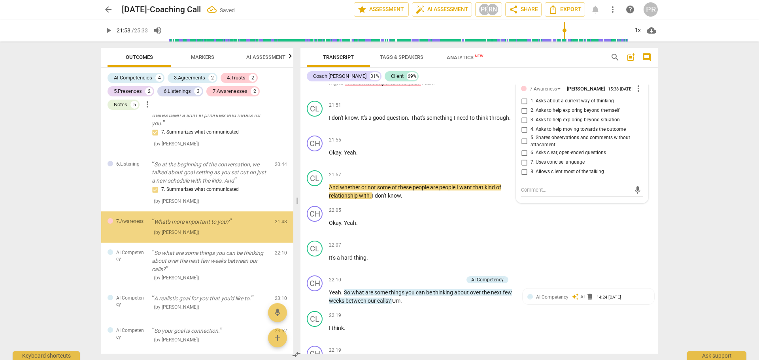
scroll to position [802, 0]
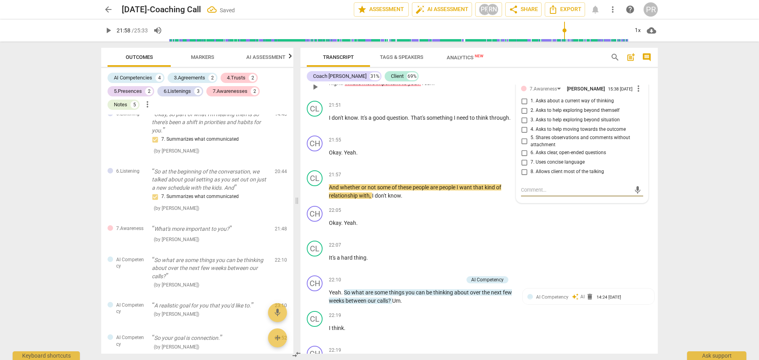
click at [548, 114] on span "2. Asks to help exploring beyond themself" at bounding box center [575, 110] width 89 height 7
click at [531, 115] on input "2. Asks to help exploring beyond themself" at bounding box center [524, 110] width 13 height 9
click at [562, 63] on div "CL play_arrow pause 21:36 + Add competency keyboard_arrow_right Because whether…" at bounding box center [478, 41] width 357 height 44
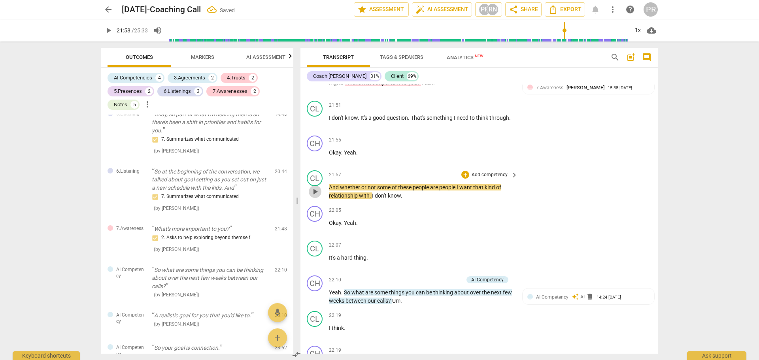
click at [316, 197] on span "play_arrow" at bounding box center [314, 191] width 9 height 9
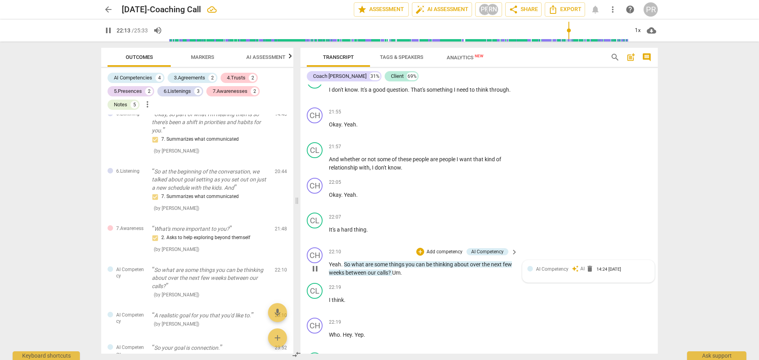
scroll to position [6215, 0]
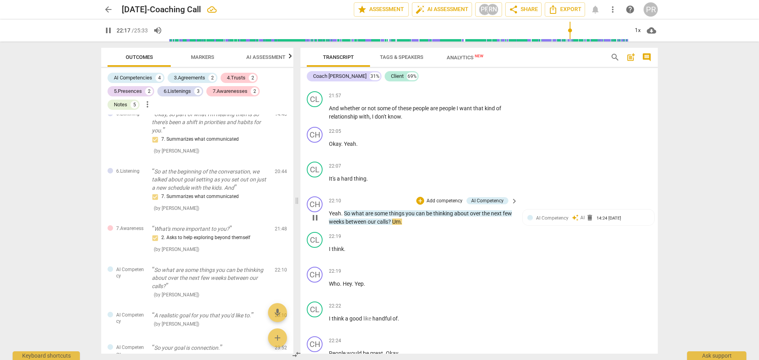
click at [317, 223] on span "pause" at bounding box center [314, 217] width 9 height 9
click at [545, 221] on span "AI Competency" at bounding box center [552, 218] width 32 height 6
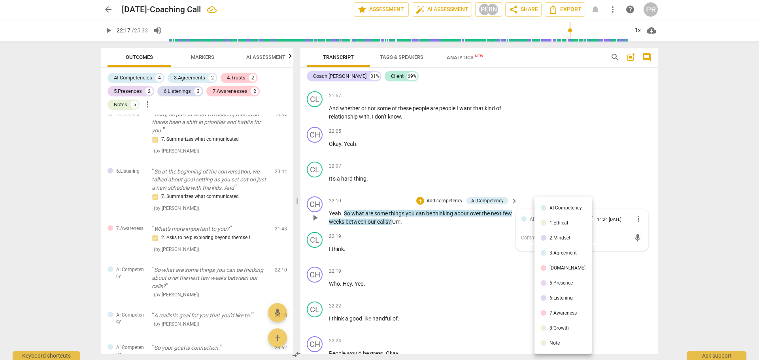
click at [559, 206] on div "AI Competency" at bounding box center [566, 208] width 32 height 5
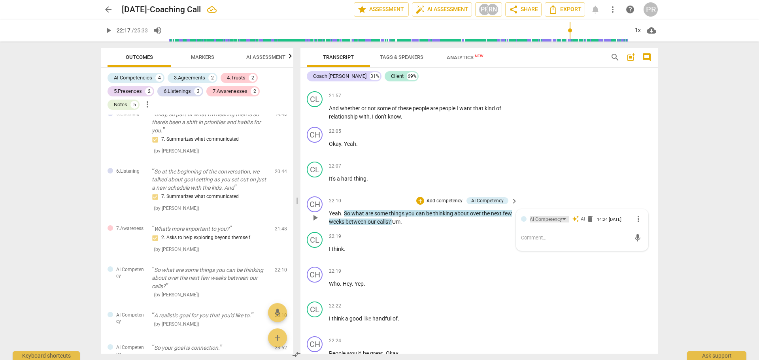
click at [563, 223] on div "AI Competency" at bounding box center [549, 219] width 39 height 7
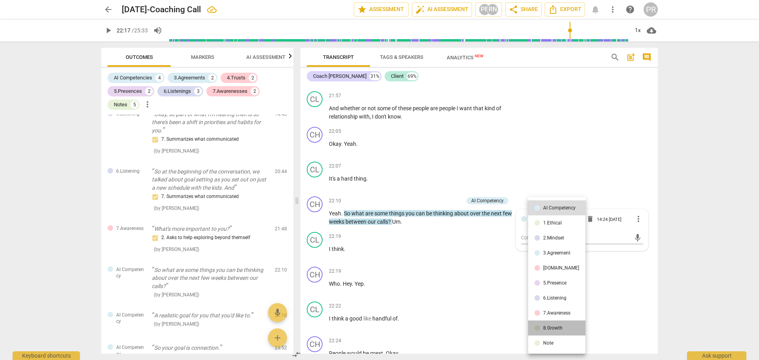
click at [563, 327] on li "8.Growth" at bounding box center [556, 328] width 57 height 15
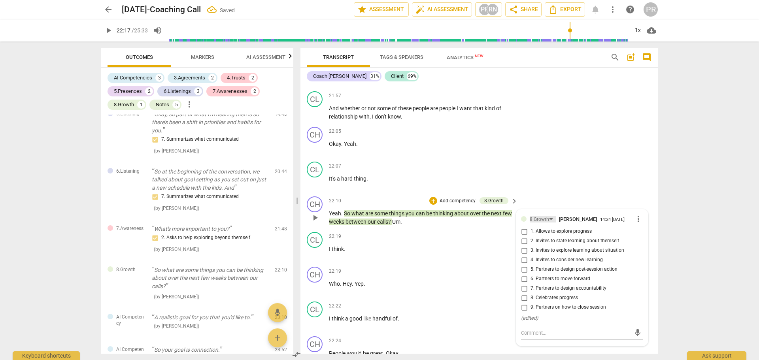
click at [551, 223] on div "8.Growth" at bounding box center [543, 219] width 26 height 7
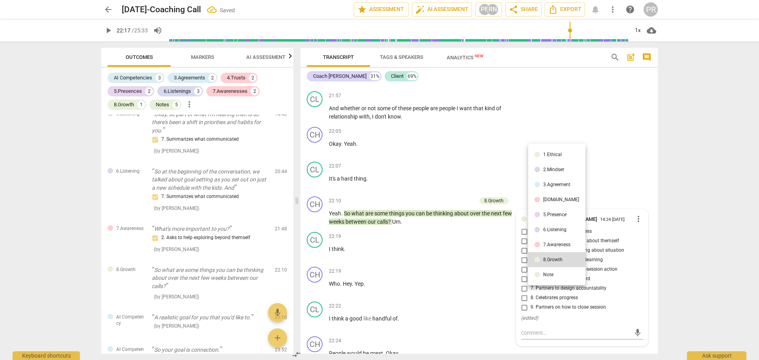
click at [556, 244] on div "7.Awareness" at bounding box center [556, 244] width 27 height 5
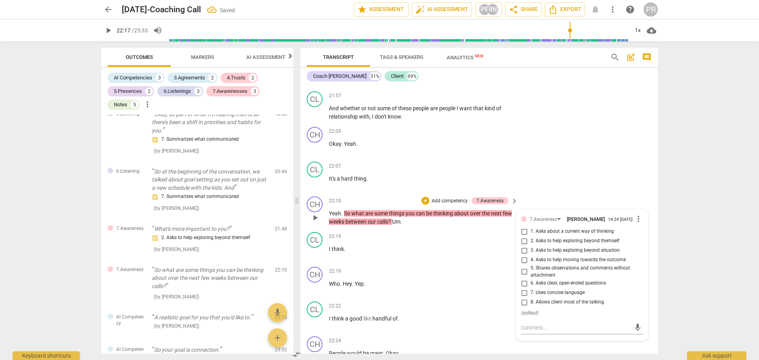
click at [556, 264] on span "4. Asks to help moving towards the outcome" at bounding box center [578, 260] width 95 height 7
click at [531, 265] on input "4. Asks to help moving towards the outcome" at bounding box center [524, 259] width 13 height 9
click at [567, 193] on div "CL play_arrow pause 22:07 + Add competency keyboard_arrow_right It's a hard thi…" at bounding box center [478, 176] width 357 height 35
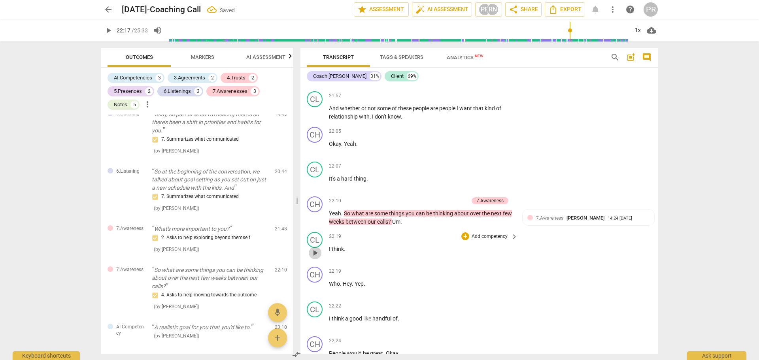
click at [317, 258] on span "play_arrow" at bounding box center [314, 252] width 9 height 9
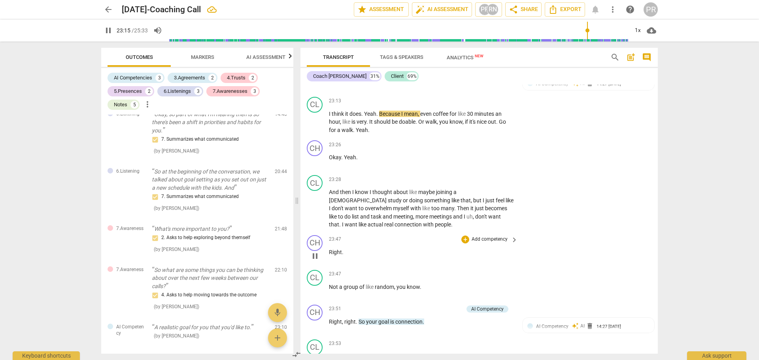
scroll to position [6831, 0]
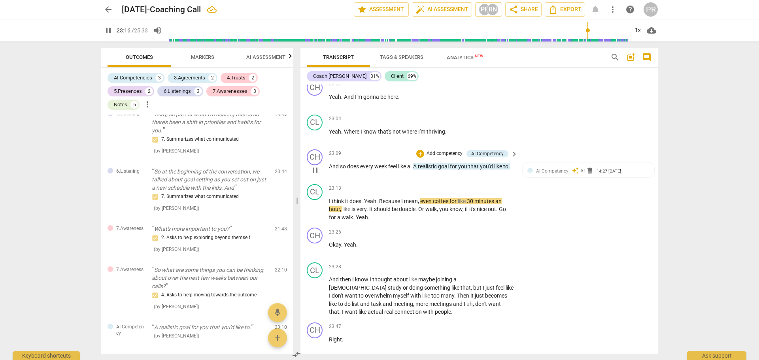
click at [316, 175] on span "pause" at bounding box center [314, 170] width 9 height 9
click at [587, 175] on span "delete" at bounding box center [590, 171] width 8 height 8
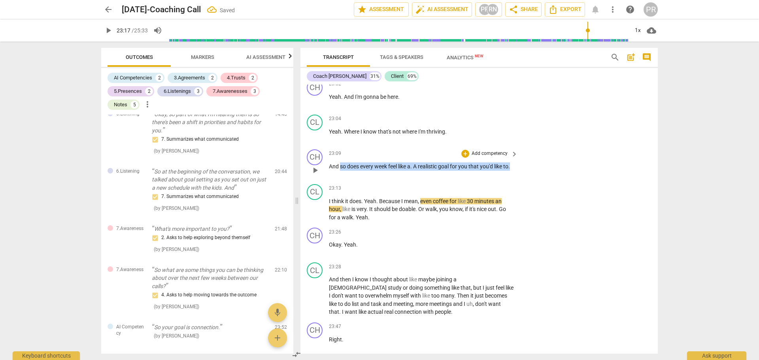
drag, startPoint x: 340, startPoint y: 208, endPoint x: 366, endPoint y: 213, distance: 25.7
click at [366, 171] on p "And so does every week feel like a . A realistic goal for you that you'd like t…" at bounding box center [421, 166] width 185 height 8
drag, startPoint x: 365, startPoint y: 206, endPoint x: 392, endPoint y: 210, distance: 27.6
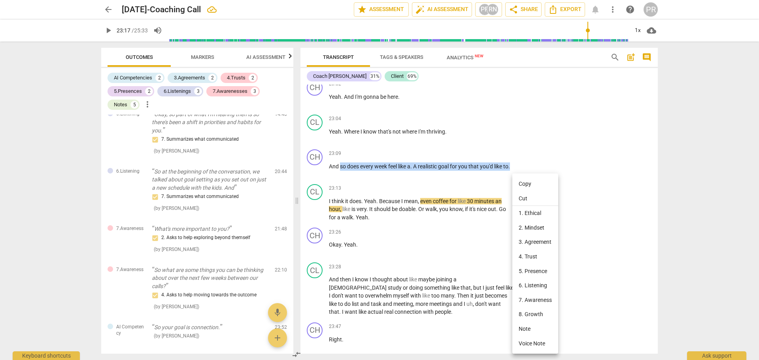
click at [524, 182] on li "Copy" at bounding box center [535, 184] width 46 height 15
copy p "so does every week feel like a . A realistic goal for you that you'd like to ."
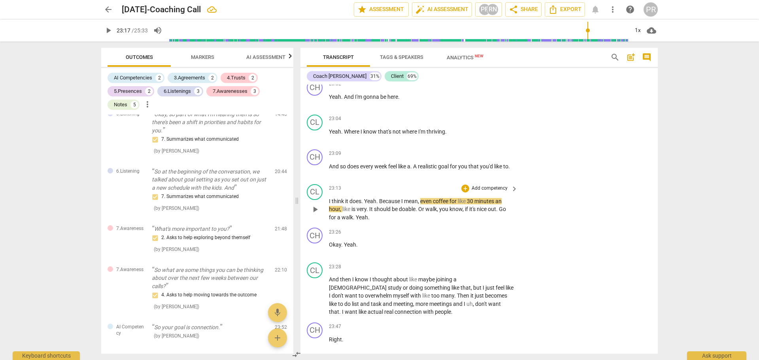
click at [398, 222] on p "I think it does . Yeah . Because I mean , even coffee for like 30 minutes an ho…" at bounding box center [421, 209] width 185 height 25
click at [314, 214] on span "play_arrow" at bounding box center [314, 209] width 9 height 9
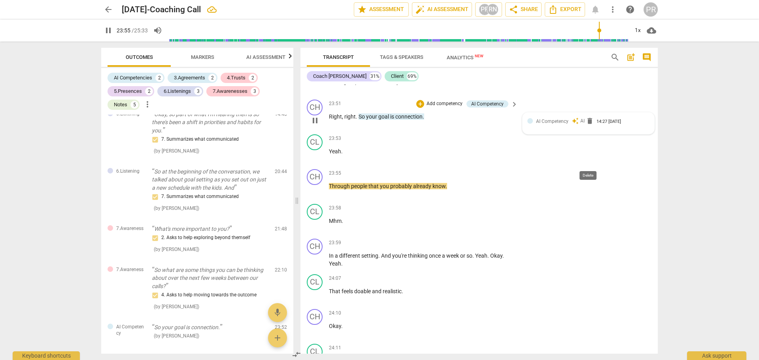
click at [591, 125] on span "delete" at bounding box center [590, 121] width 8 height 8
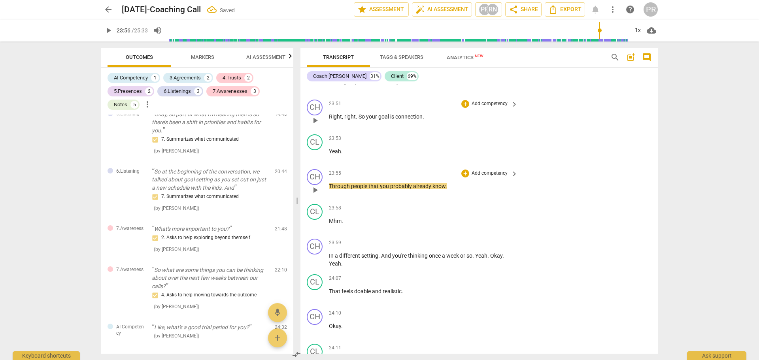
scroll to position [7163, 0]
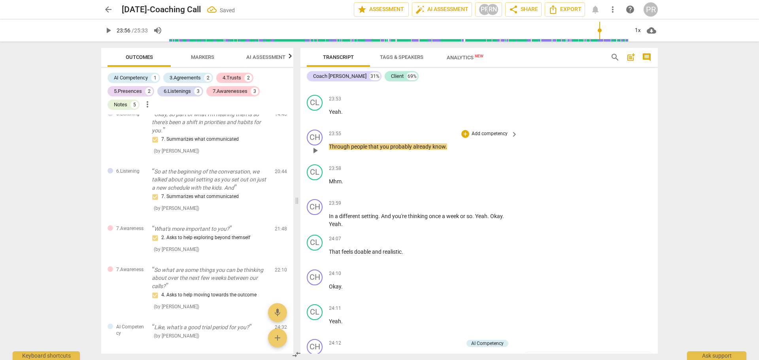
click at [317, 155] on span "play_arrow" at bounding box center [314, 150] width 9 height 9
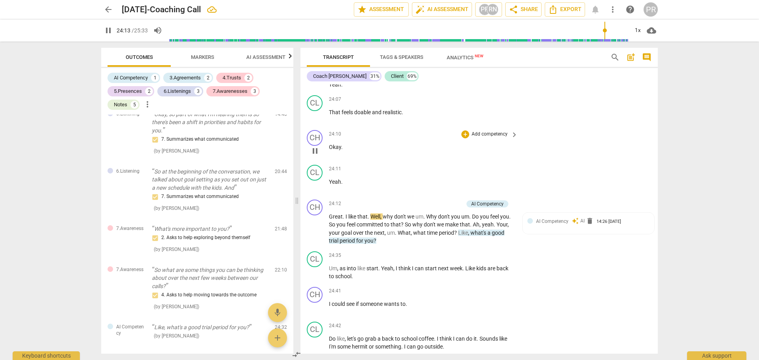
scroll to position [7321, 0]
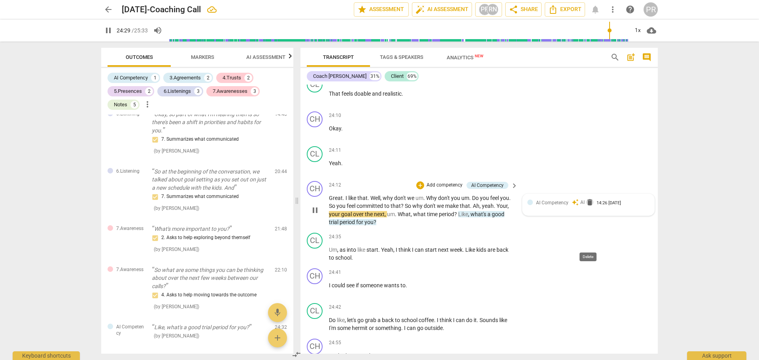
click at [588, 206] on span "delete" at bounding box center [590, 202] width 8 height 8
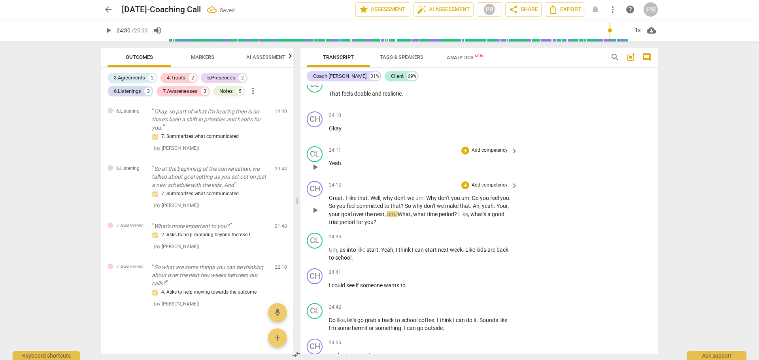
scroll to position [792, 0]
click at [317, 215] on span "play_arrow" at bounding box center [314, 210] width 9 height 9
click at [317, 215] on span "pause" at bounding box center [314, 210] width 9 height 9
click at [319, 215] on span "play_arrow" at bounding box center [314, 210] width 9 height 9
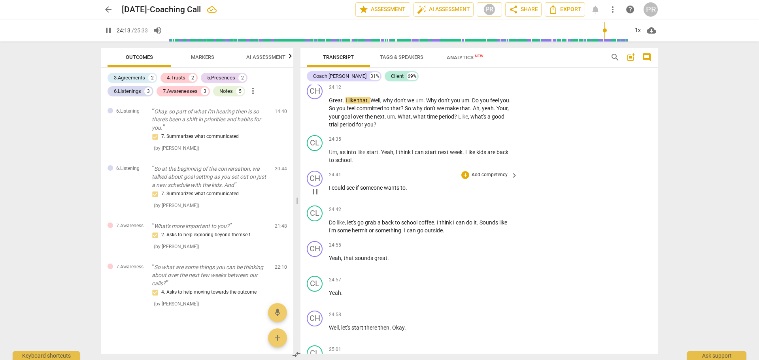
scroll to position [7439, 0]
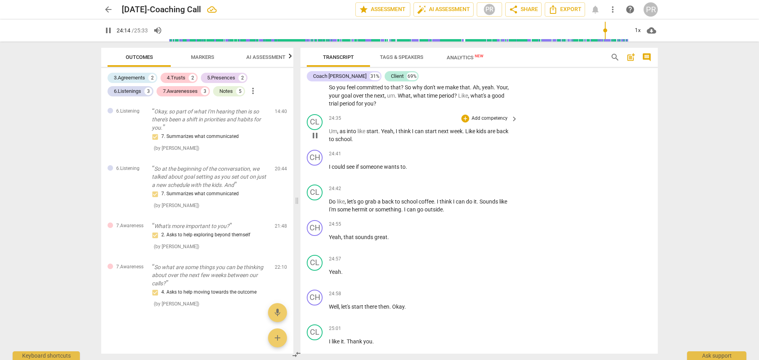
click at [316, 140] on span "pause" at bounding box center [314, 135] width 9 height 9
click at [315, 140] on span "play_arrow" at bounding box center [314, 135] width 9 height 9
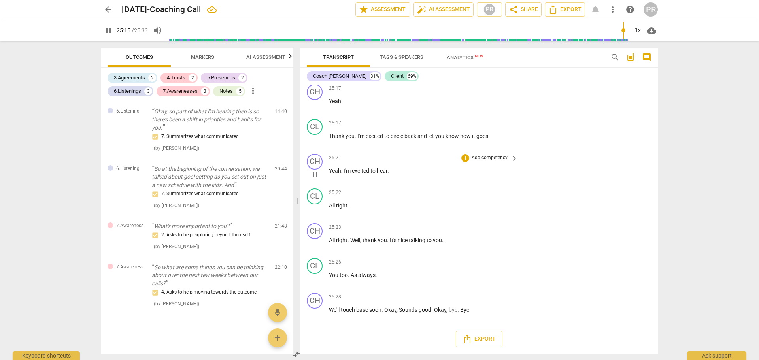
scroll to position [7896, 0]
click at [313, 314] on span "pause" at bounding box center [314, 313] width 9 height 9
click at [273, 56] on span "AI Assessment" at bounding box center [265, 57] width 39 height 6
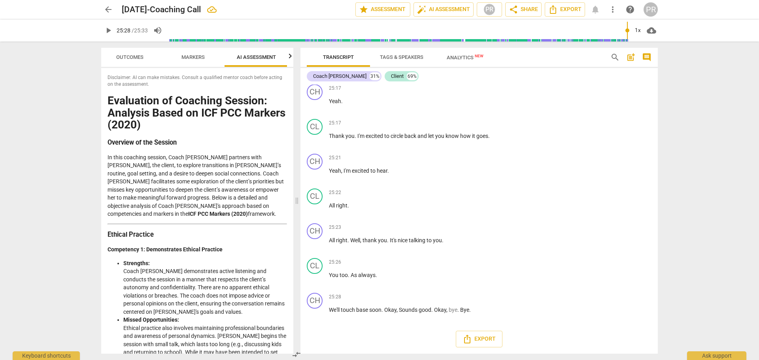
scroll to position [0, 10]
click at [289, 57] on icon "button" at bounding box center [289, 55] width 9 height 9
click at [202, 59] on span "AI Assessment" at bounding box center [192, 57] width 39 height 6
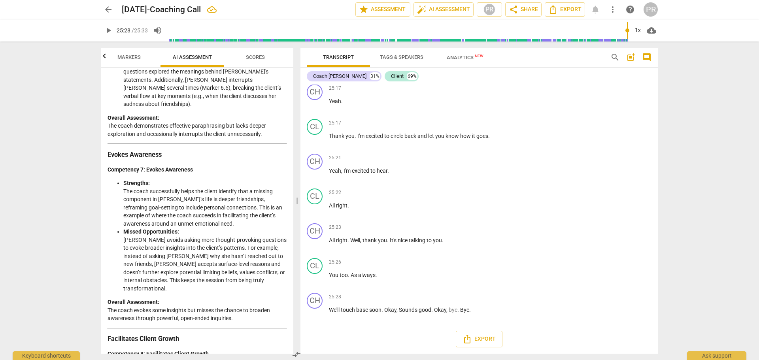
scroll to position [1296, 0]
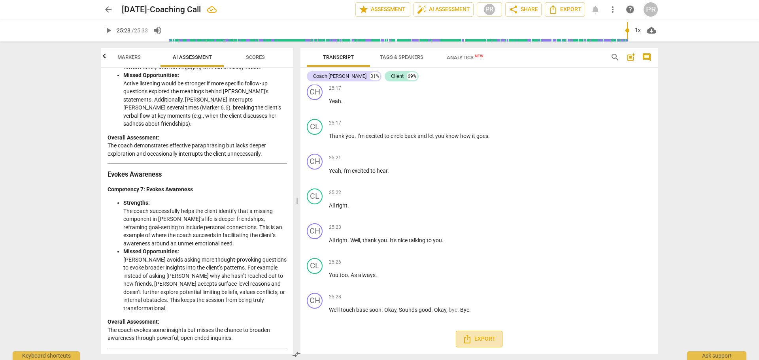
click at [480, 342] on span "Export" at bounding box center [479, 338] width 33 height 9
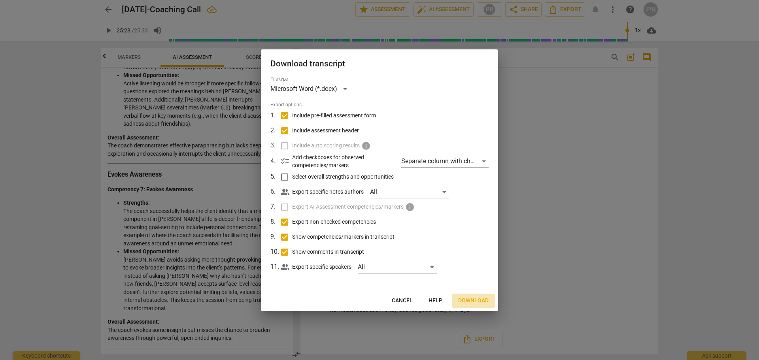
click at [473, 301] on span "Download" at bounding box center [473, 301] width 30 height 8
